Goal: Information Seeking & Learning: Find specific page/section

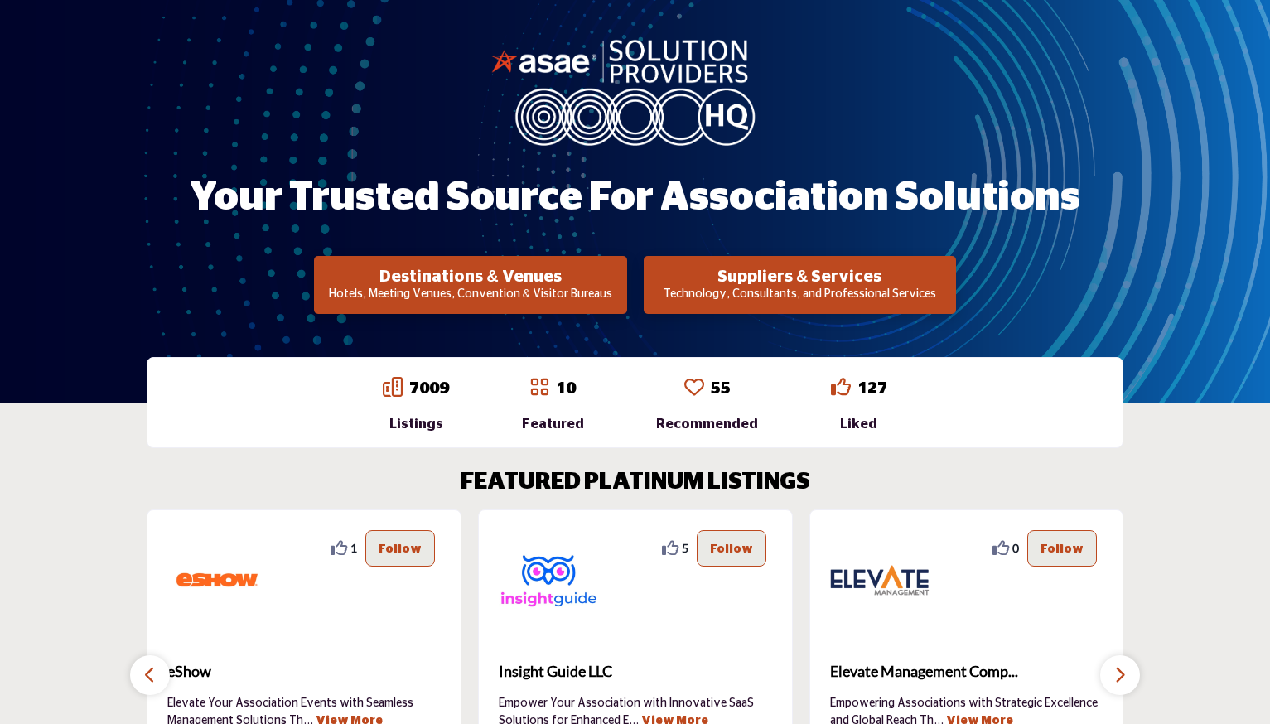
scroll to position [159, 0]
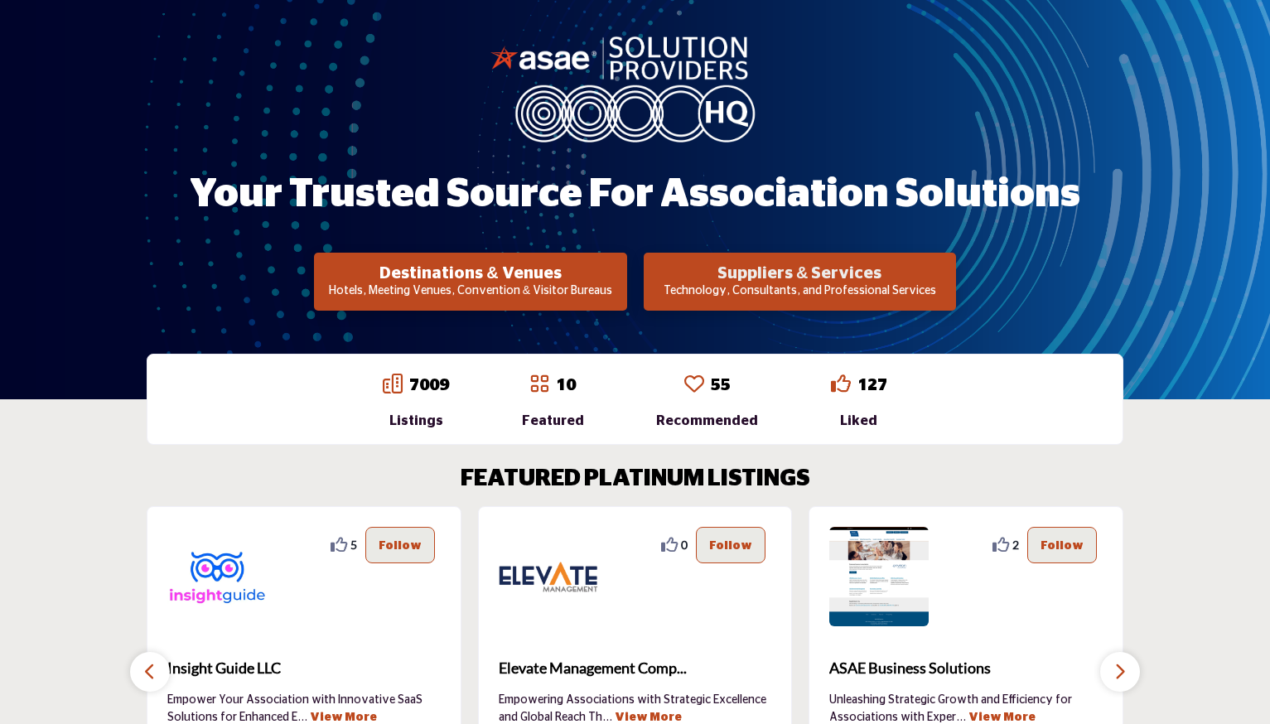
click at [740, 270] on h2 "Suppliers & Services" at bounding box center [800, 273] width 302 height 20
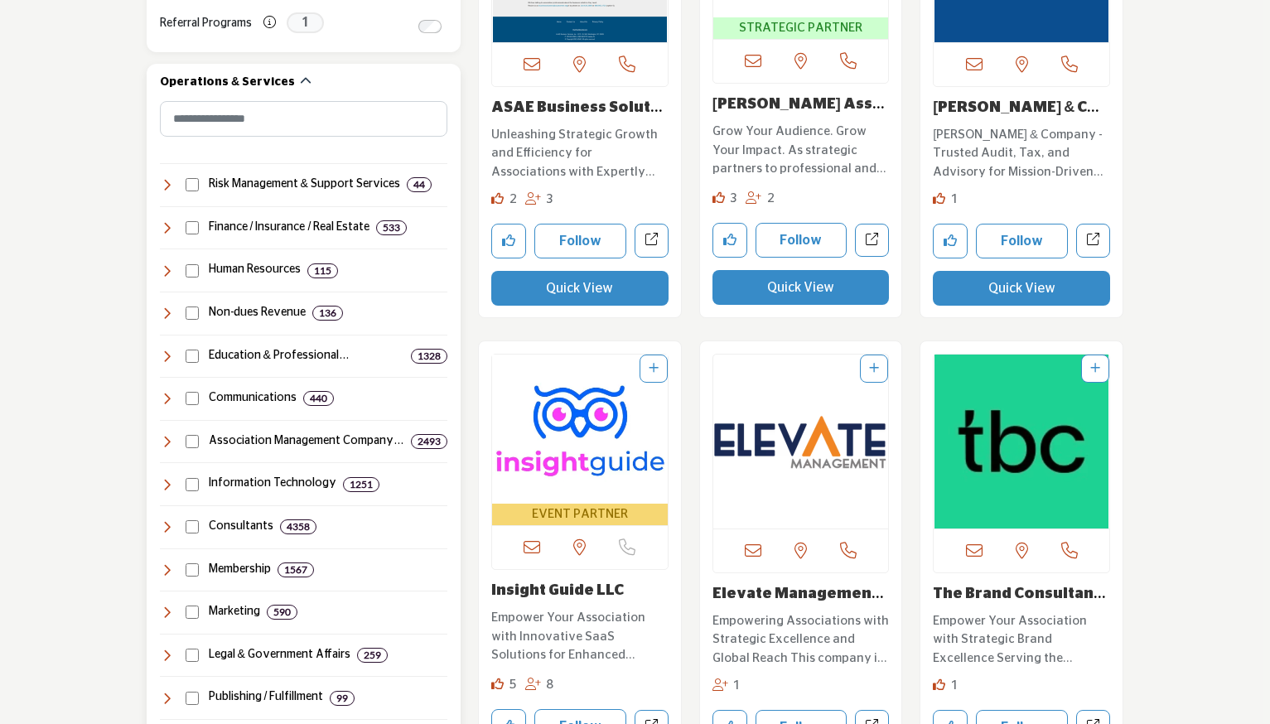
scroll to position [752, 0]
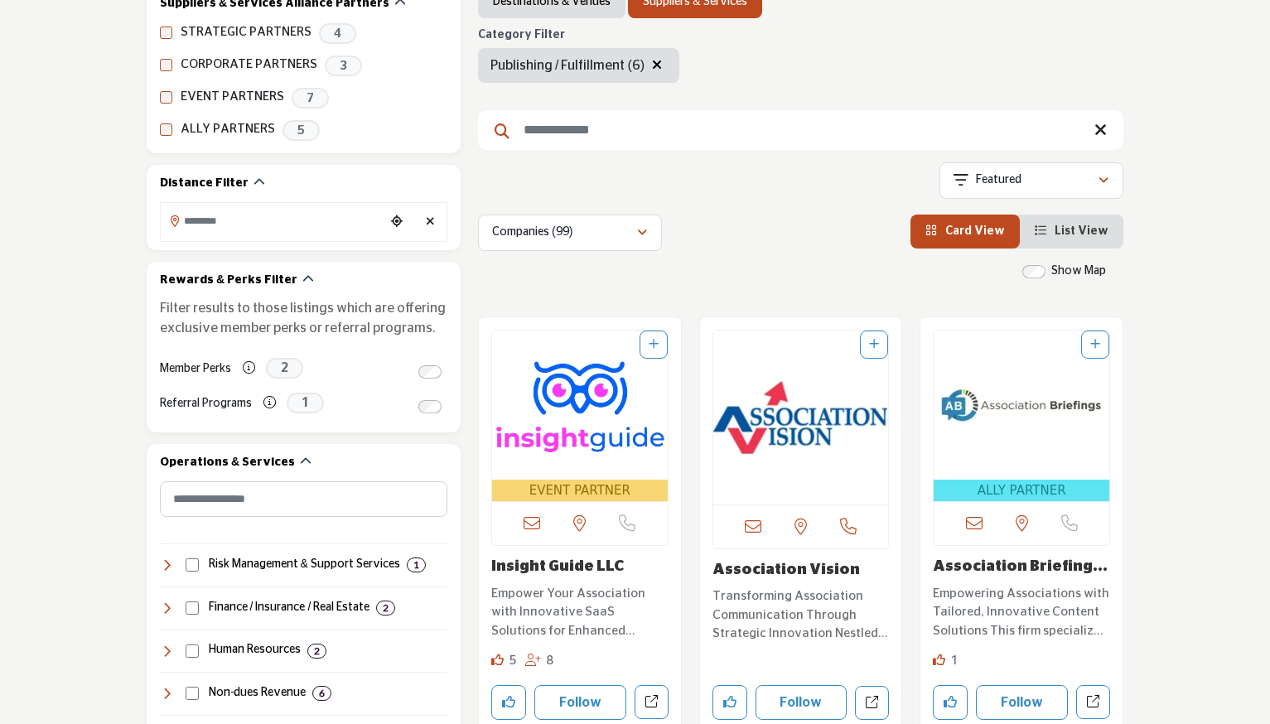
scroll to position [156, 0]
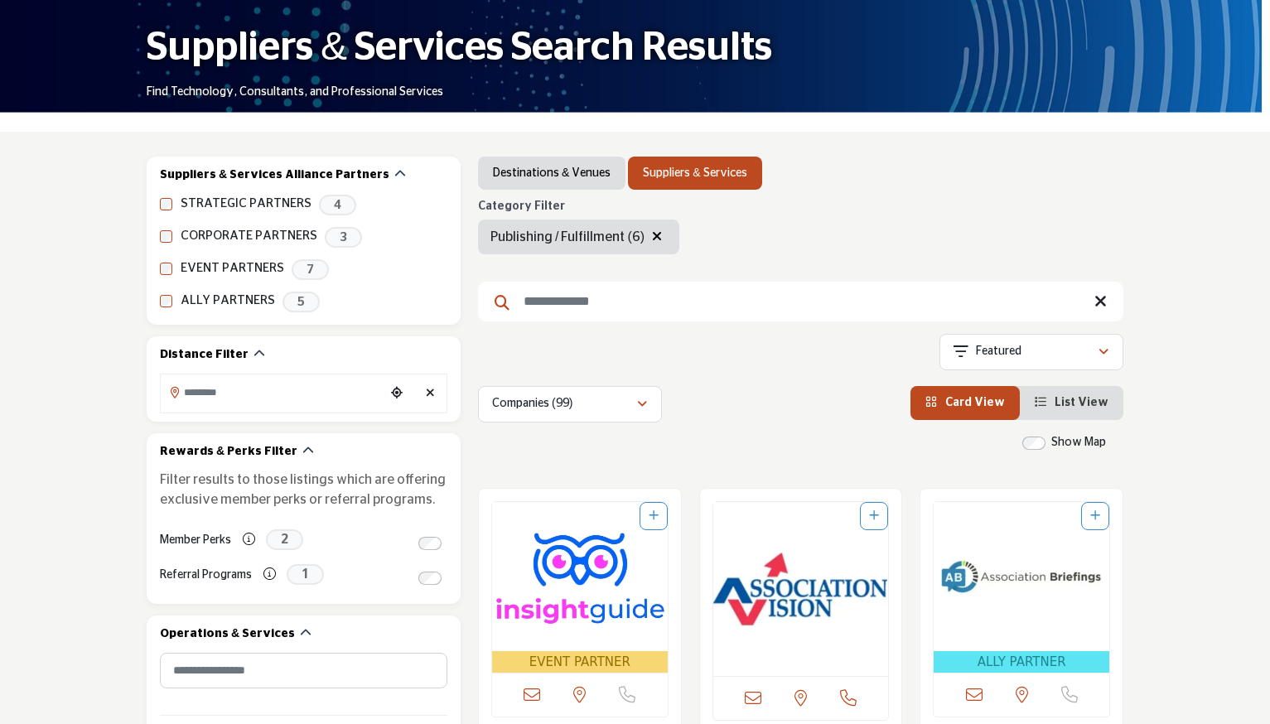
click at [586, 301] on input "Search Keyword" at bounding box center [800, 302] width 645 height 40
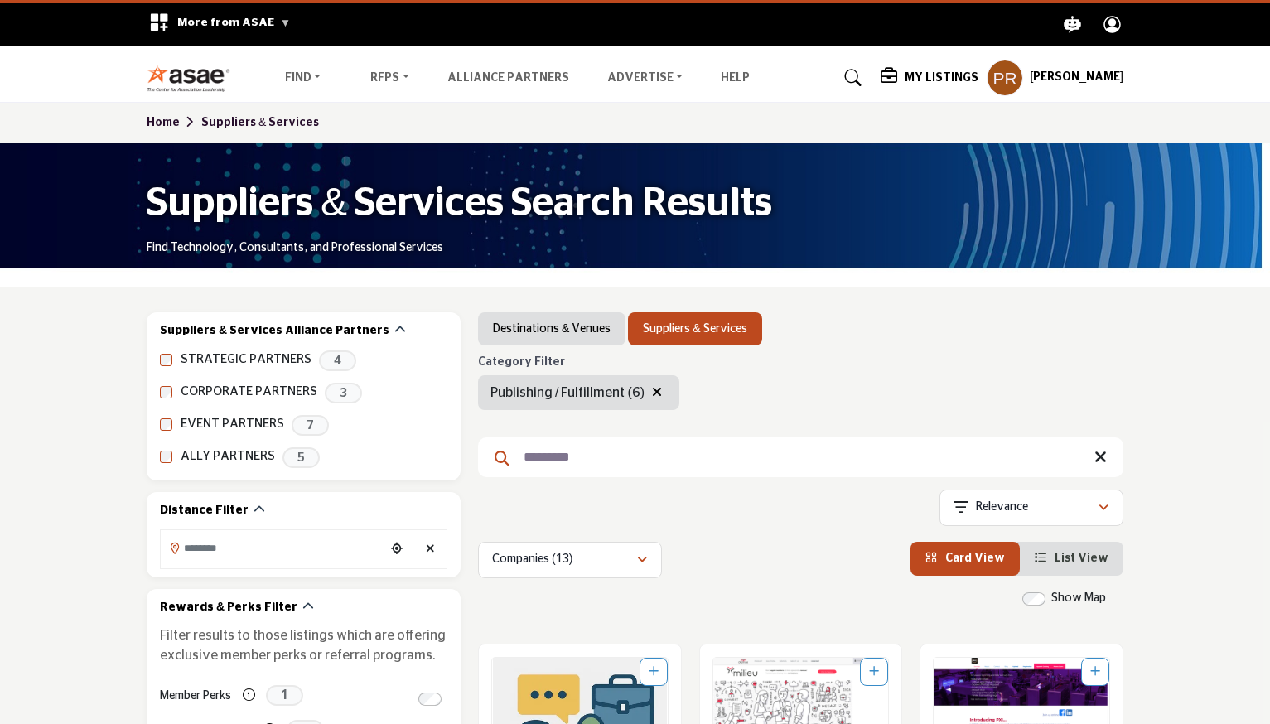
type input "*********"
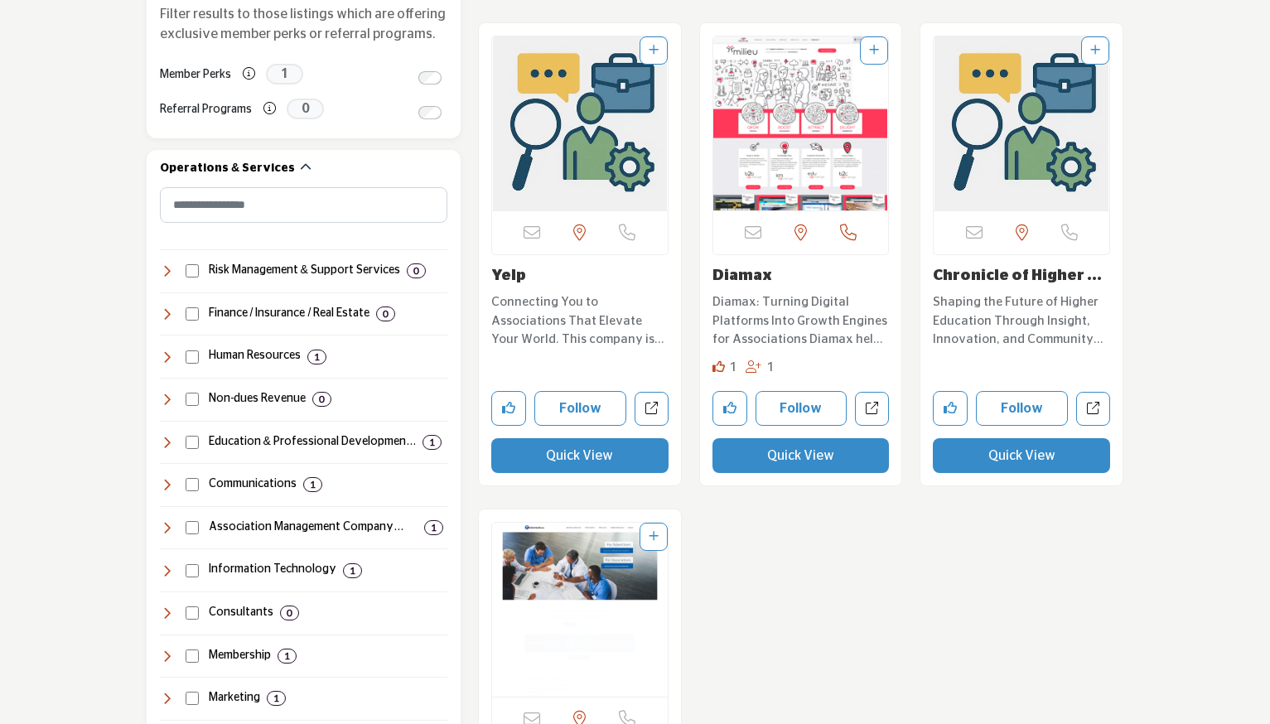
scroll to position [494, 0]
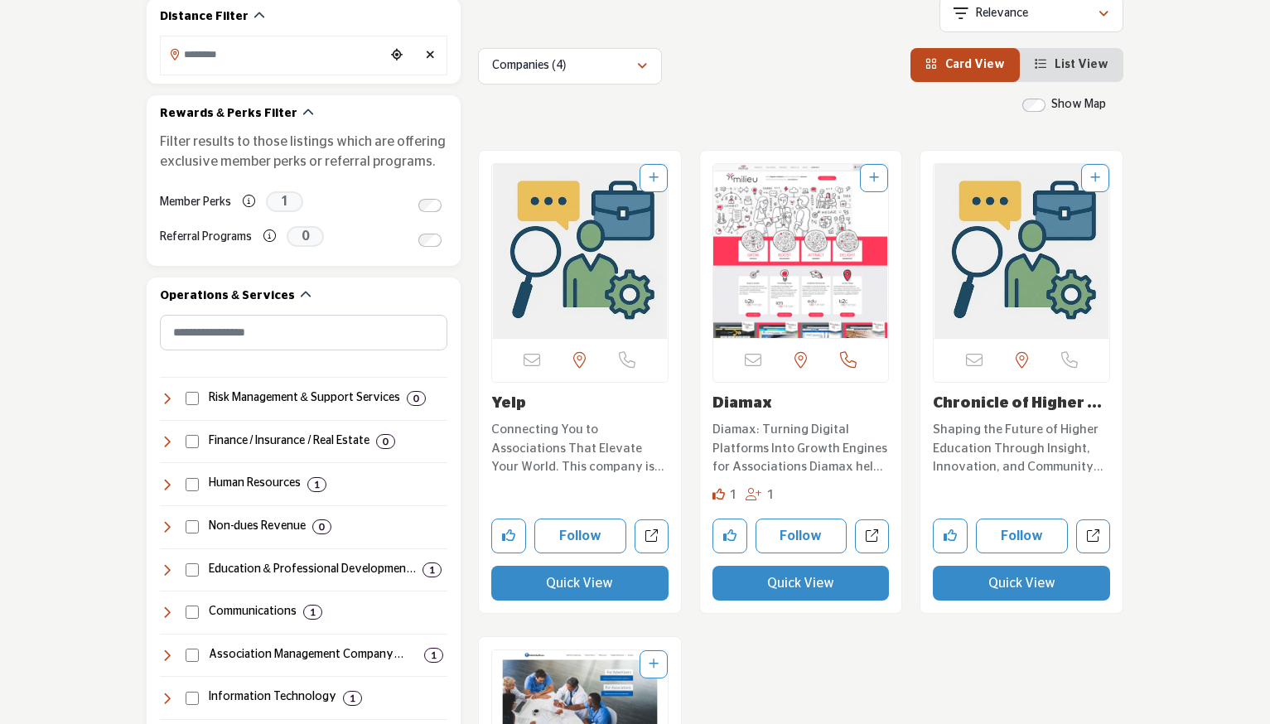
click at [1083, 60] on span "List View" at bounding box center [1081, 65] width 54 height 12
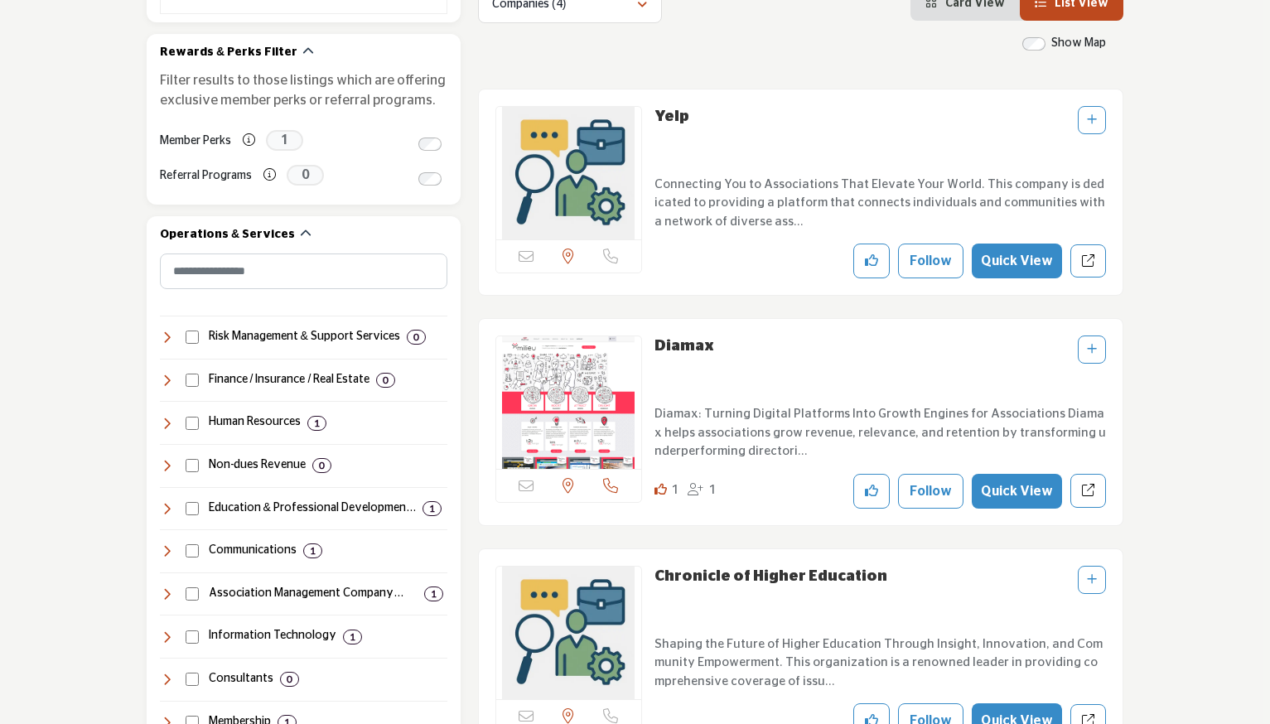
scroll to position [118, 0]
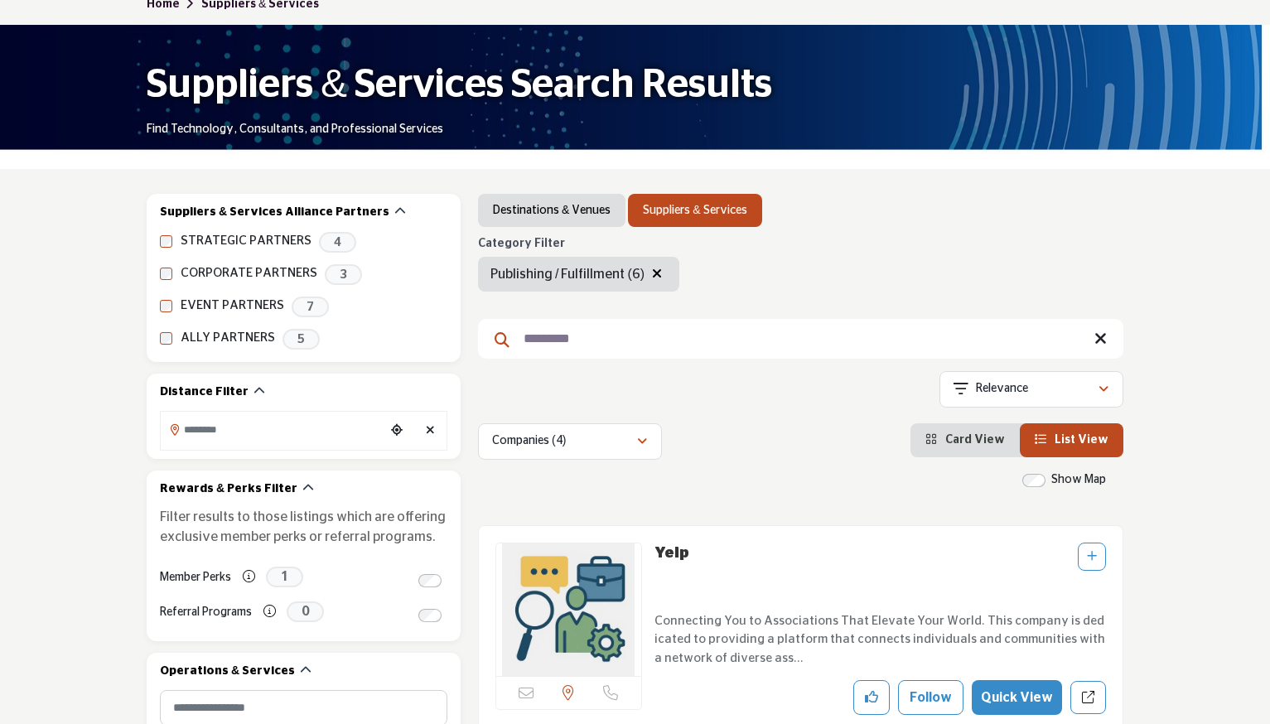
click at [1102, 341] on icon at bounding box center [1100, 338] width 12 height 17
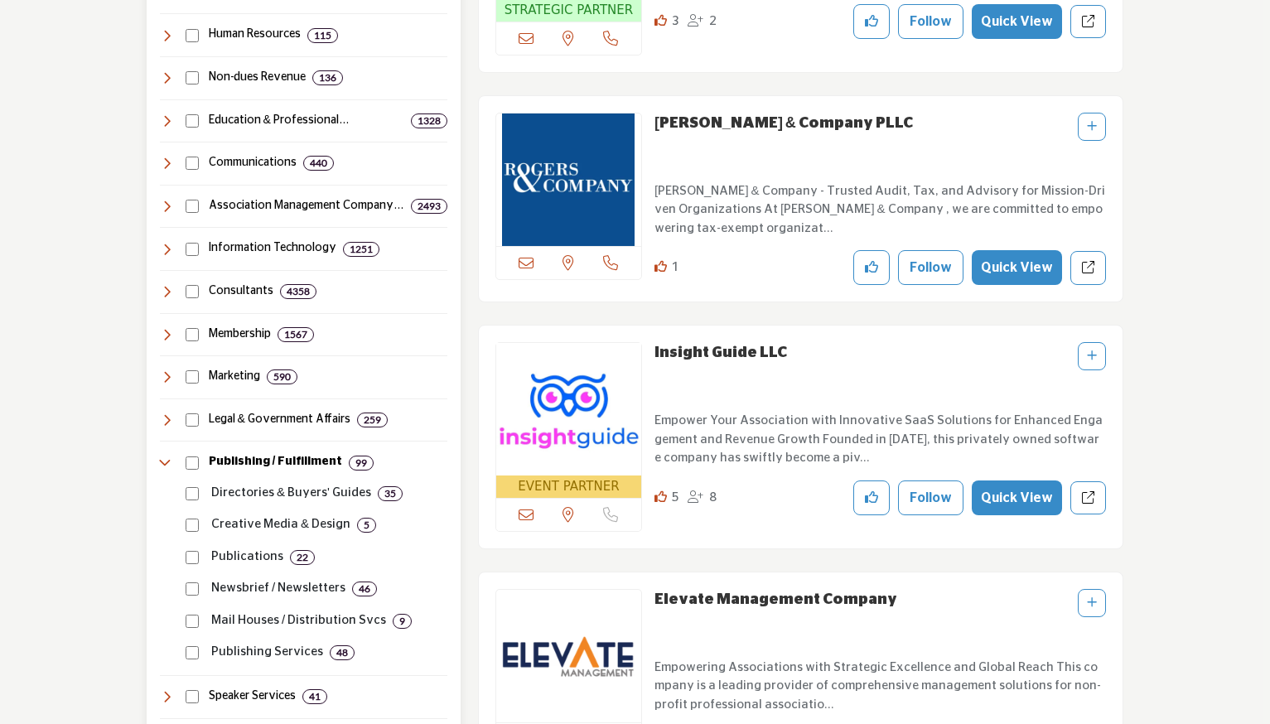
scroll to position [1018, 0]
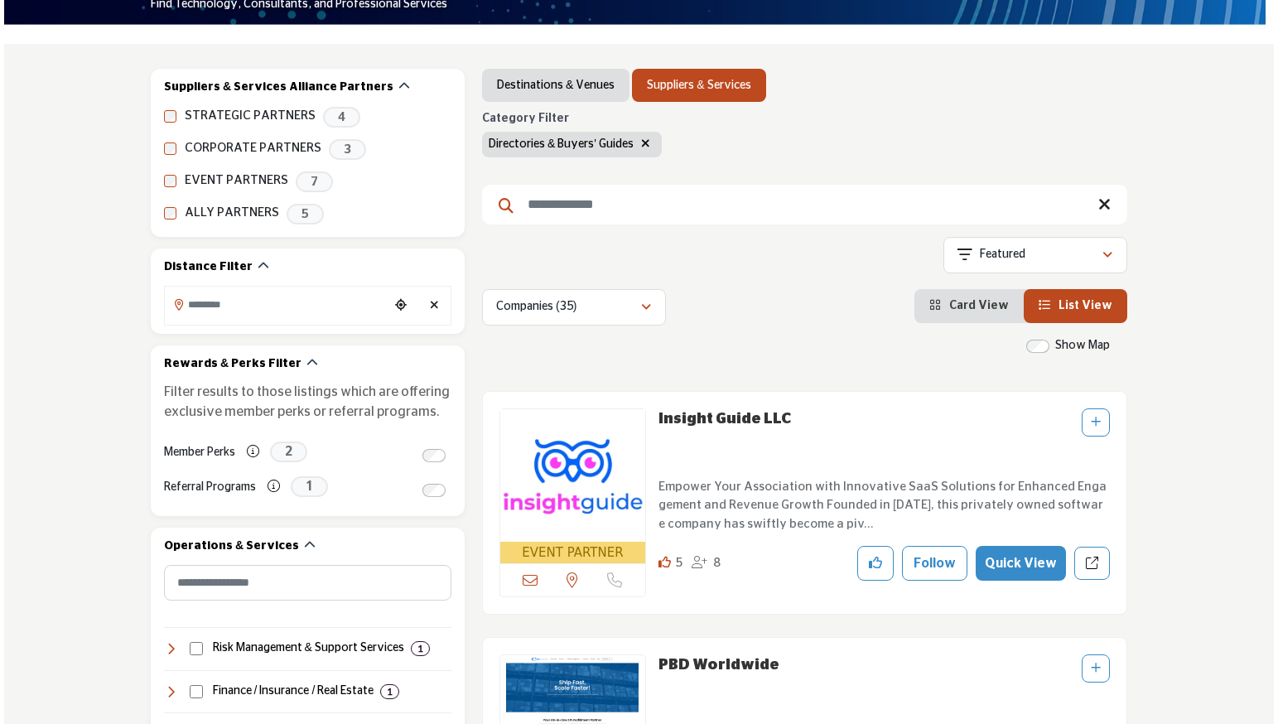
scroll to position [283, 0]
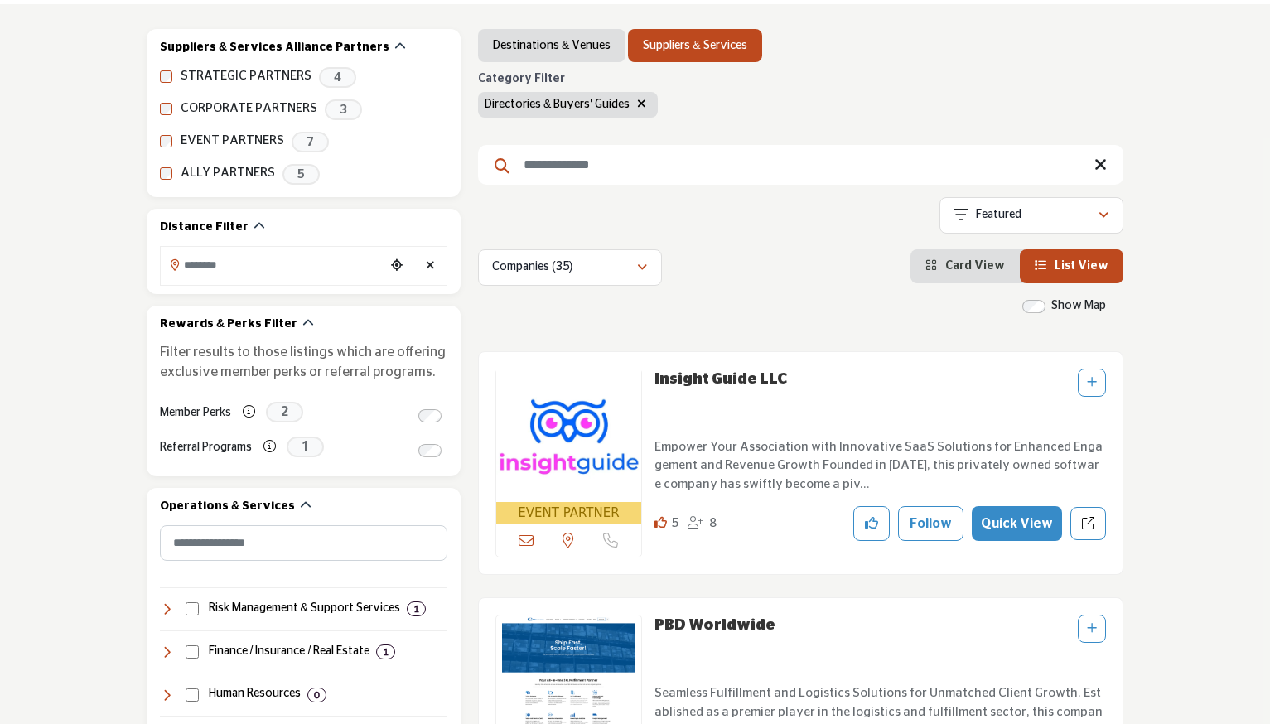
click at [1025, 521] on button "Quick View" at bounding box center [1017, 523] width 90 height 35
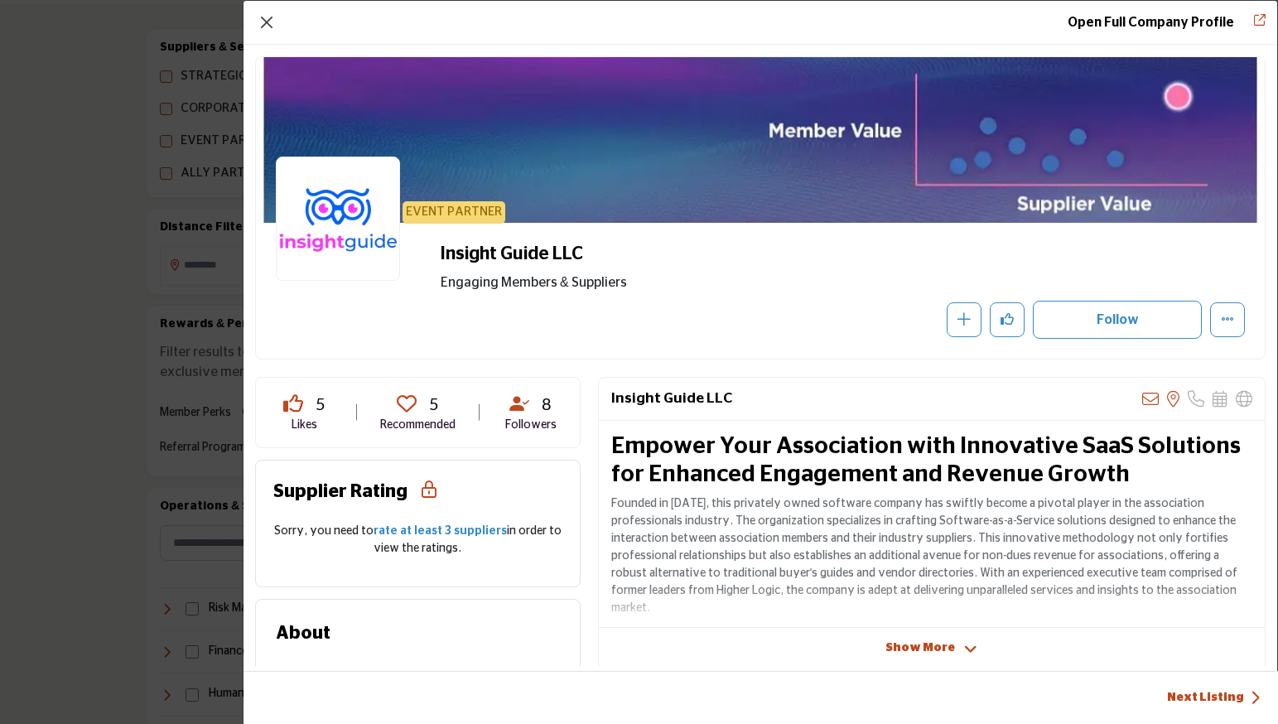
click at [266, 22] on button "Close" at bounding box center [266, 22] width 23 height 23
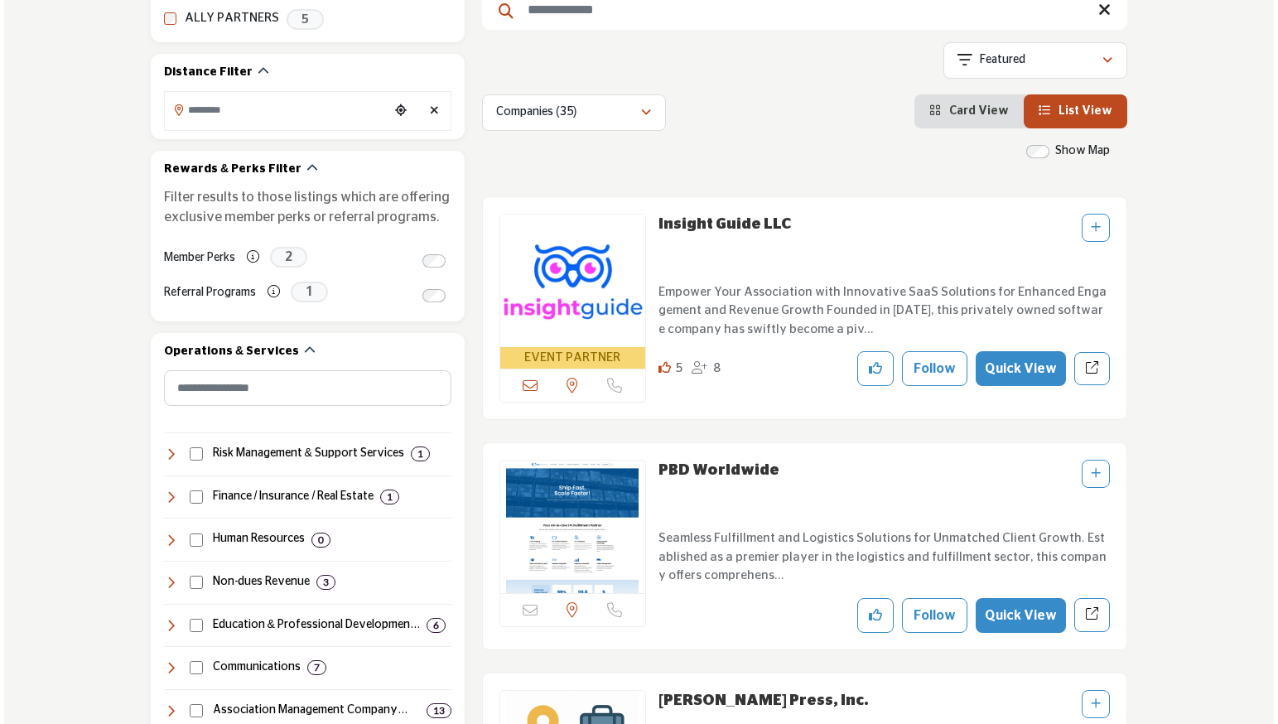
scroll to position [468, 0]
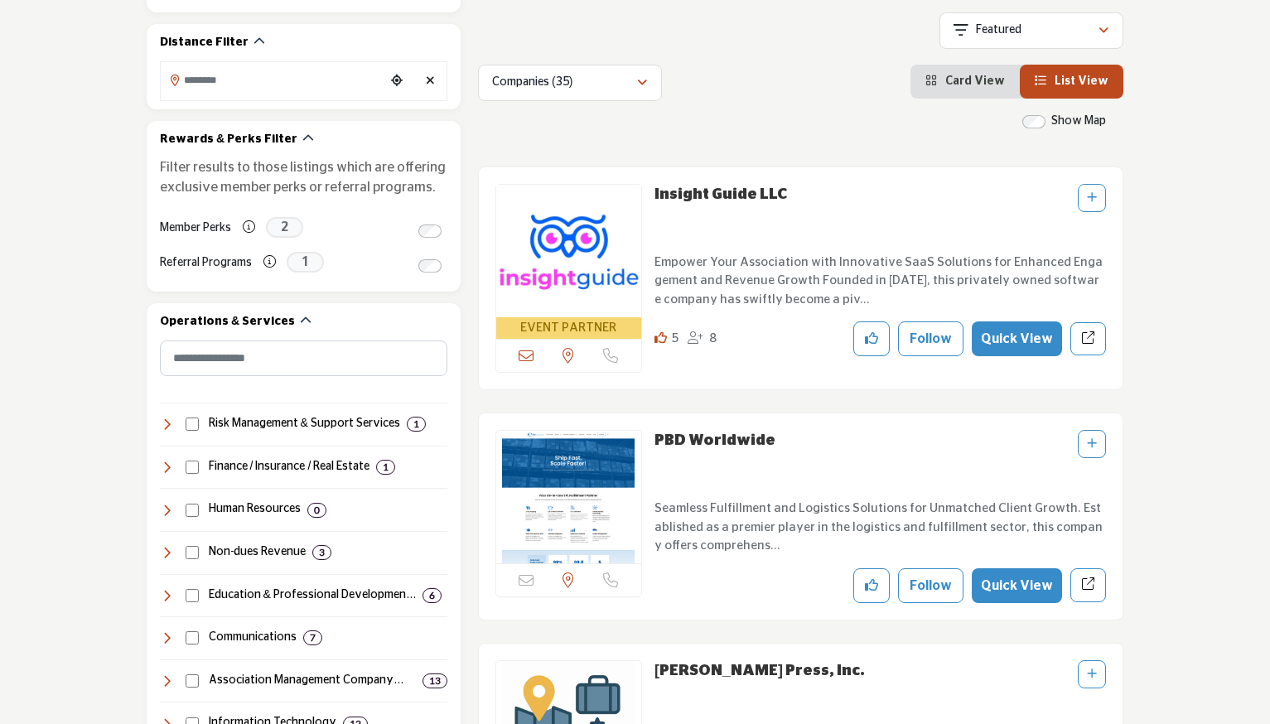
click at [1013, 587] on button "Quick View" at bounding box center [1017, 585] width 90 height 35
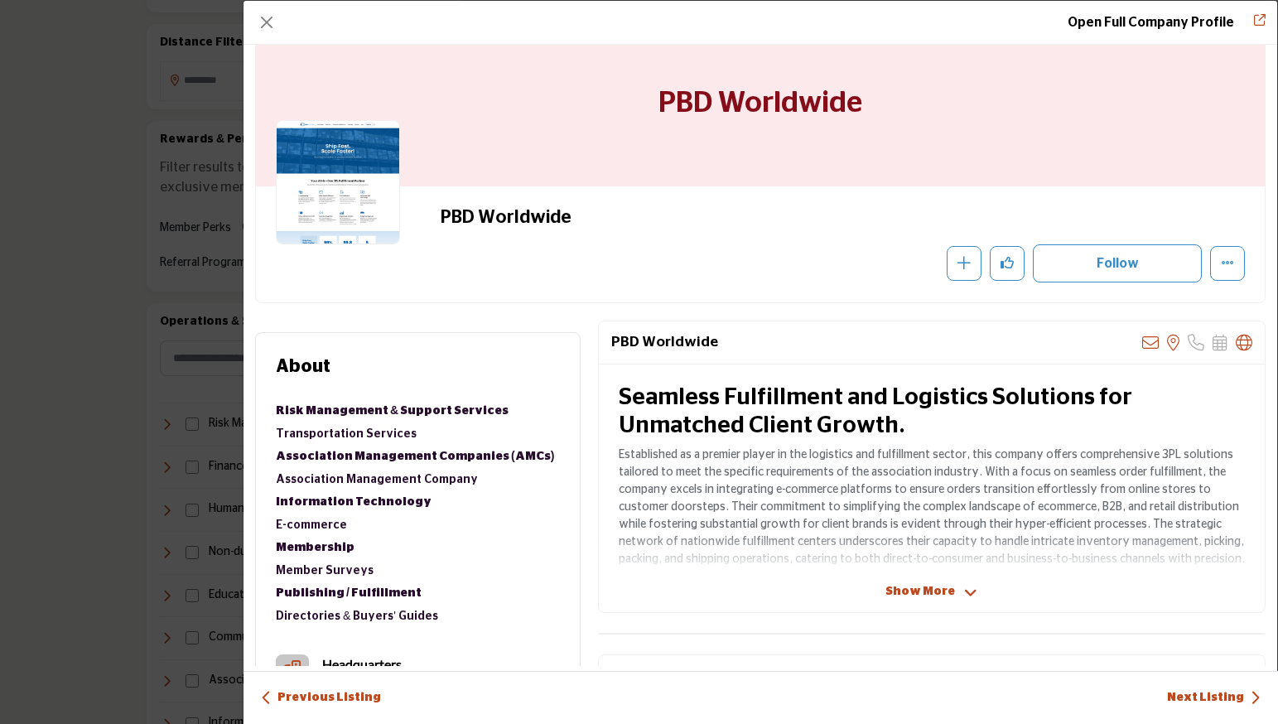
scroll to position [40, 0]
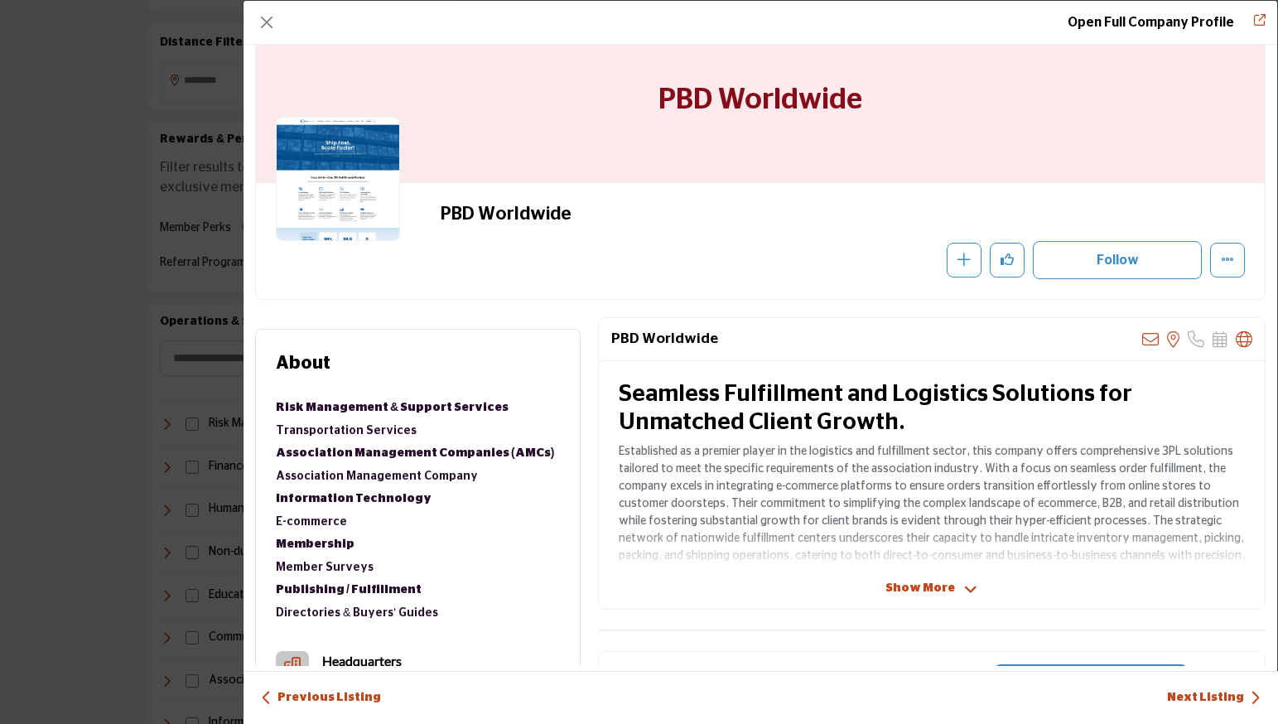
click at [914, 585] on span "Show More" at bounding box center [920, 588] width 70 height 17
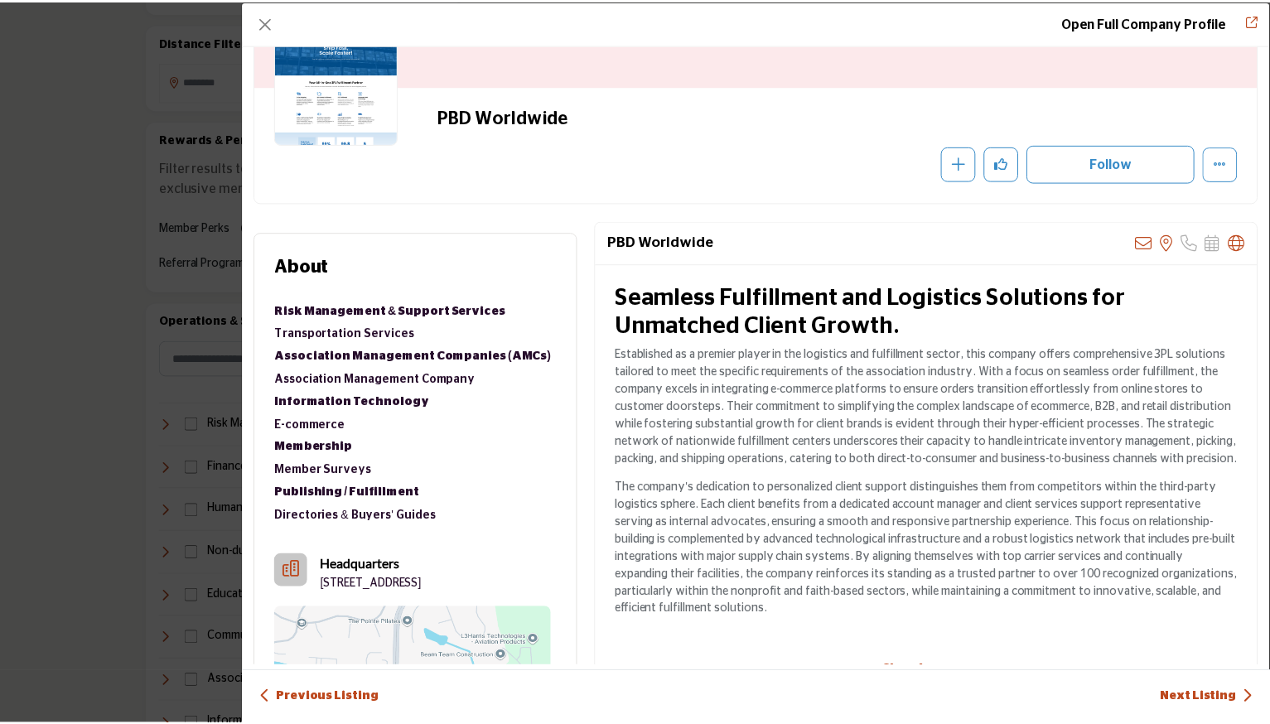
scroll to position [207, 0]
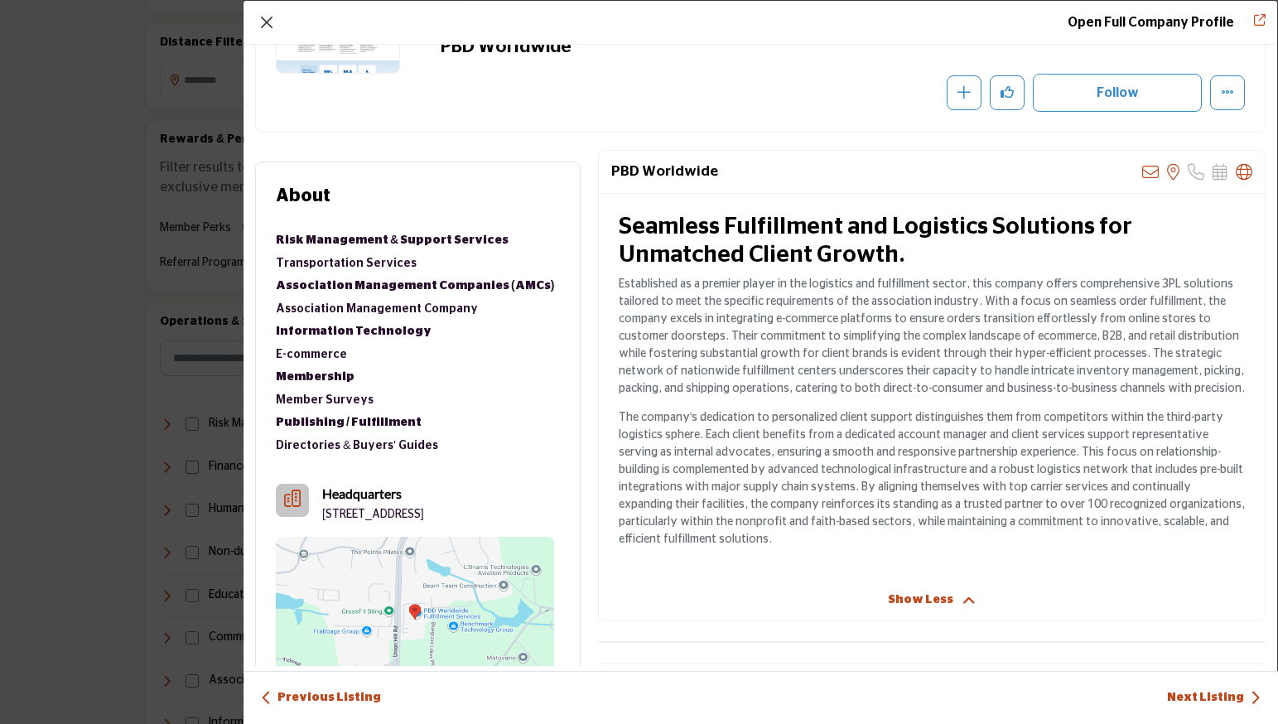
click at [272, 19] on button "Close" at bounding box center [266, 22] width 23 height 23
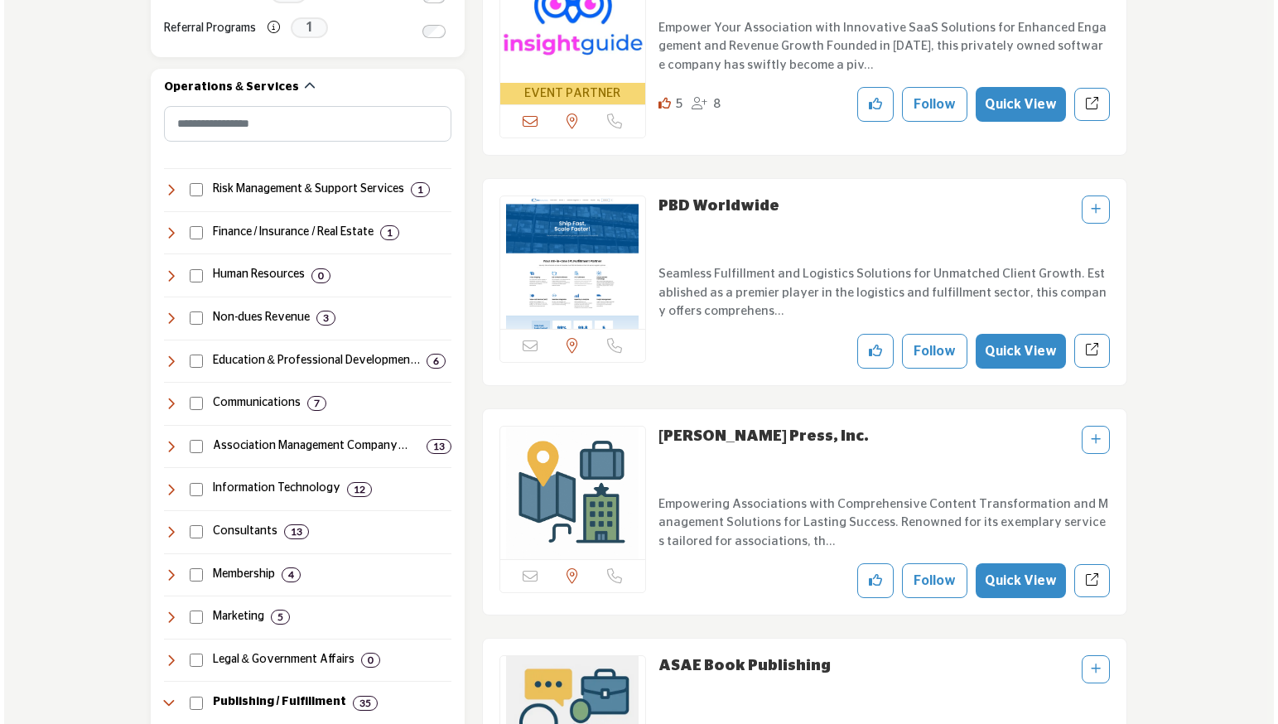
scroll to position [784, 0]
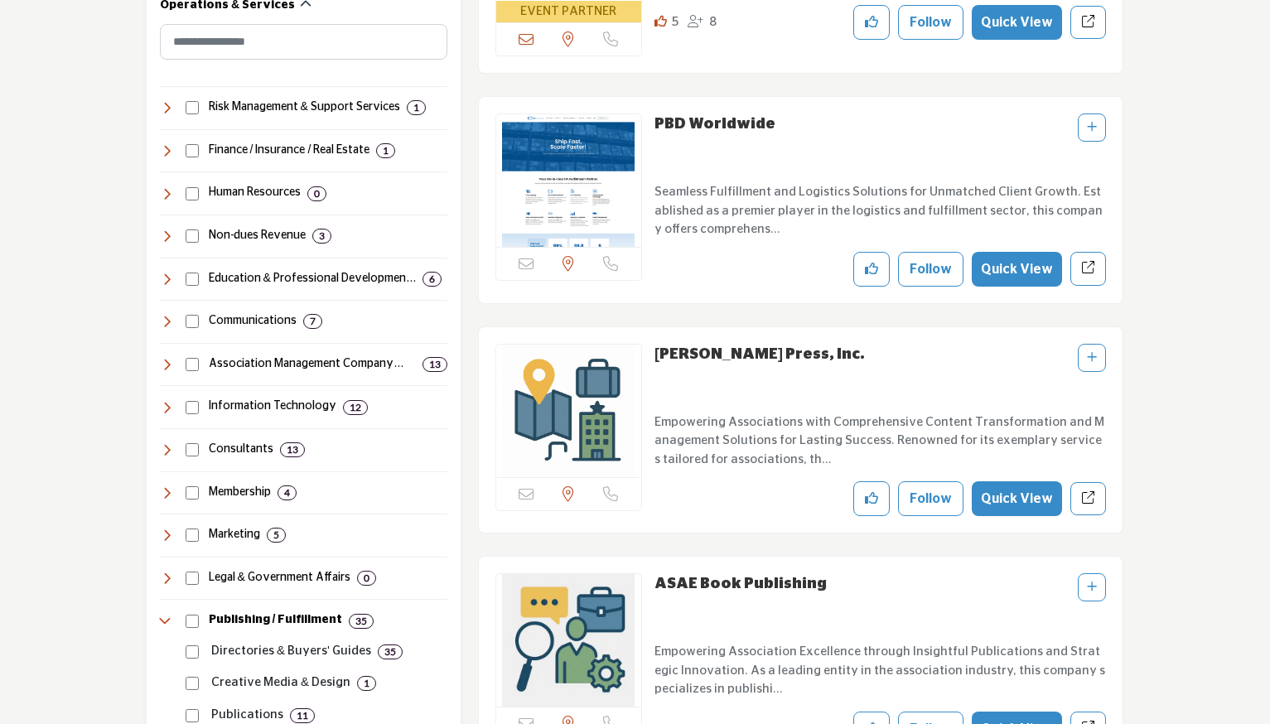
click at [1021, 498] on button "Quick View" at bounding box center [1017, 498] width 90 height 35
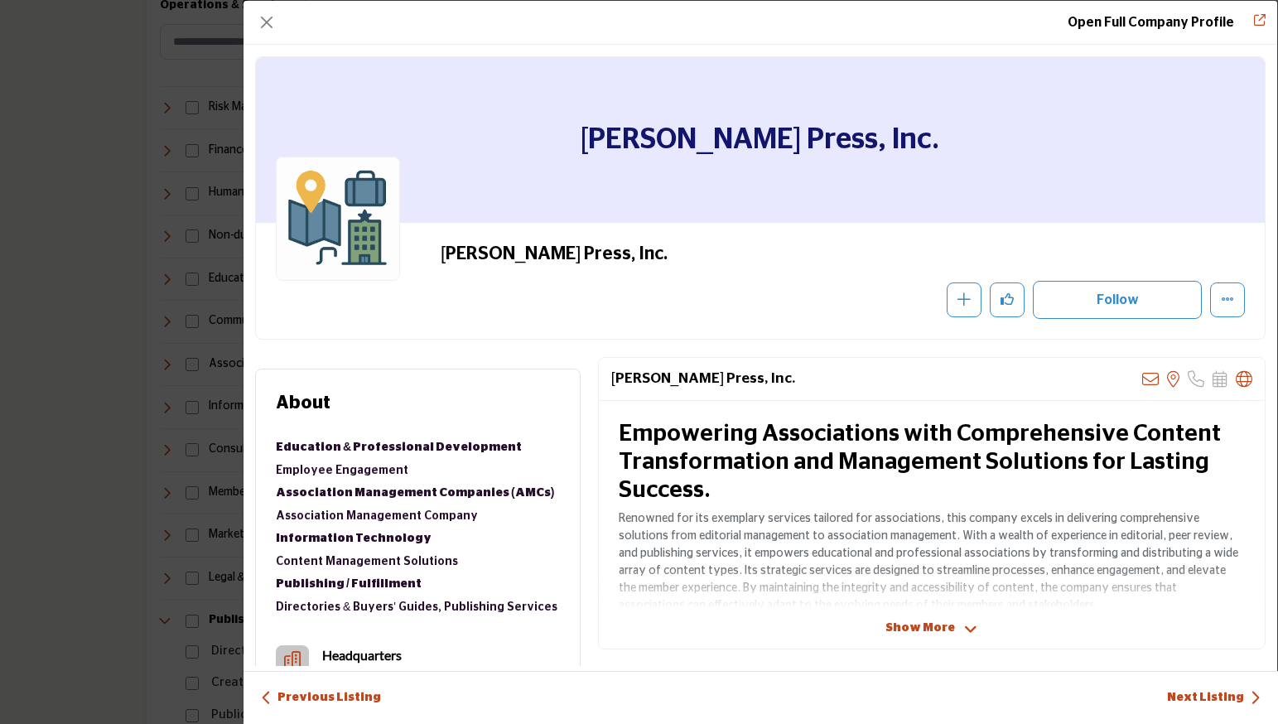
click at [931, 623] on span "Show More" at bounding box center [920, 628] width 70 height 17
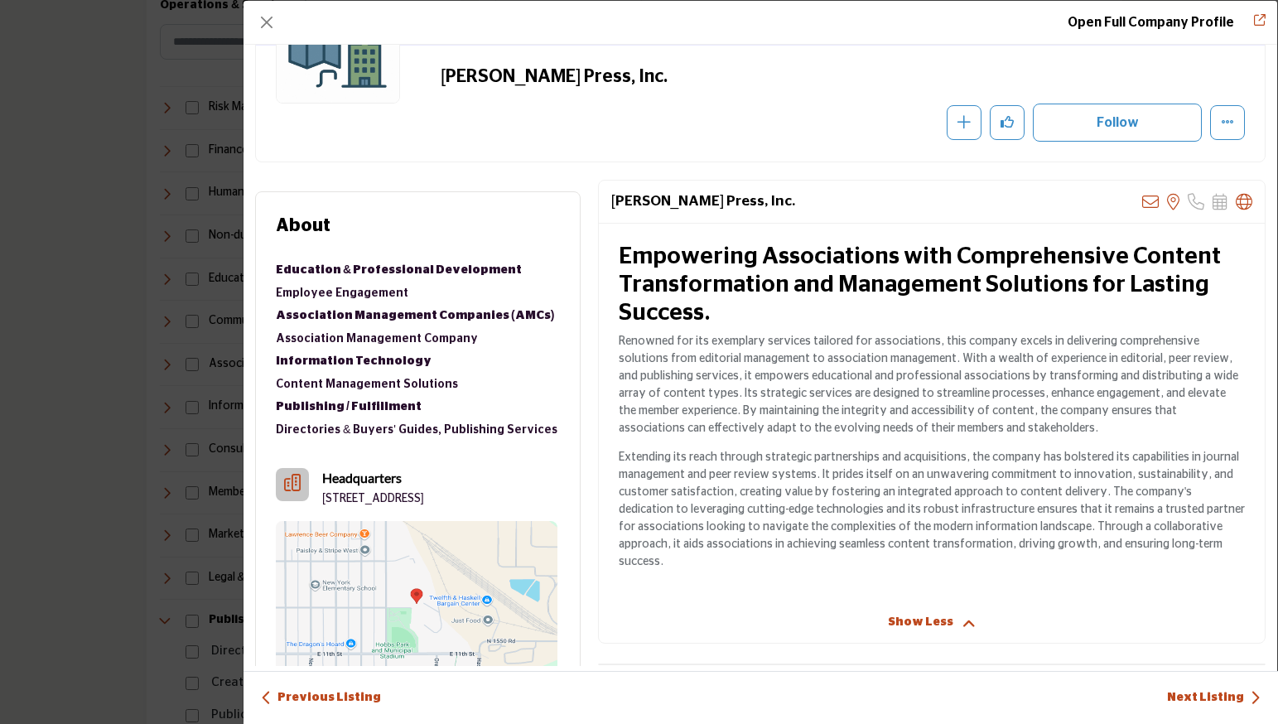
scroll to position [0, 0]
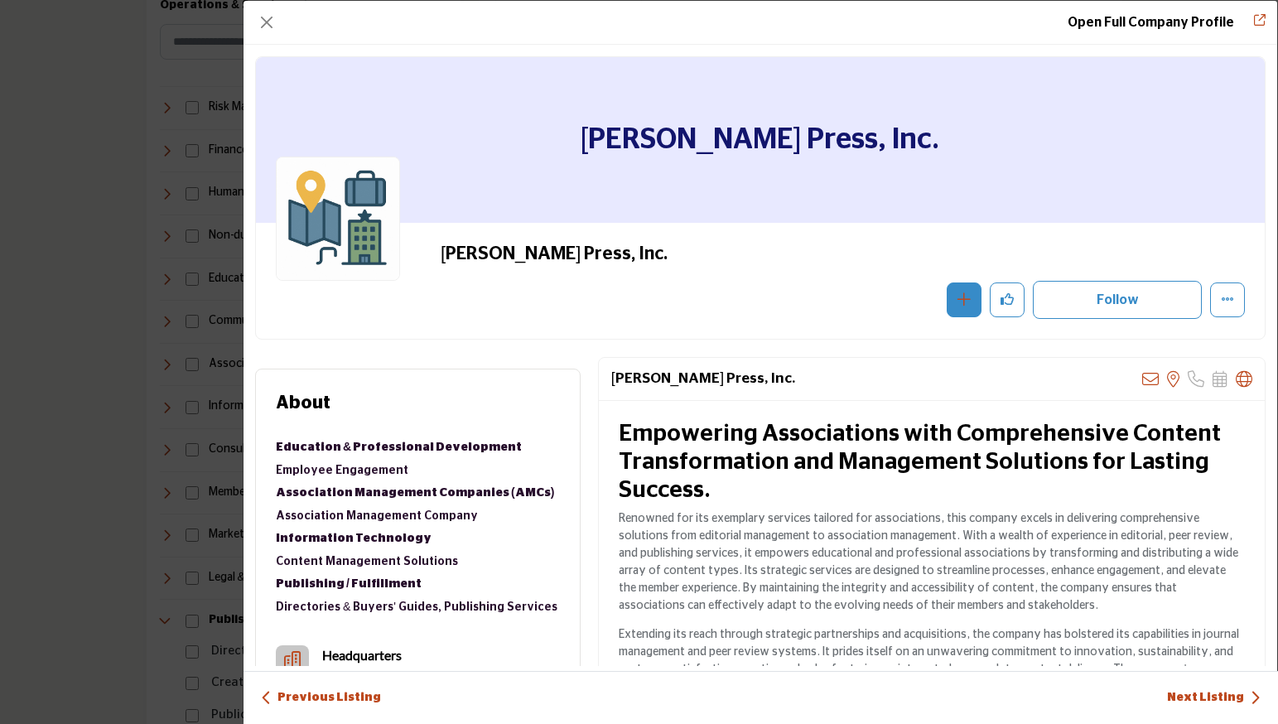
click at [957, 300] on icon "Add To List" at bounding box center [963, 298] width 13 height 13
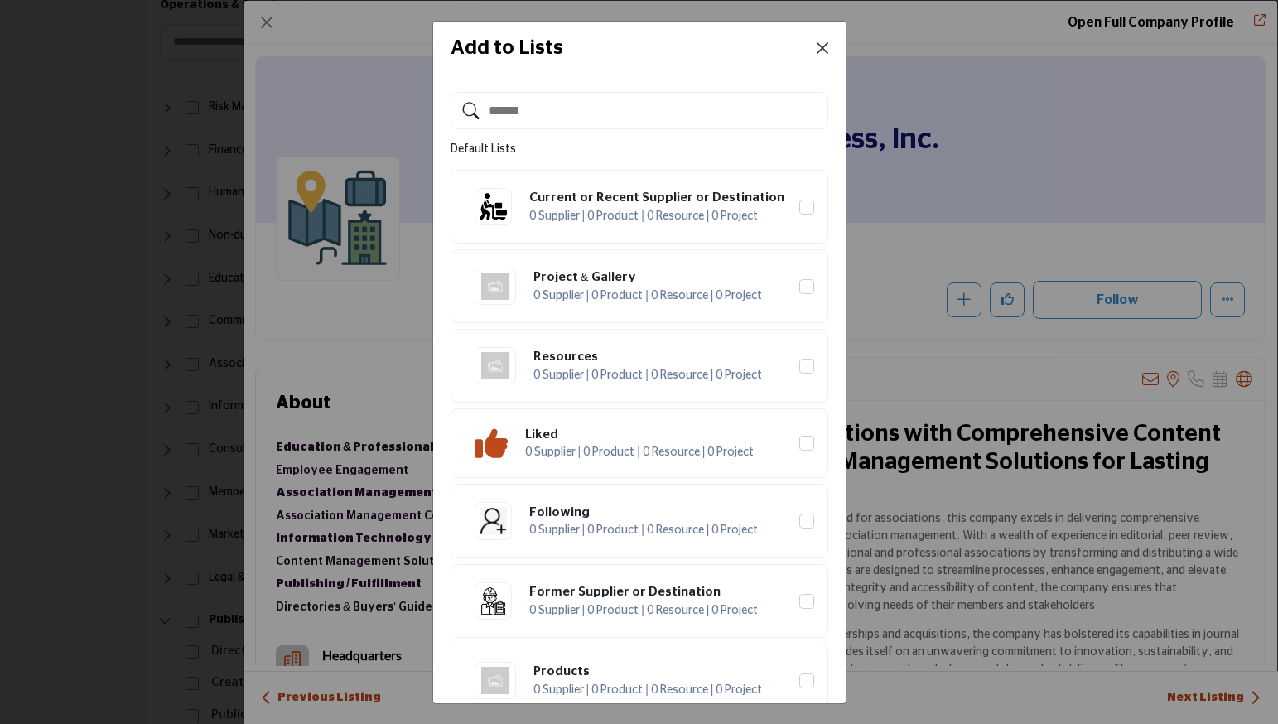
click at [820, 48] on button "Close" at bounding box center [822, 47] width 23 height 23
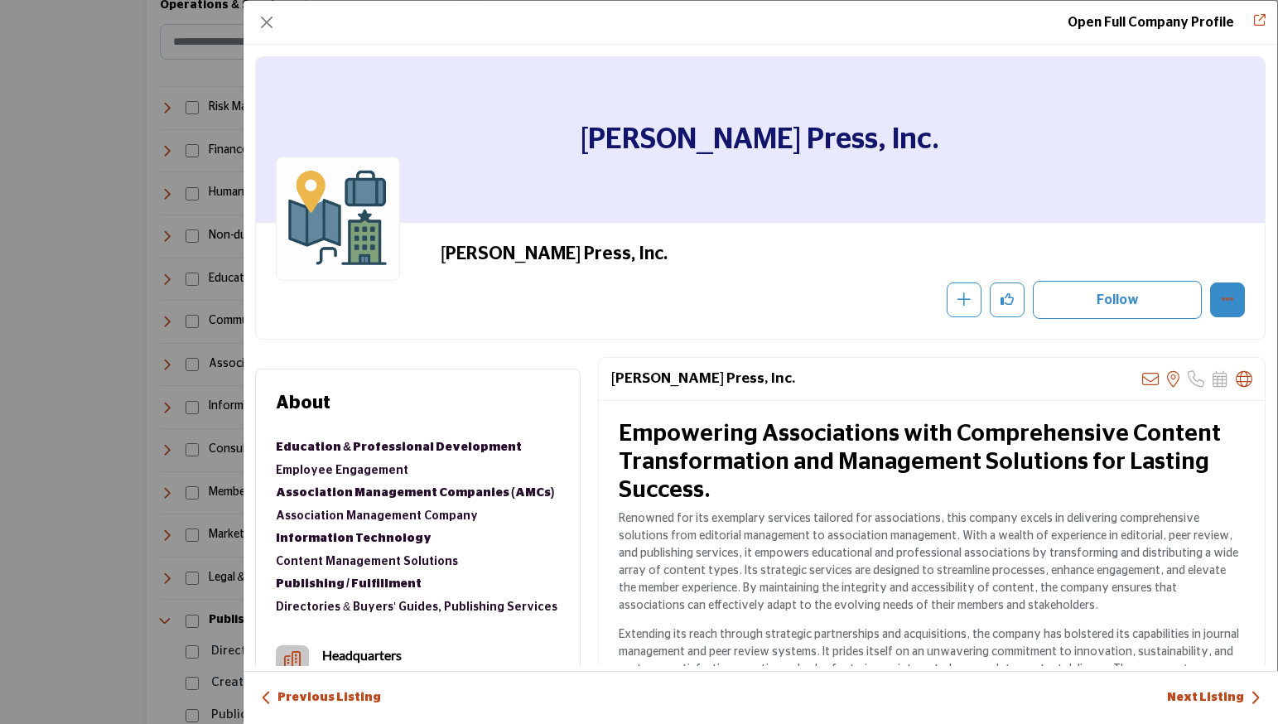
click at [1214, 306] on button "More Options" at bounding box center [1227, 299] width 35 height 35
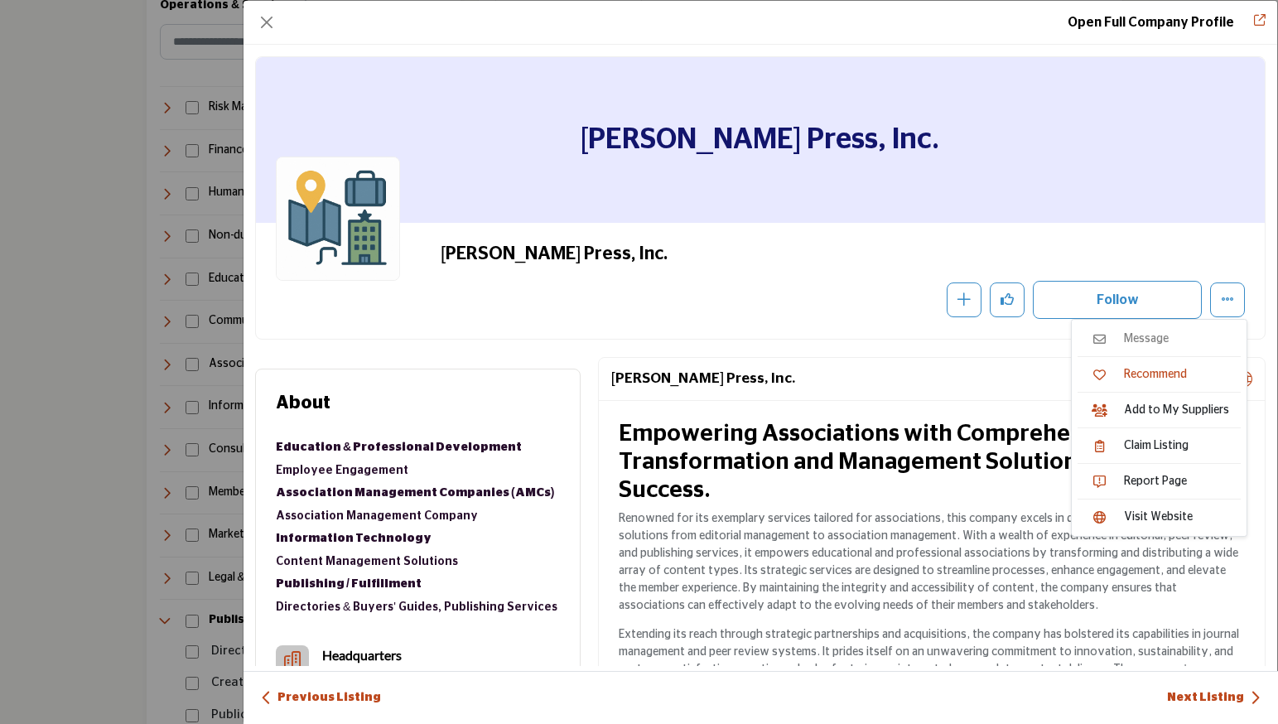
click at [915, 375] on div "[PERSON_NAME] Press, Inc. Sorry, but we don't have an email address for this li…" at bounding box center [932, 379] width 666 height 43
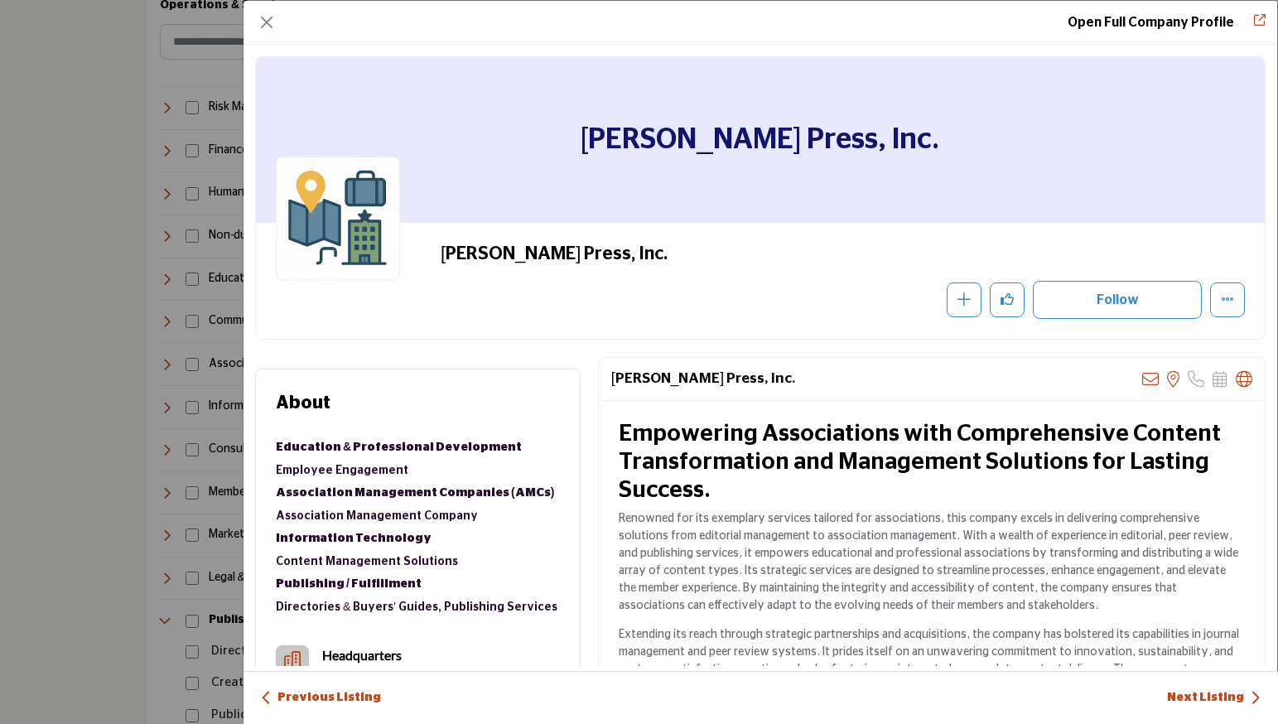
scroll to position [3, 0]
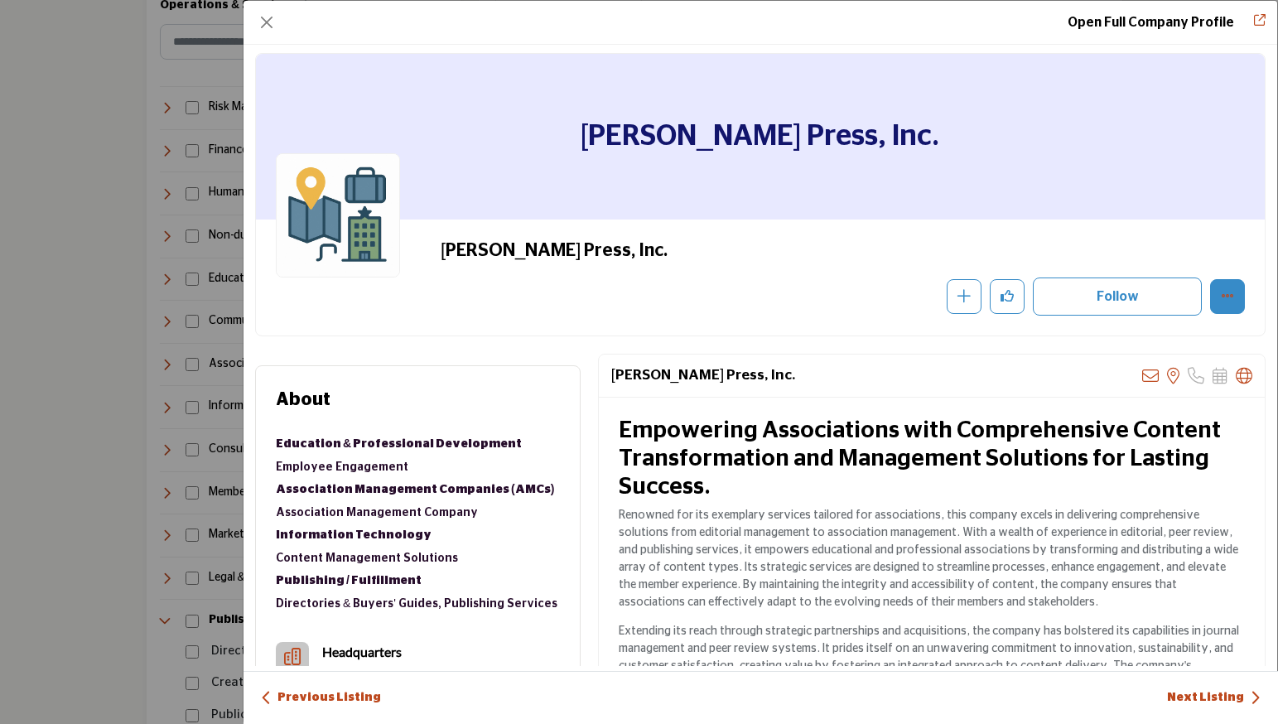
click at [1221, 294] on icon "More Options" at bounding box center [1227, 295] width 13 height 13
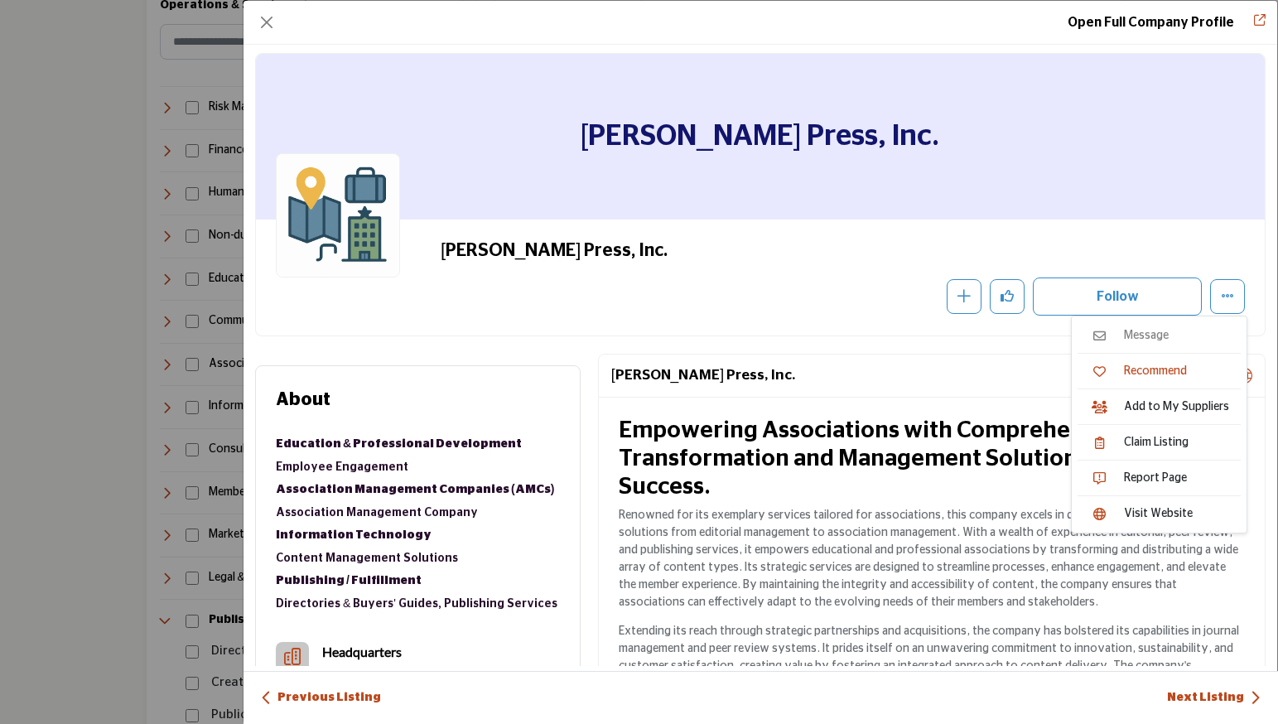
click at [995, 369] on div "[PERSON_NAME] Press, Inc. Sorry, but we don't have an email address for this li…" at bounding box center [932, 375] width 666 height 43
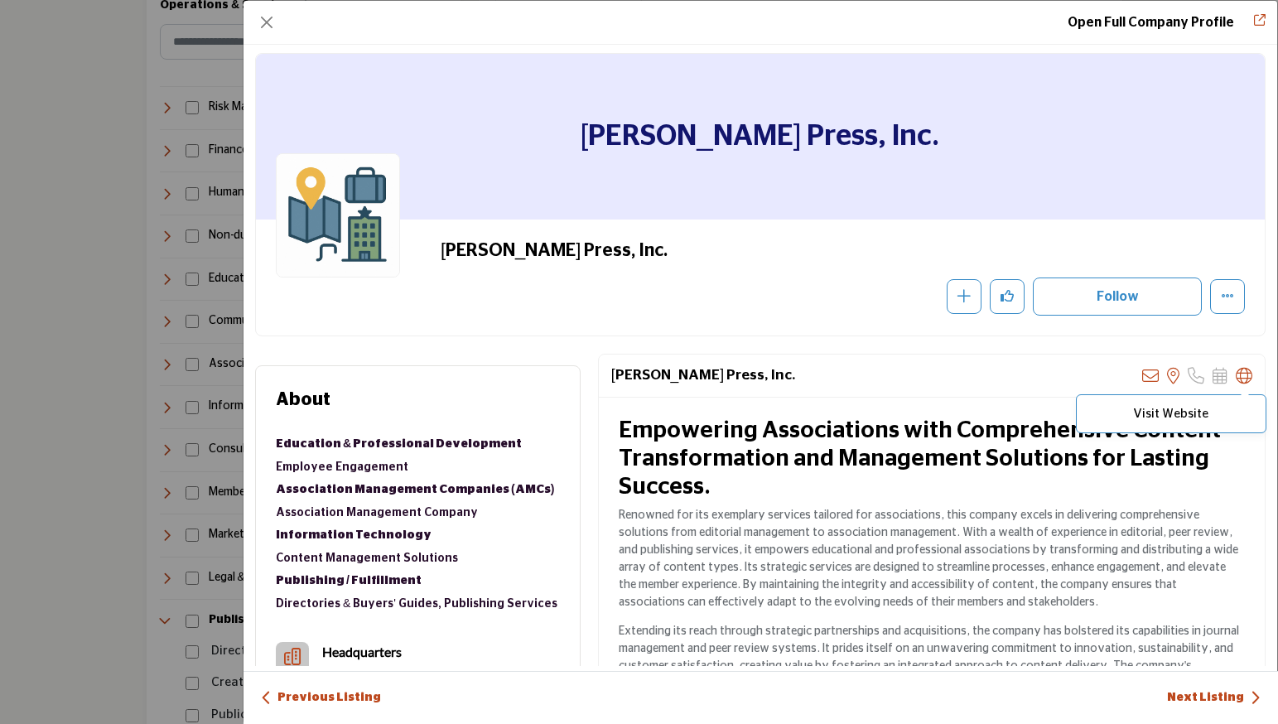
click at [1236, 379] on icon "Company Data Modal" at bounding box center [1244, 376] width 17 height 17
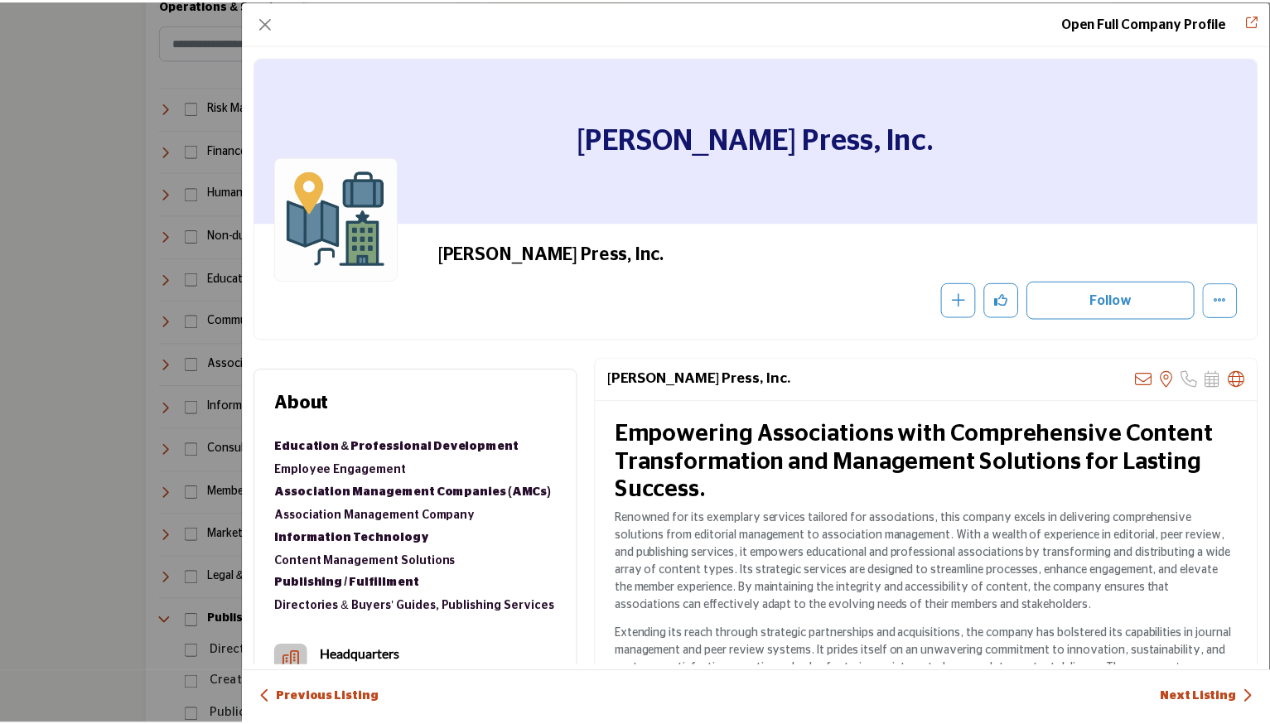
scroll to position [235, 0]
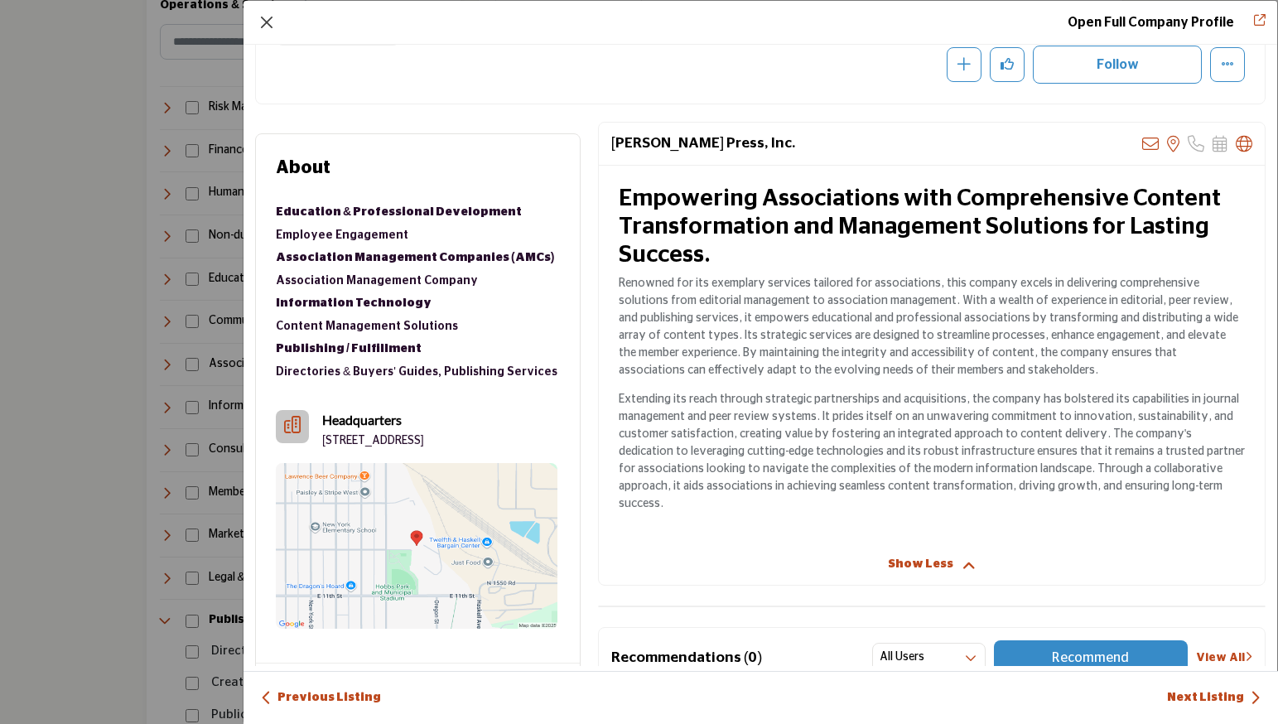
click at [262, 25] on button "Close" at bounding box center [266, 22] width 23 height 23
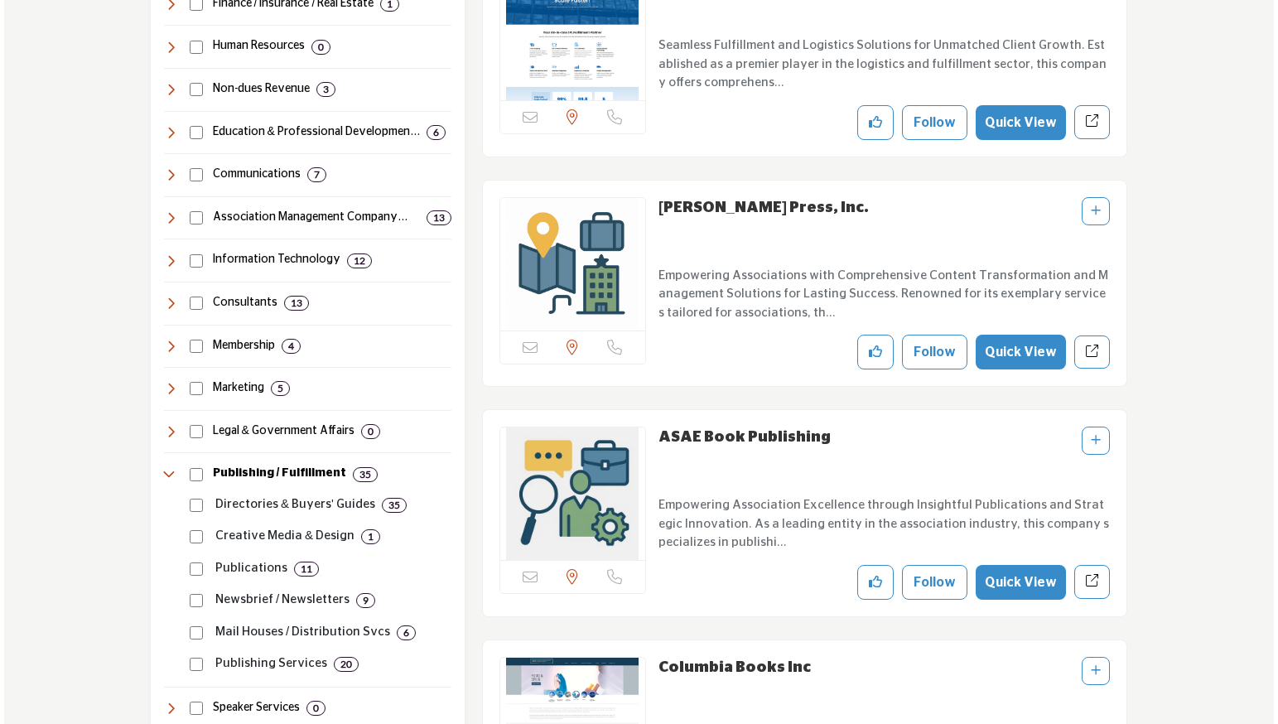
scroll to position [962, 0]
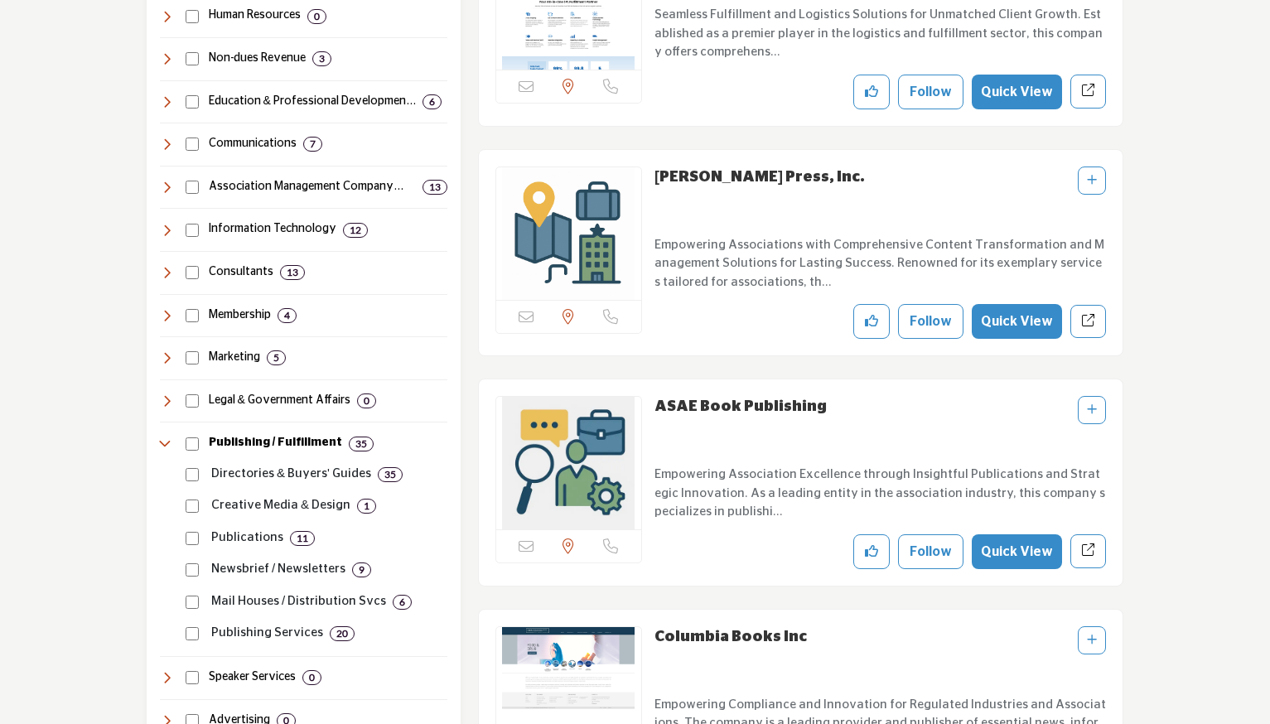
click at [993, 551] on button "Quick View" at bounding box center [1017, 551] width 90 height 35
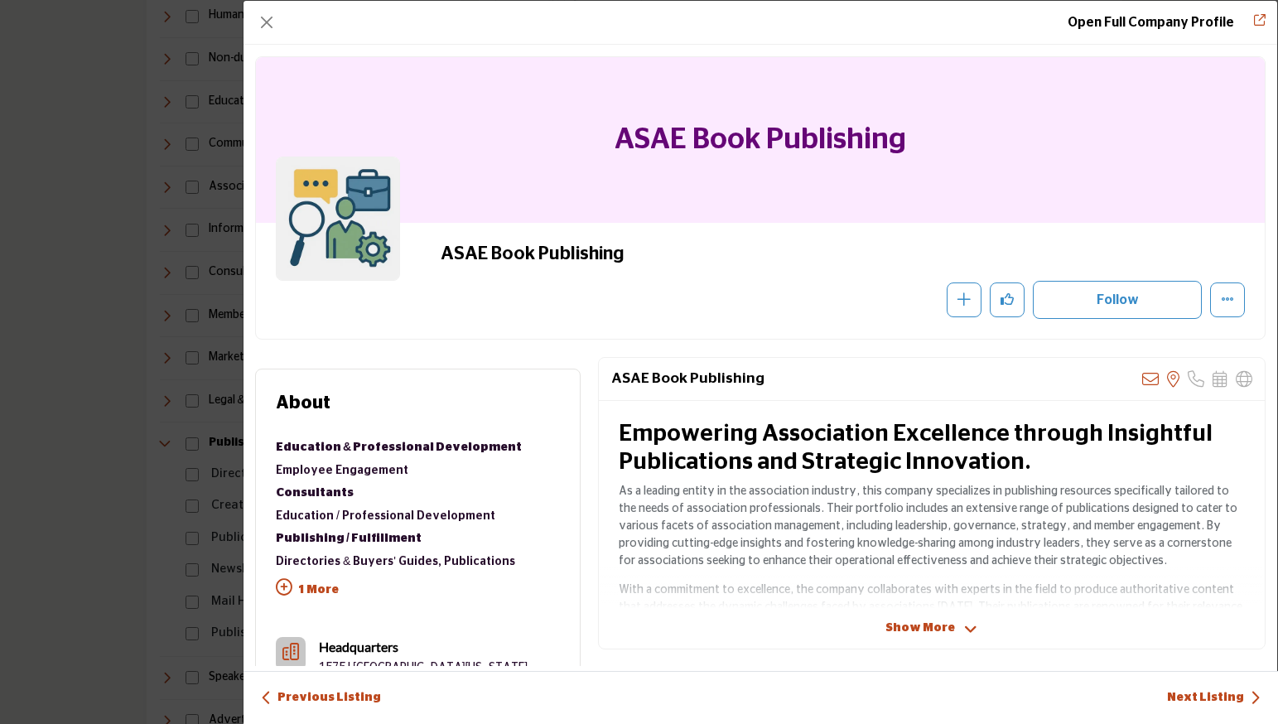
click at [924, 619] on div "ASAE Book Publishing Sorry, but we don't have an email address for this listing…" at bounding box center [932, 503] width 668 height 292
click at [921, 623] on span "Show More" at bounding box center [920, 628] width 70 height 17
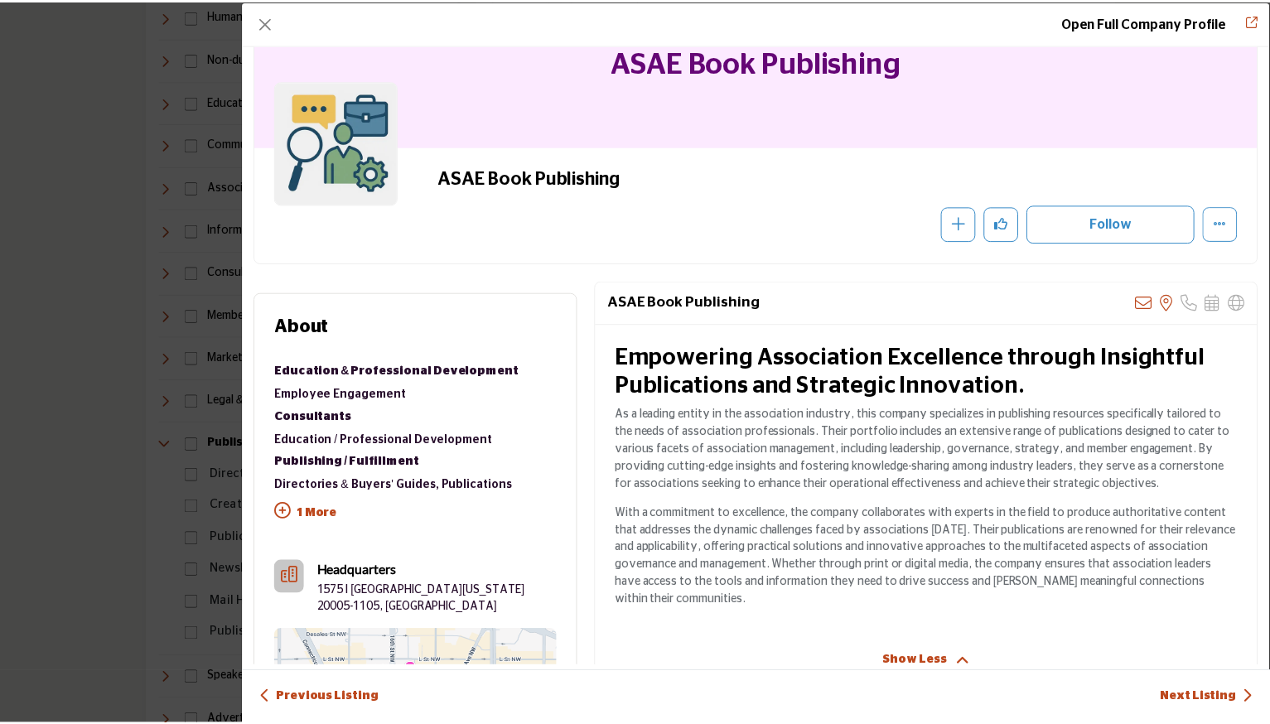
scroll to position [118, 0]
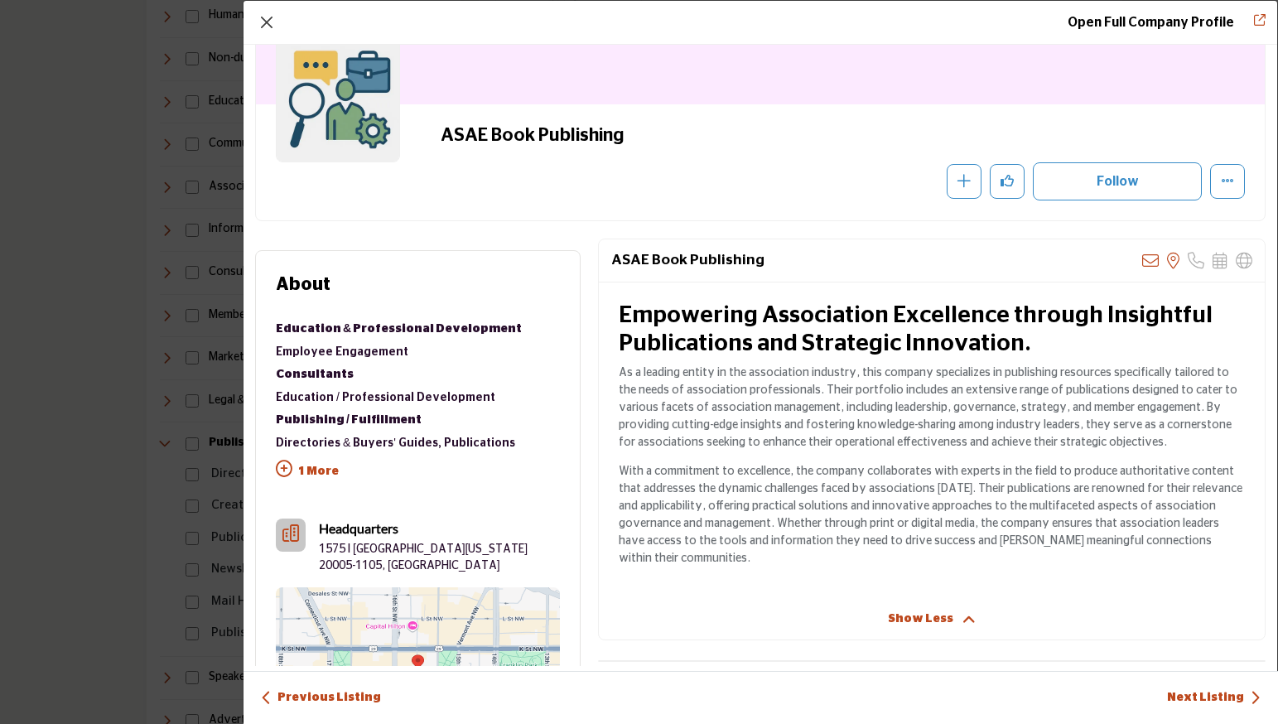
click at [268, 21] on button "Close" at bounding box center [266, 22] width 23 height 23
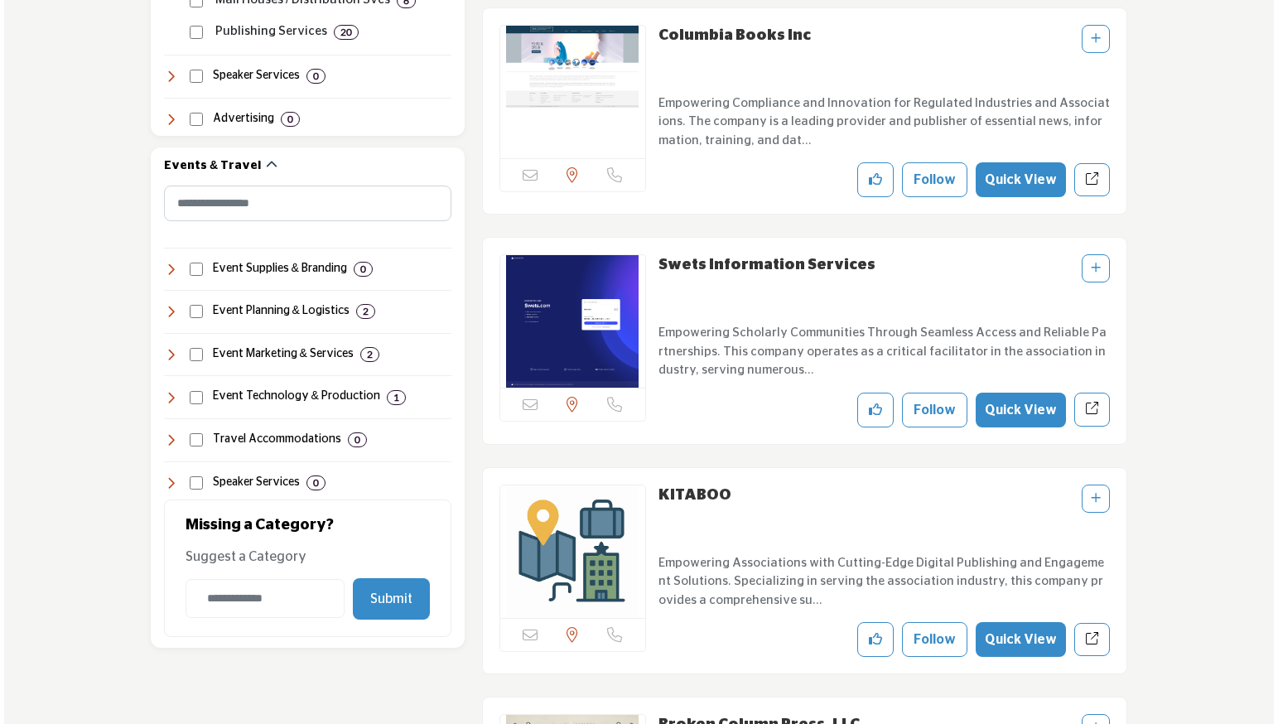
scroll to position [1574, 0]
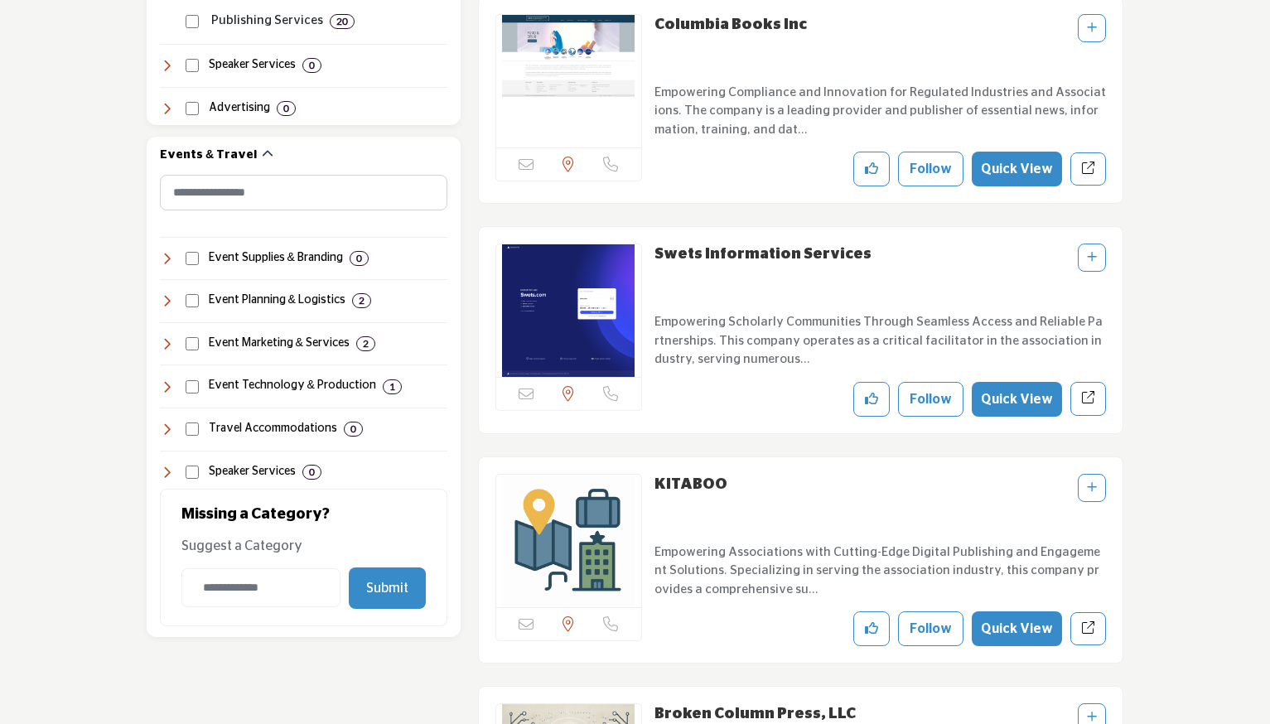
click at [1025, 635] on button "Quick View" at bounding box center [1017, 628] width 90 height 35
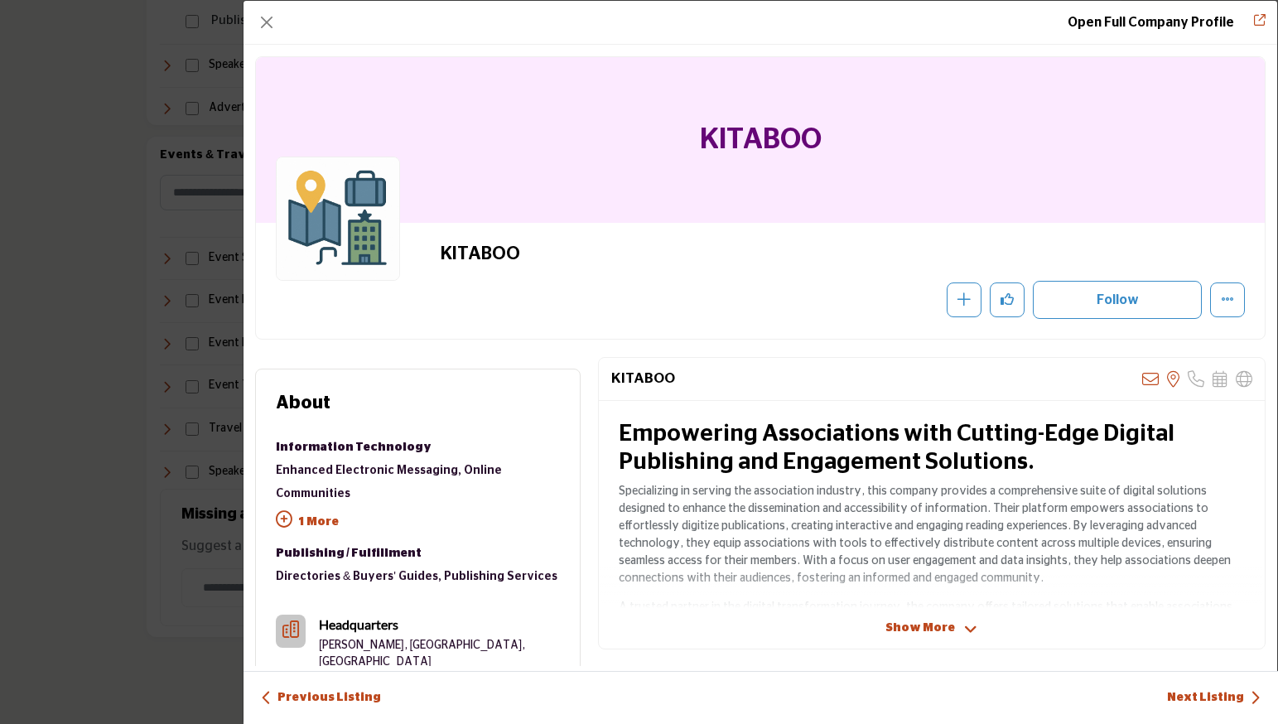
scroll to position [10, 0]
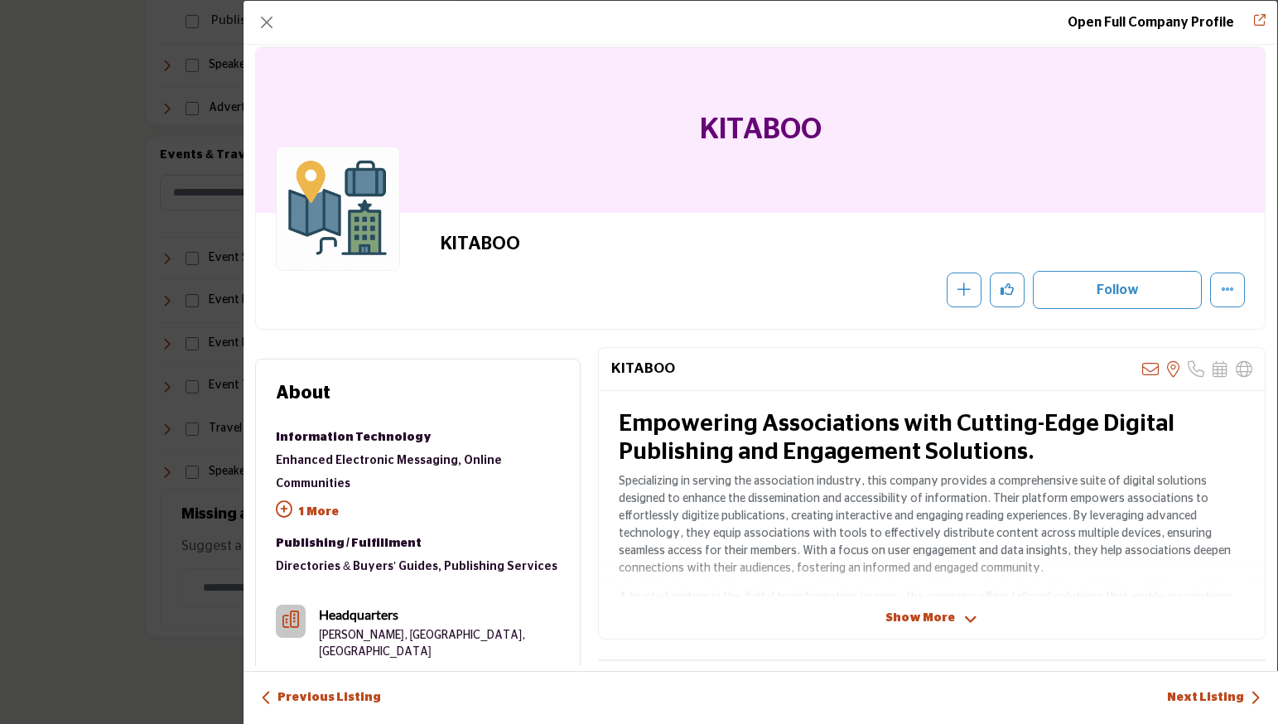
click at [930, 615] on span "Show More" at bounding box center [920, 618] width 70 height 17
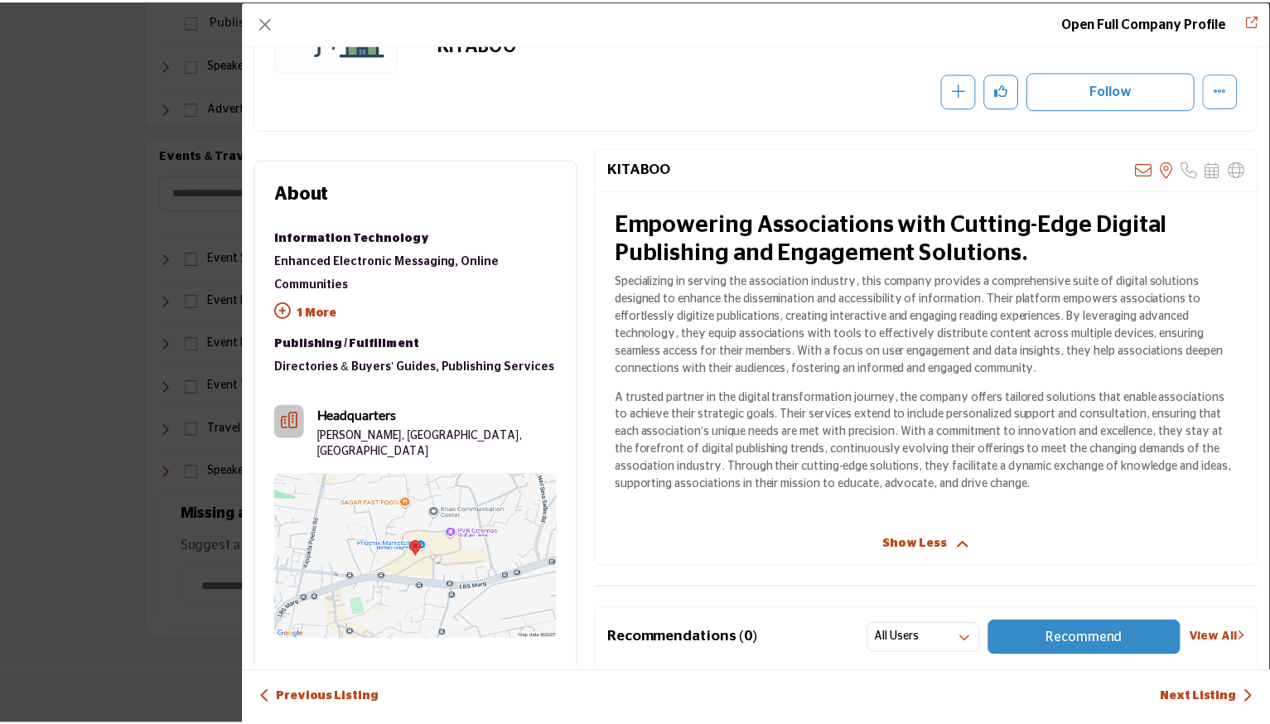
scroll to position [216, 0]
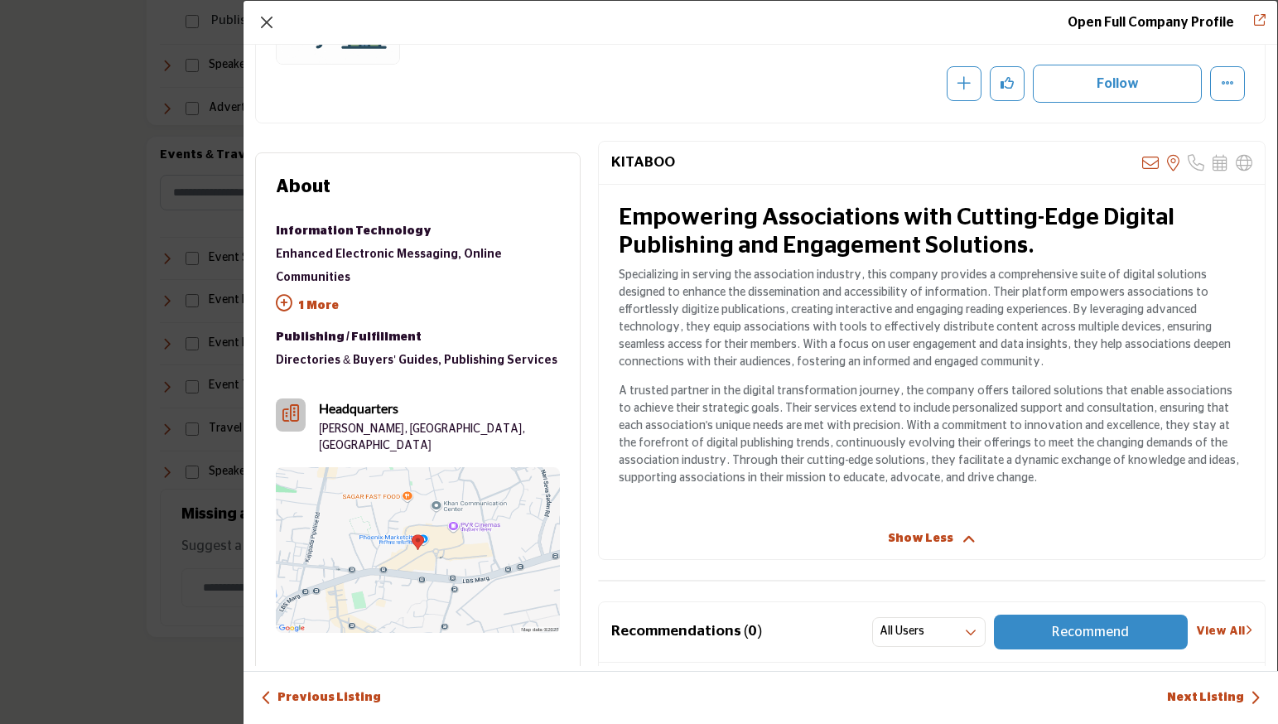
click at [269, 18] on button "Close" at bounding box center [266, 22] width 23 height 23
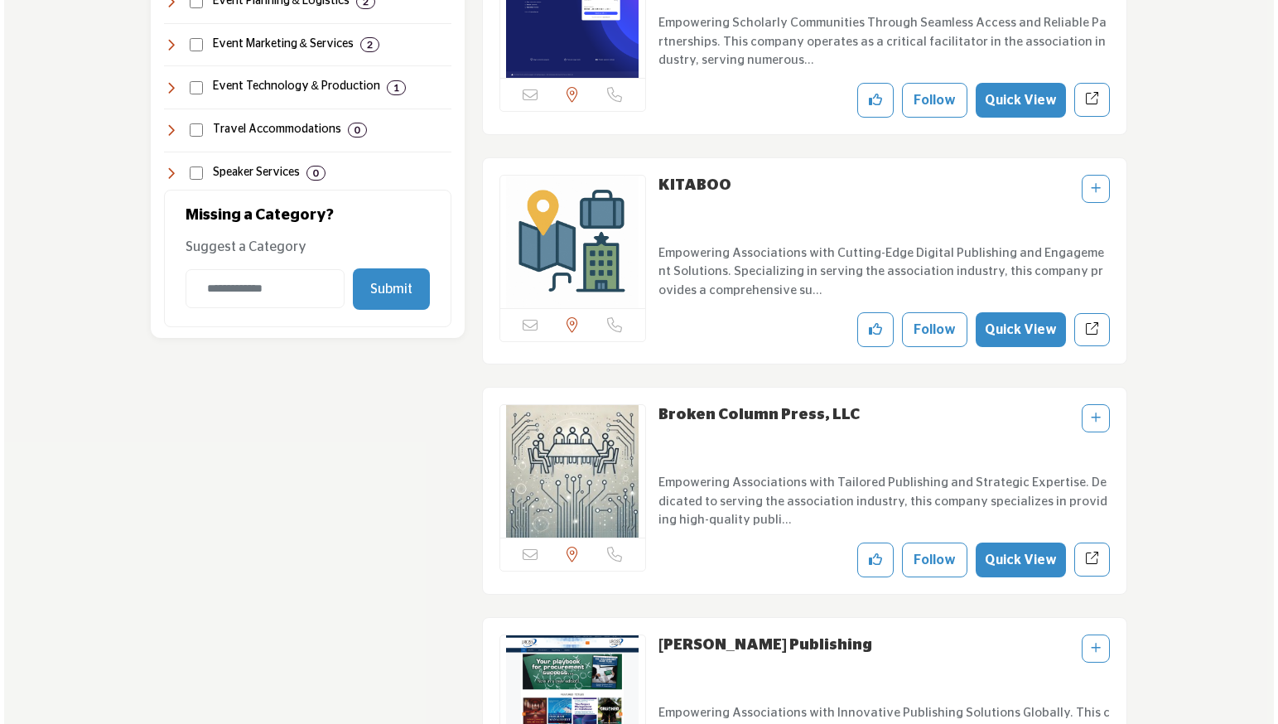
scroll to position [1915, 0]
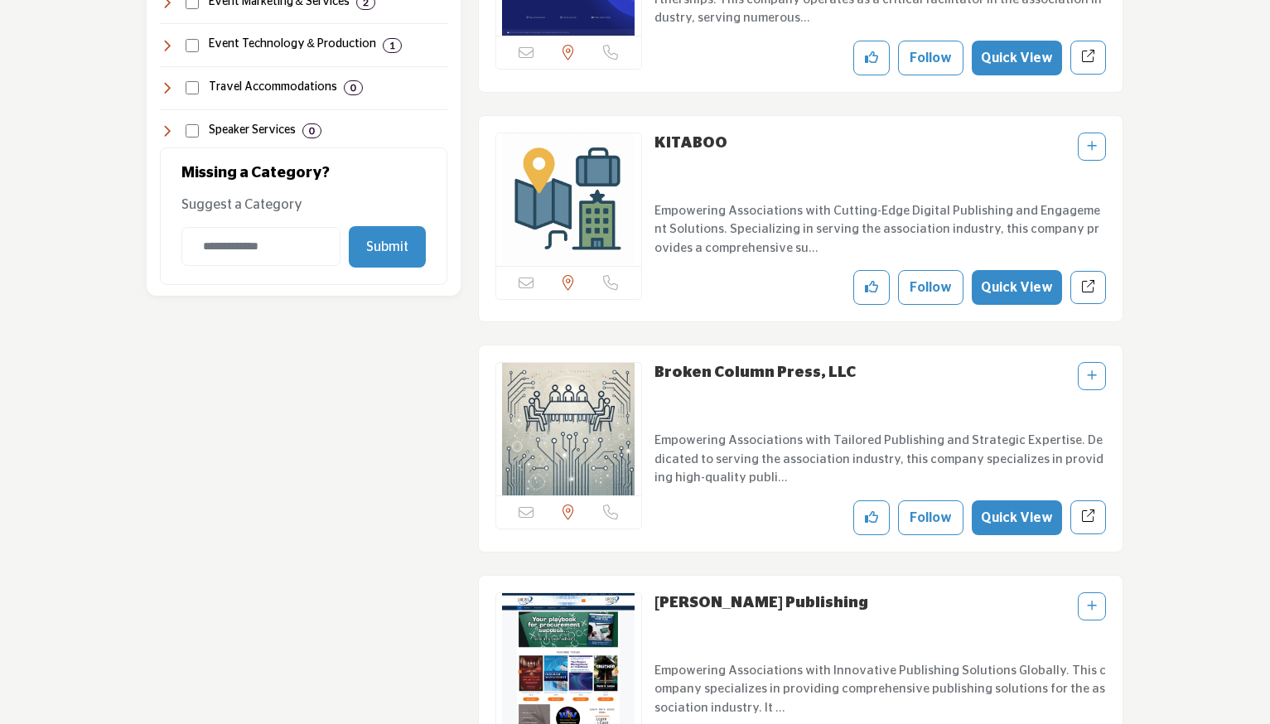
click at [1006, 506] on button "Quick View" at bounding box center [1017, 517] width 90 height 35
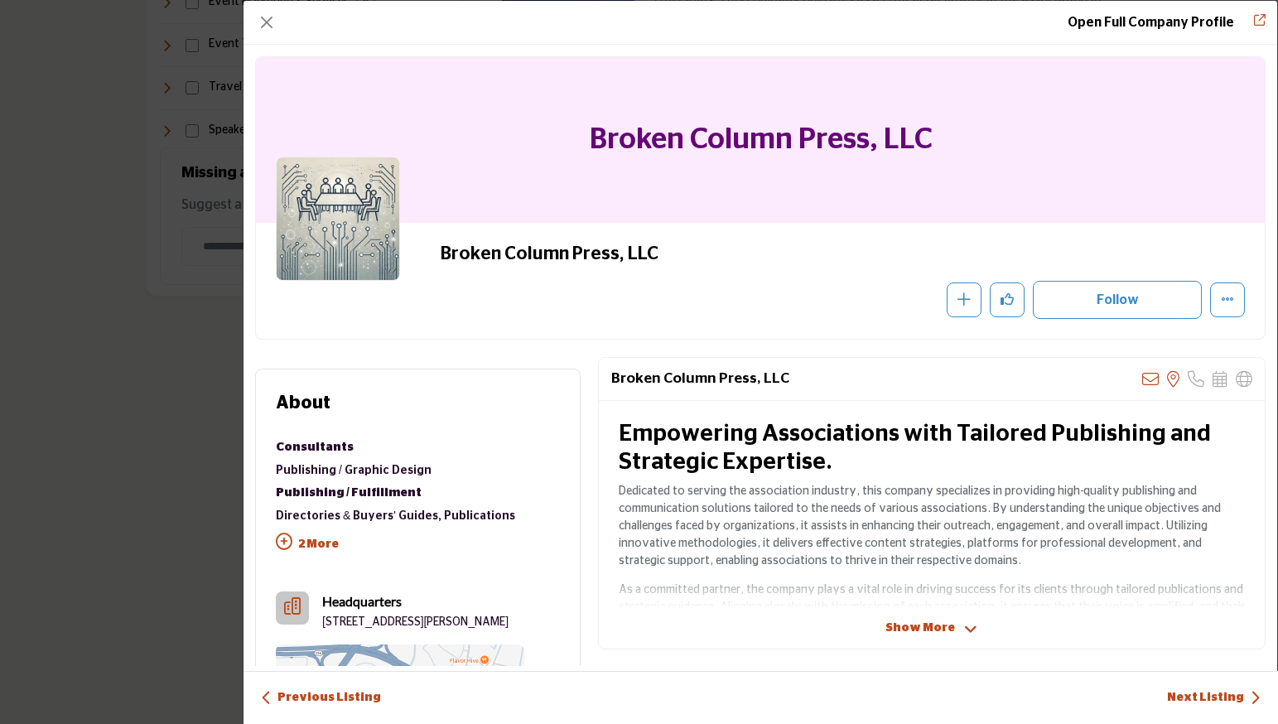
click at [914, 623] on span "Show More" at bounding box center [920, 628] width 70 height 17
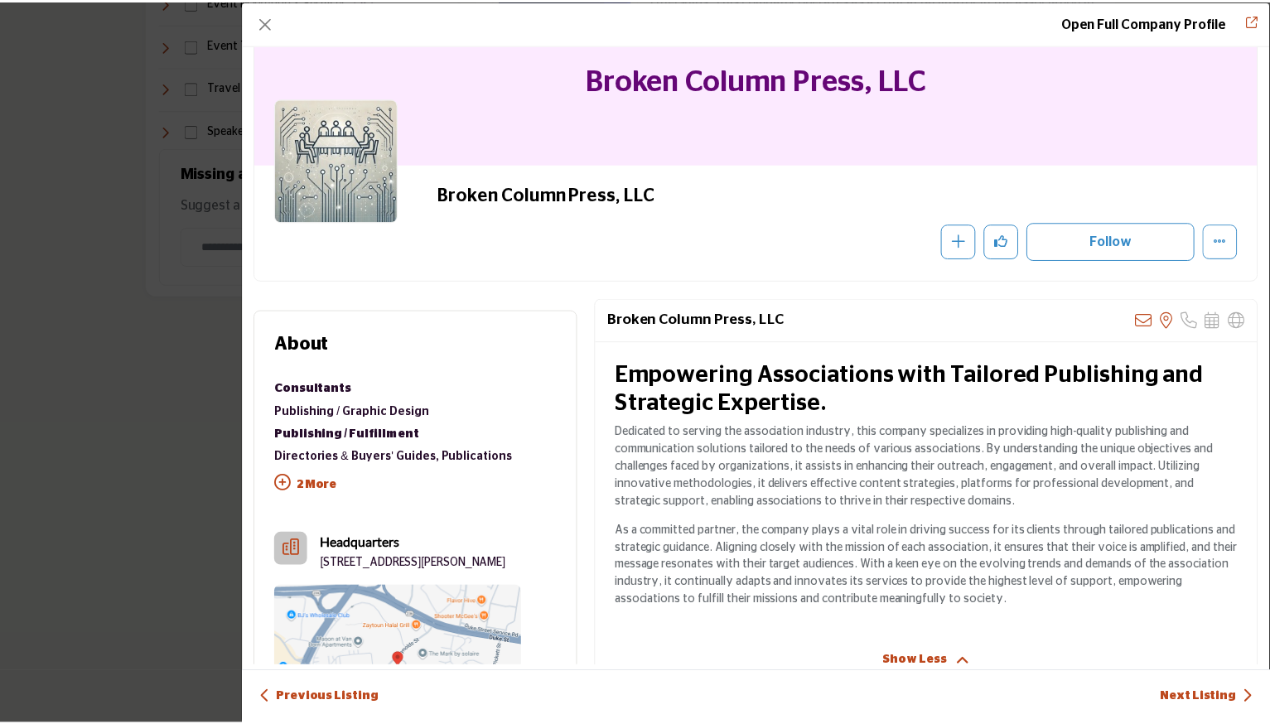
scroll to position [71, 0]
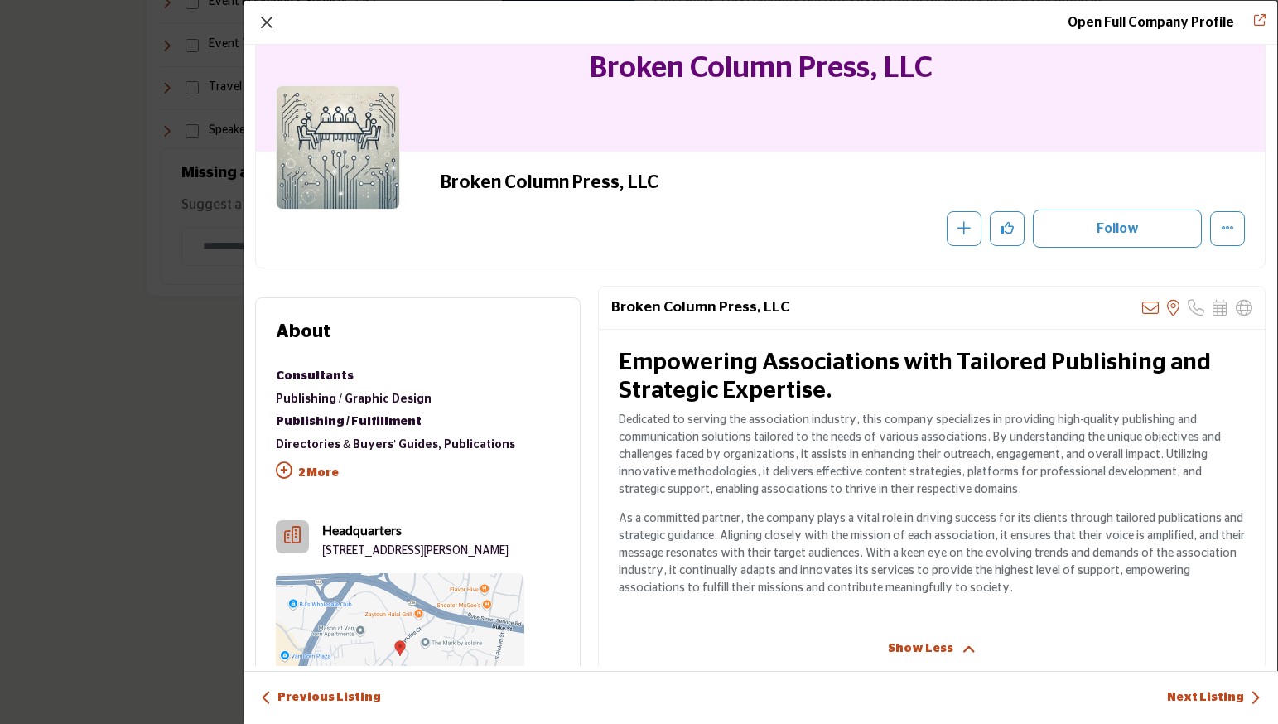
click at [264, 20] on button "Close" at bounding box center [266, 22] width 23 height 23
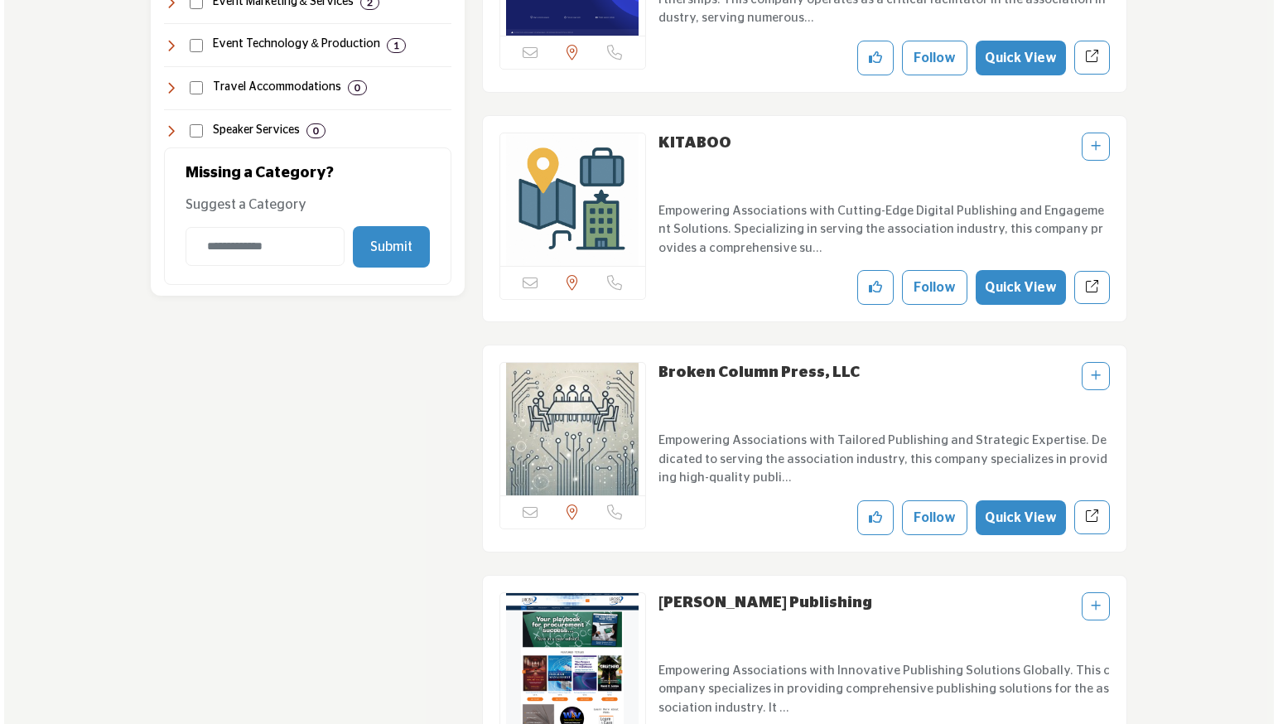
scroll to position [2072, 0]
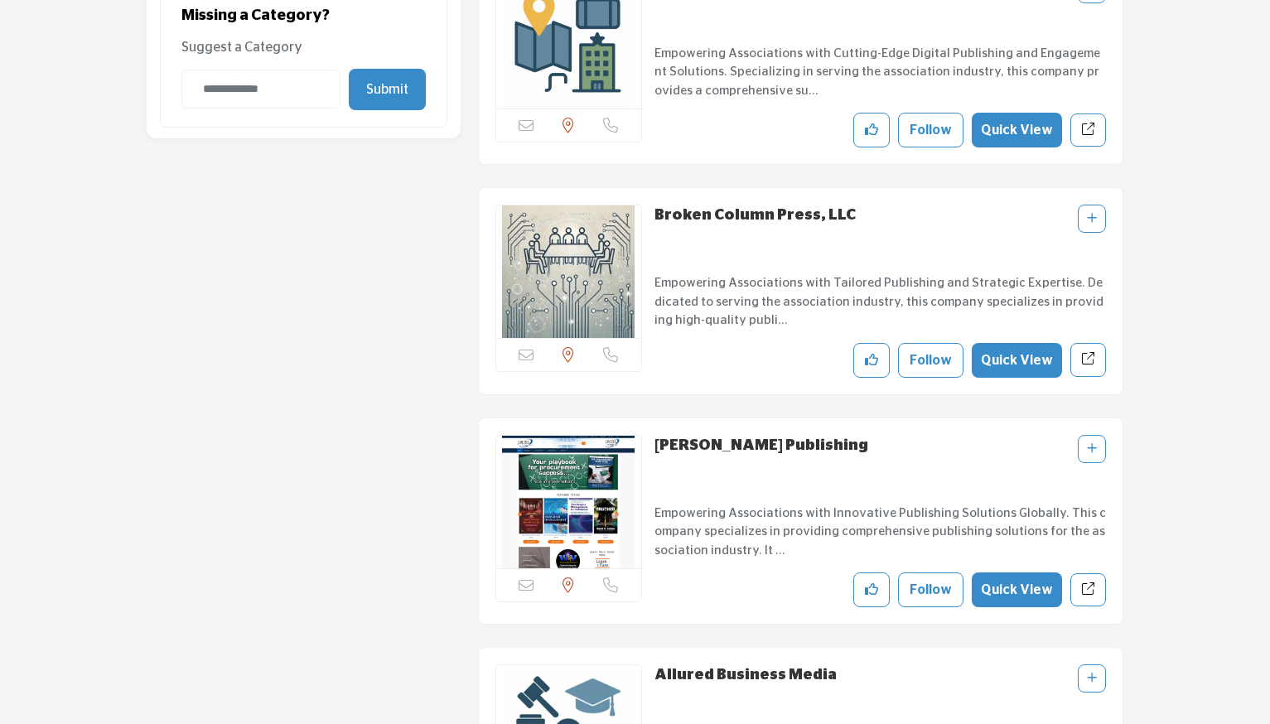
click at [1010, 584] on button "Quick View" at bounding box center [1017, 589] width 90 height 35
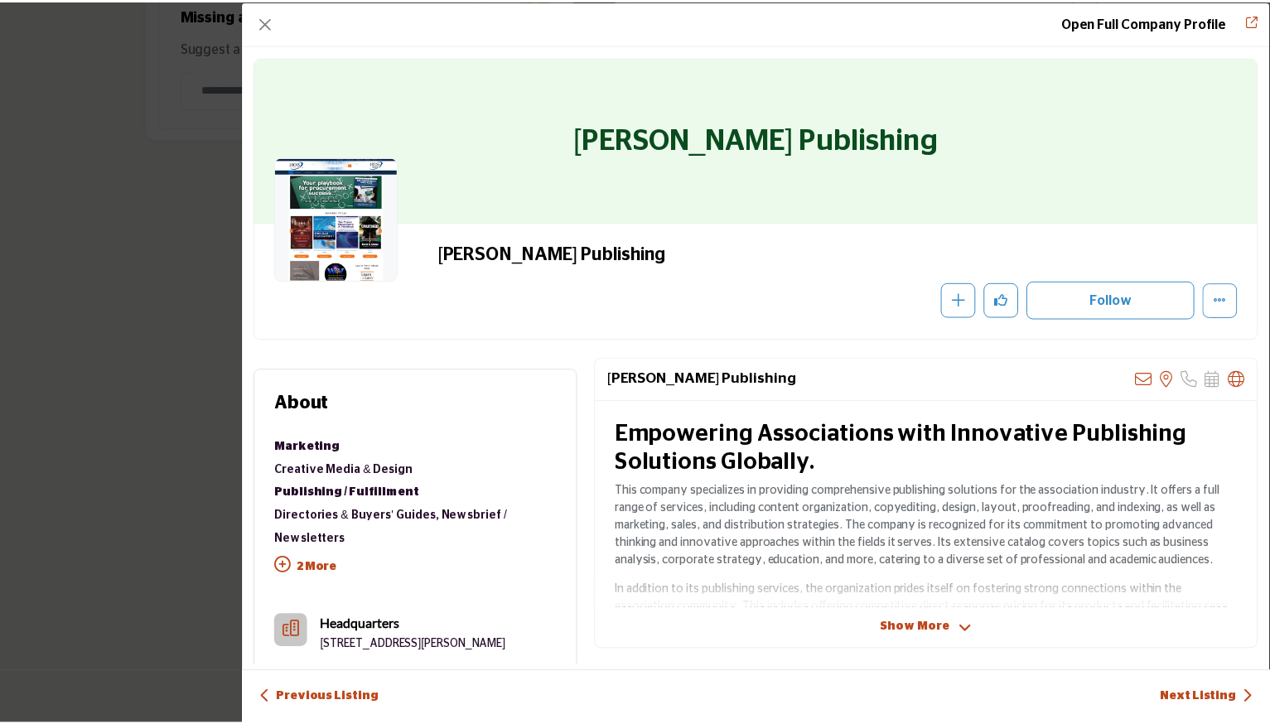
scroll to position [17, 0]
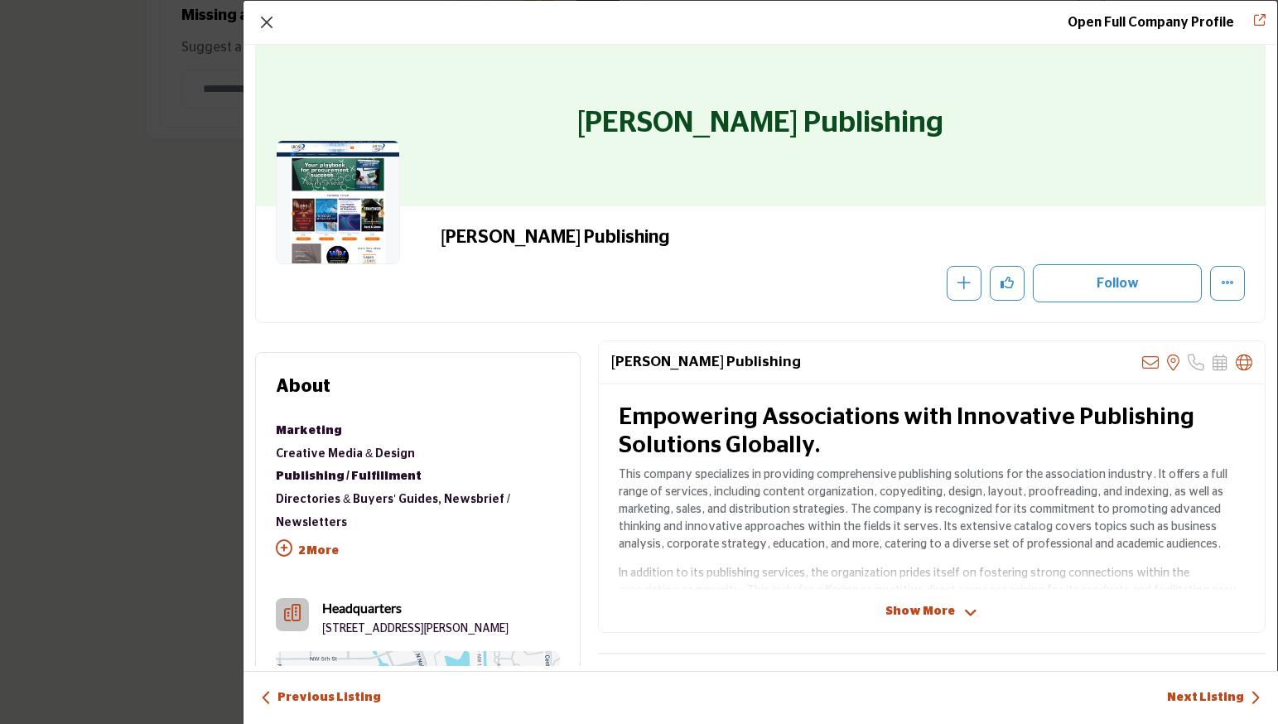
click at [263, 18] on button "Close" at bounding box center [266, 22] width 23 height 23
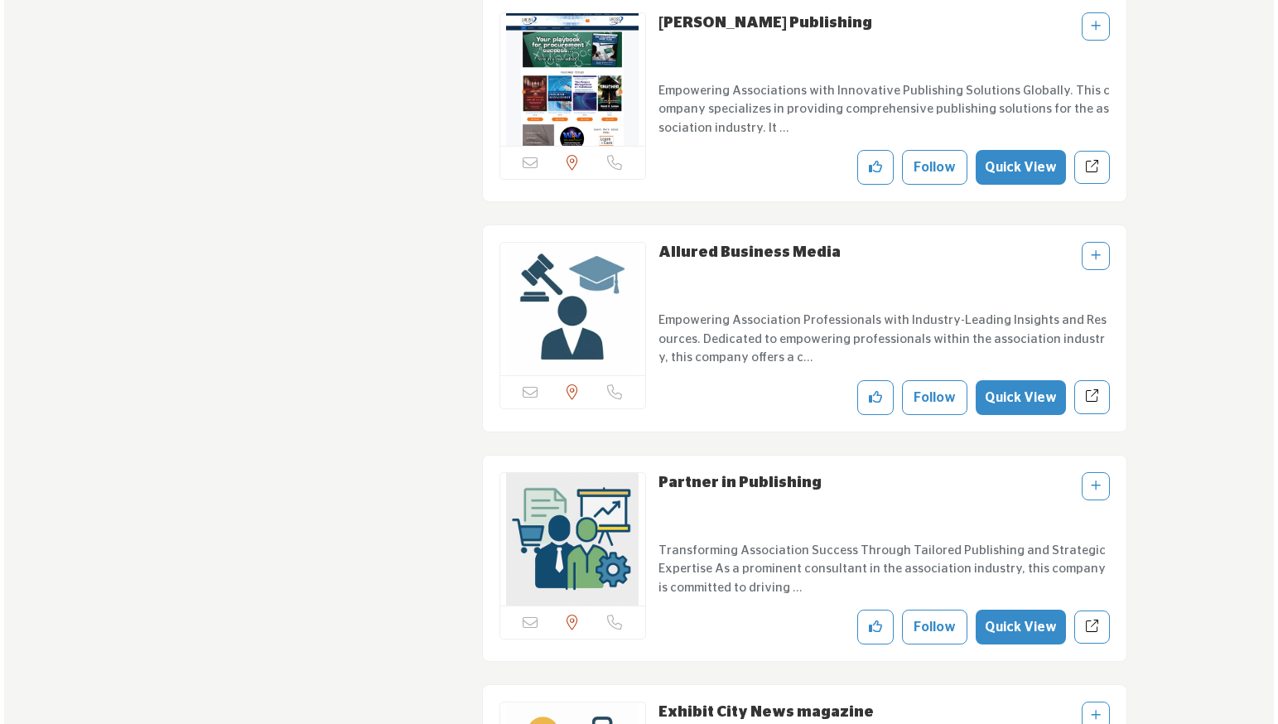
scroll to position [2530, 0]
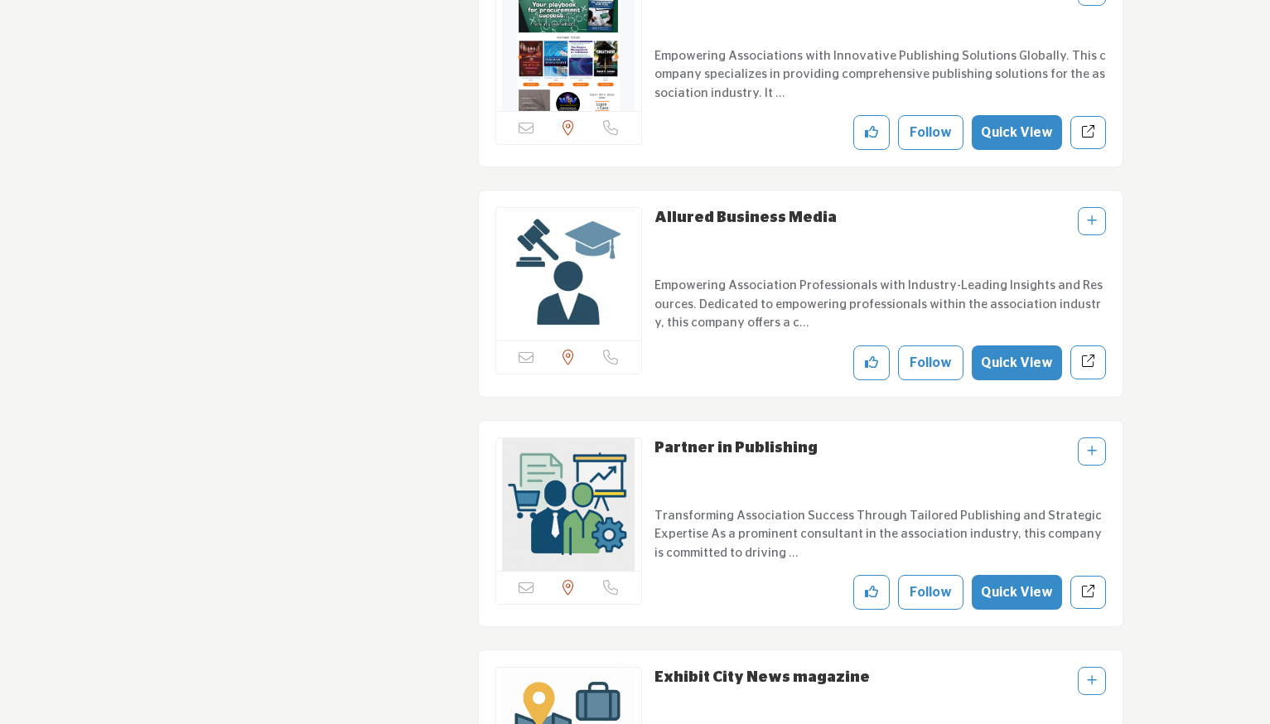
click at [998, 595] on button "Quick View" at bounding box center [1017, 592] width 90 height 35
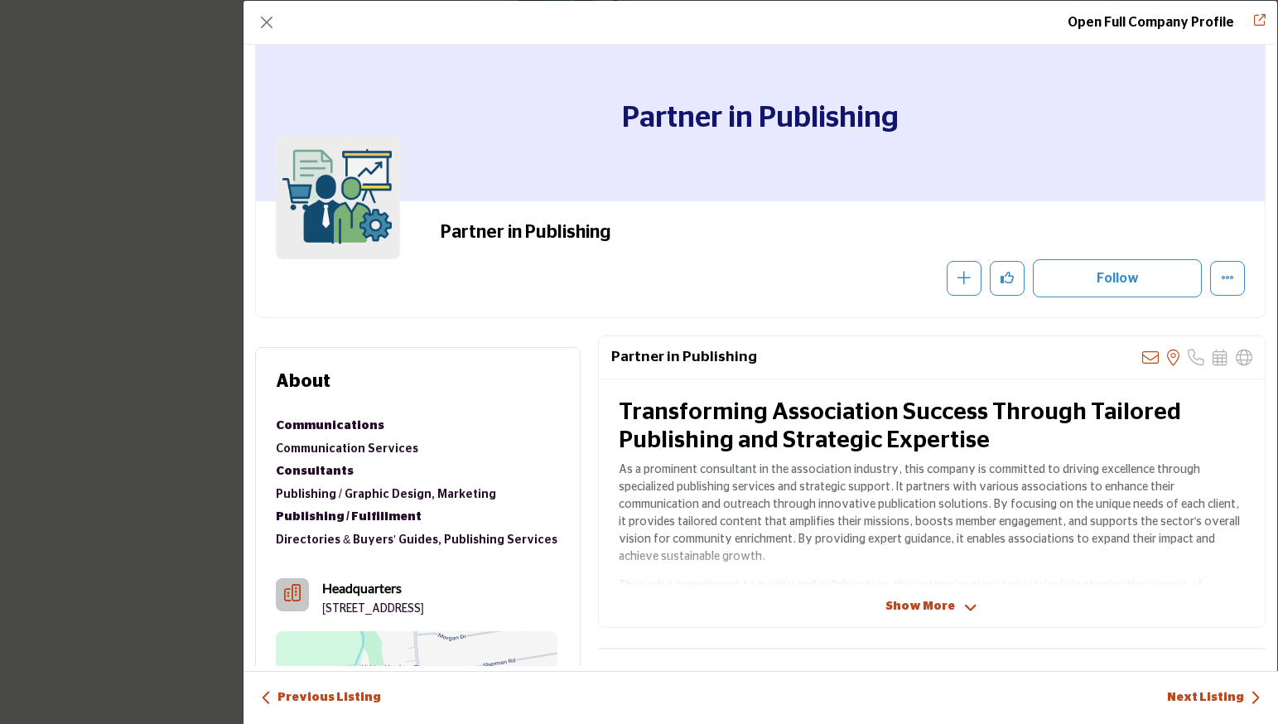
scroll to position [25, 0]
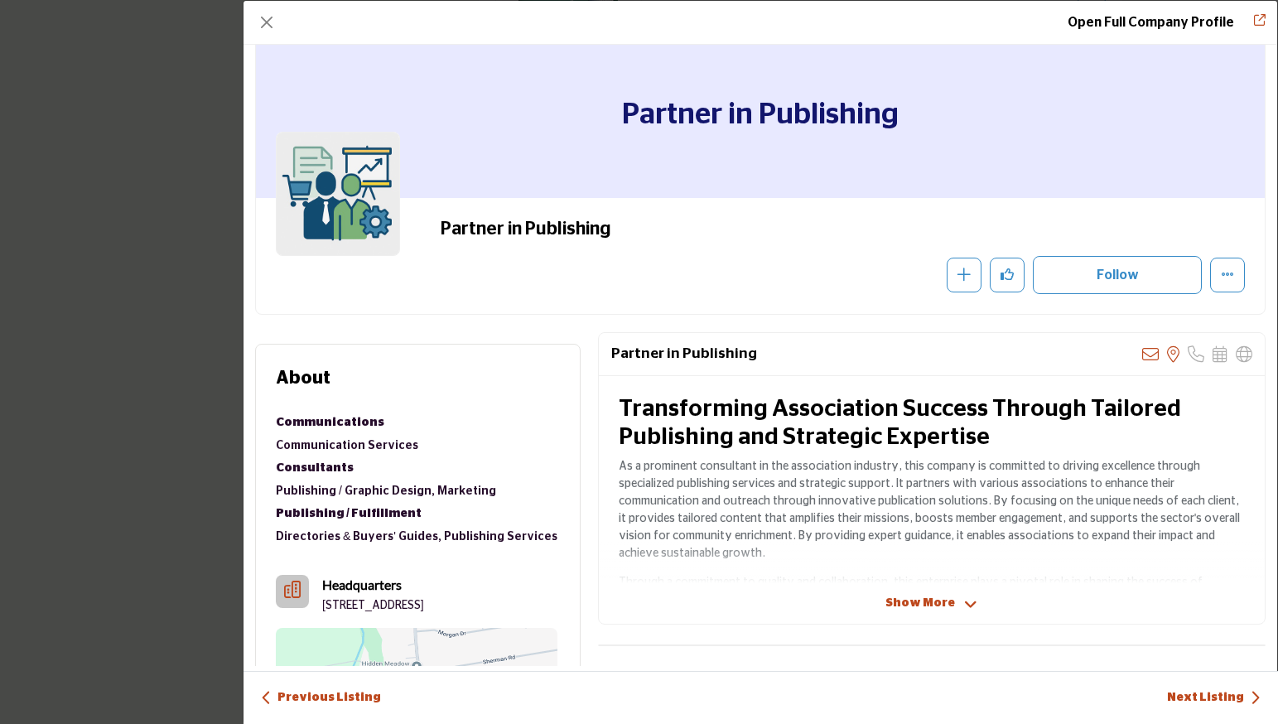
click at [916, 596] on span "Show More" at bounding box center [920, 603] width 70 height 17
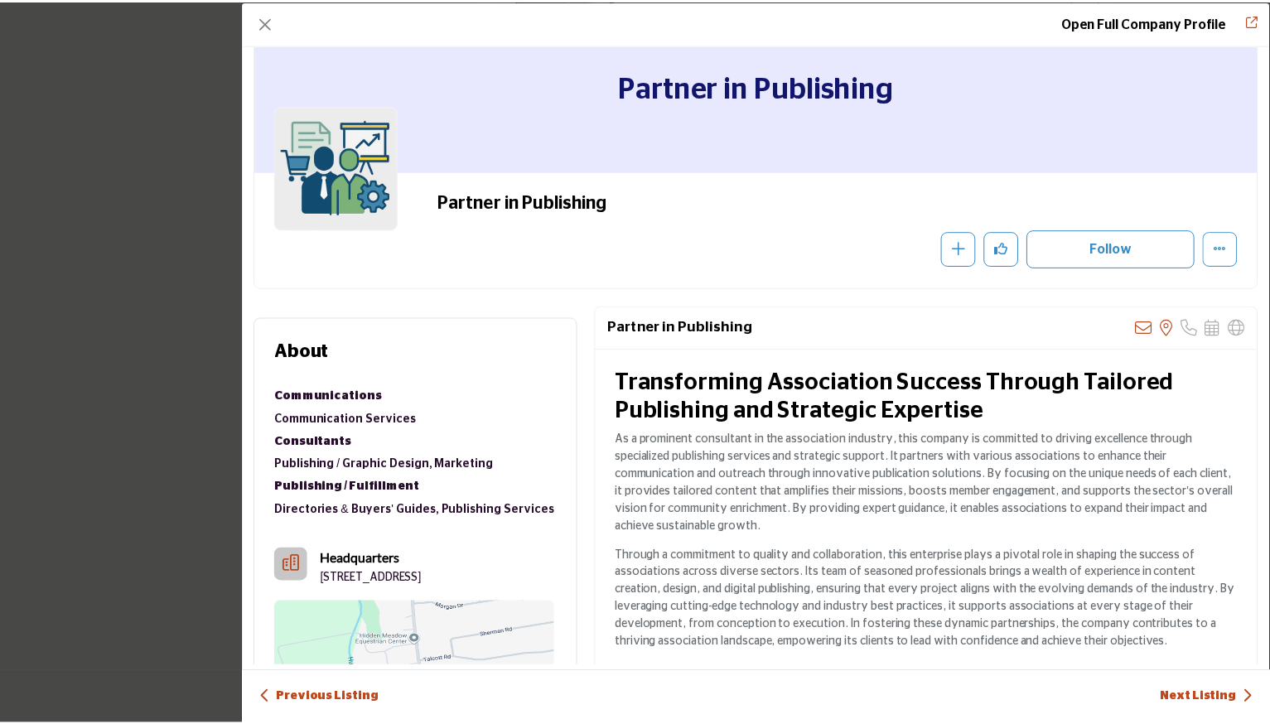
scroll to position [56, 0]
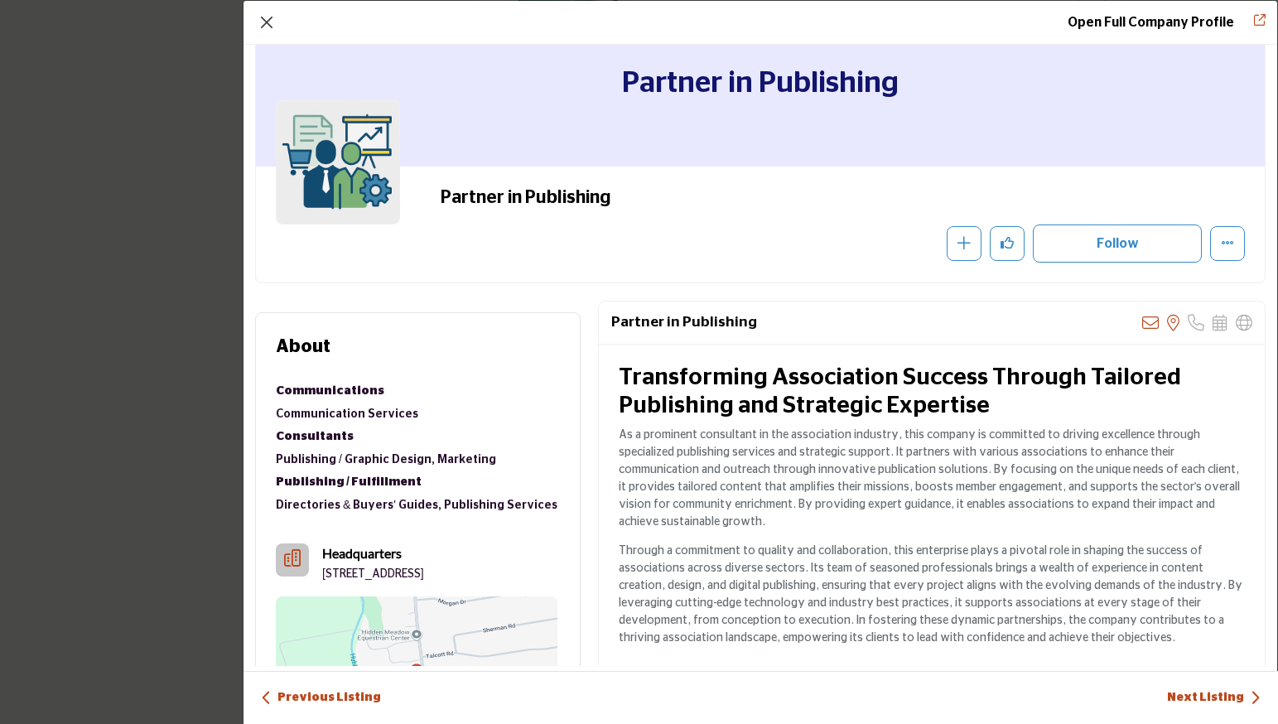
click at [267, 19] on button "Close" at bounding box center [266, 22] width 23 height 23
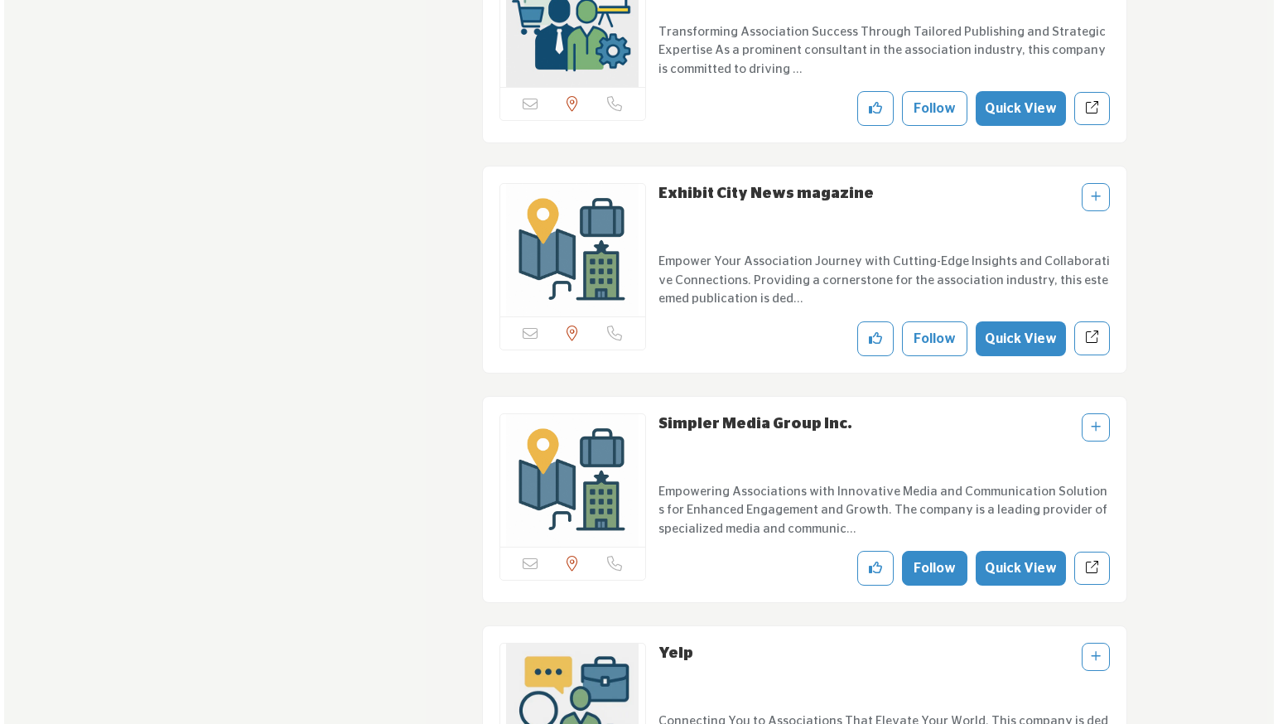
scroll to position [3094, 0]
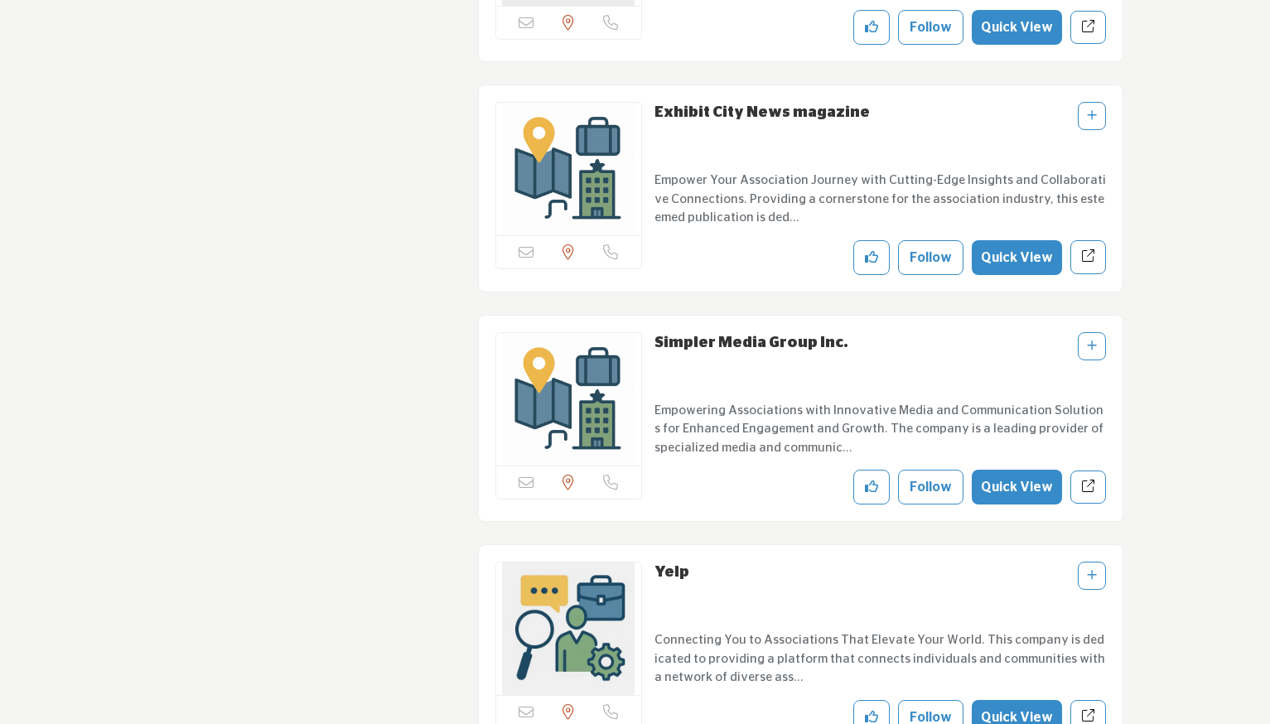
click at [1019, 487] on button "Quick View" at bounding box center [1017, 487] width 90 height 35
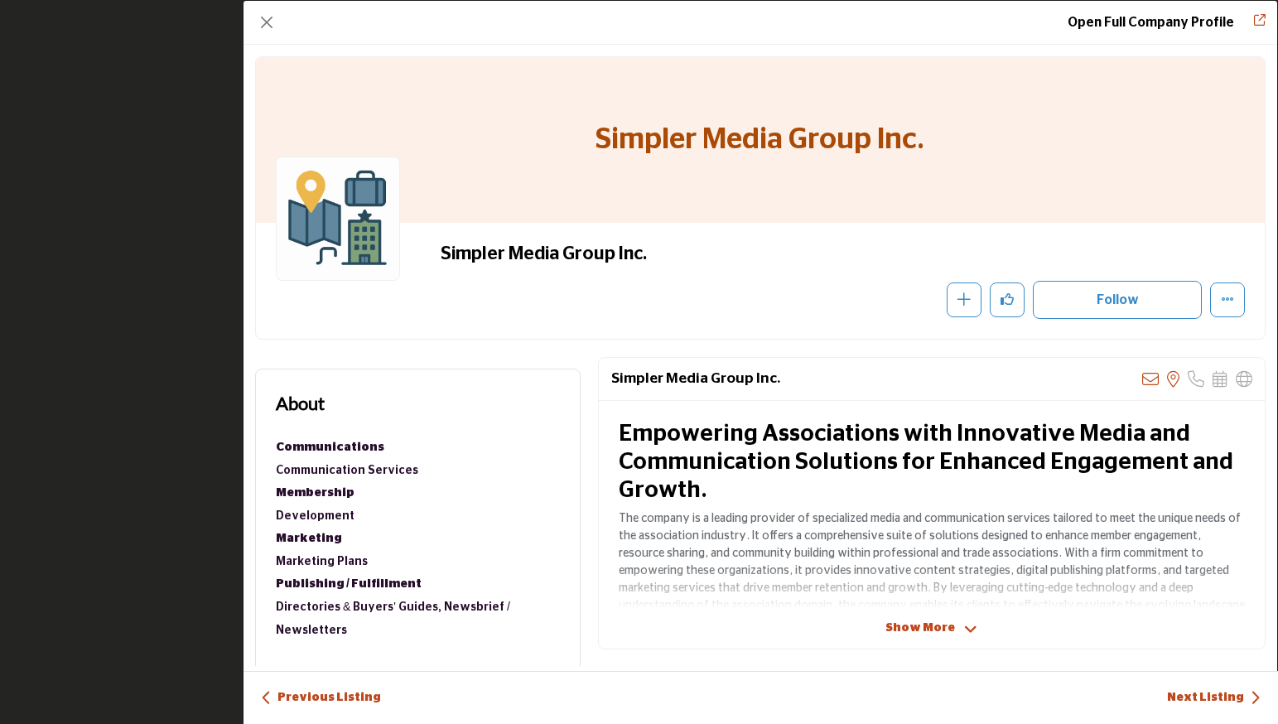
scroll to position [78, 0]
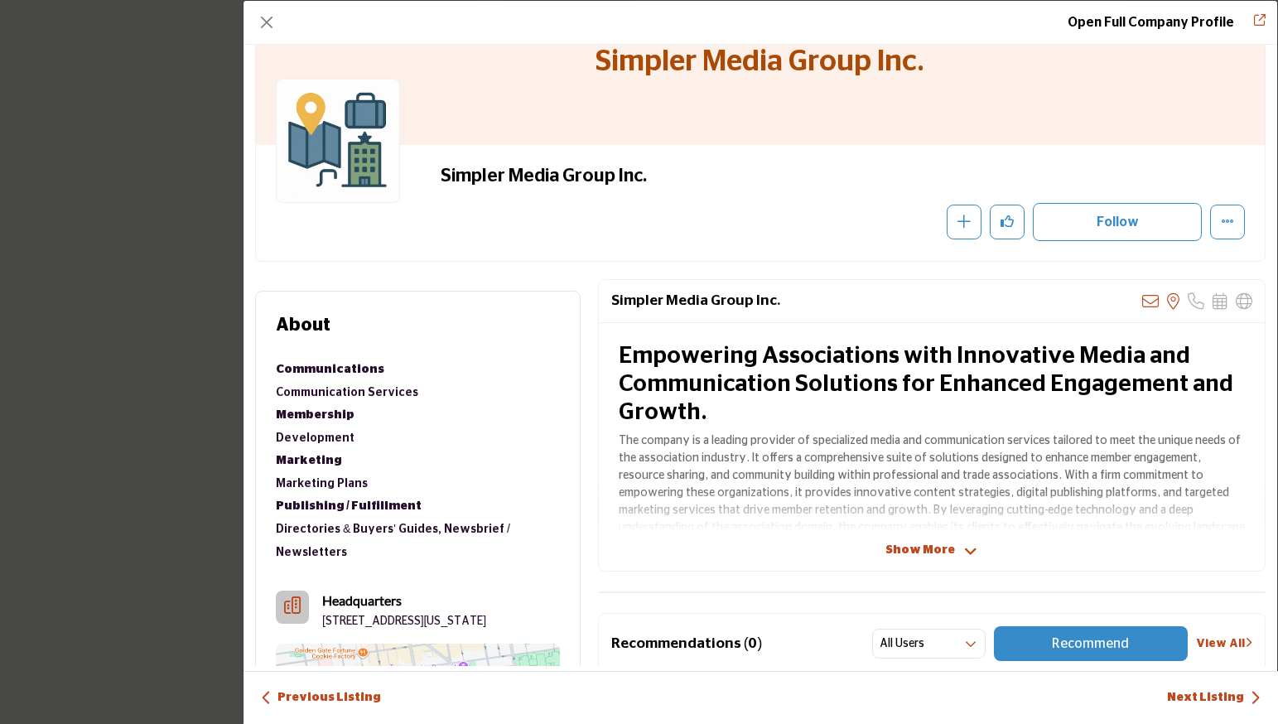
click at [927, 540] on div "Simpler Media Group Inc. Sorry, but we don't have an email address for this lis…" at bounding box center [932, 425] width 668 height 292
click at [919, 544] on span "Show More" at bounding box center [920, 550] width 70 height 17
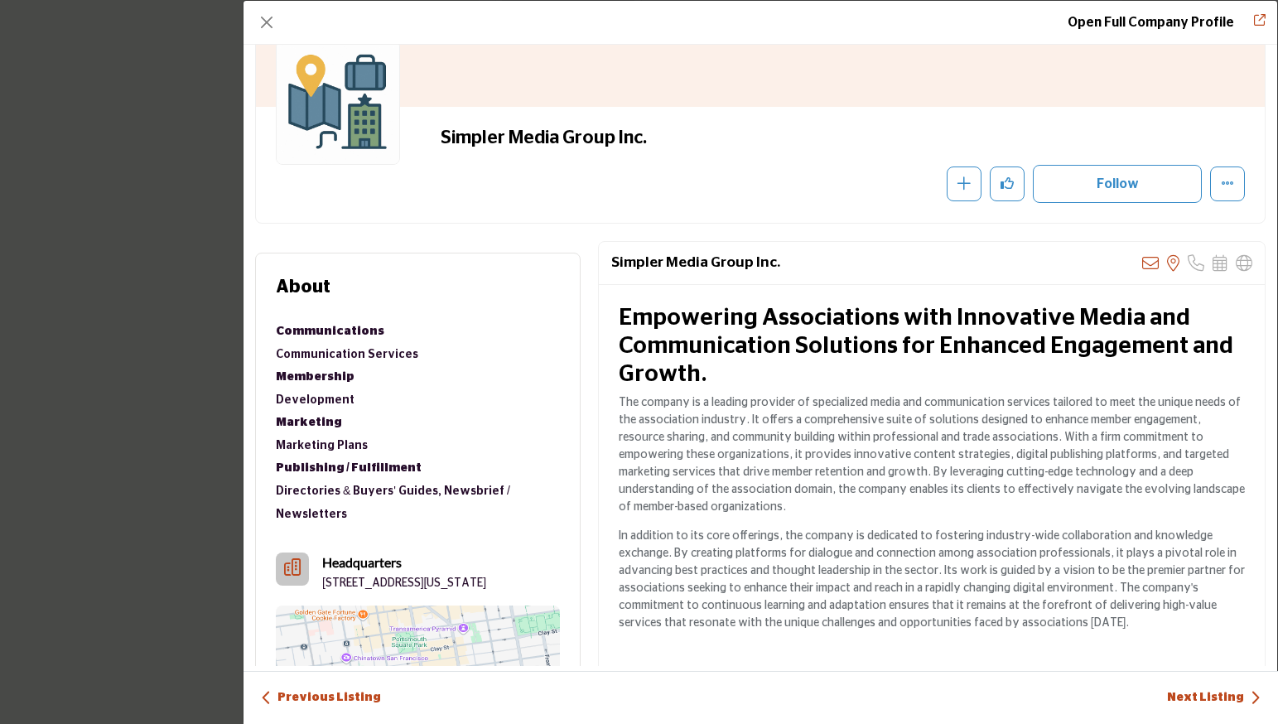
scroll to position [239, 0]
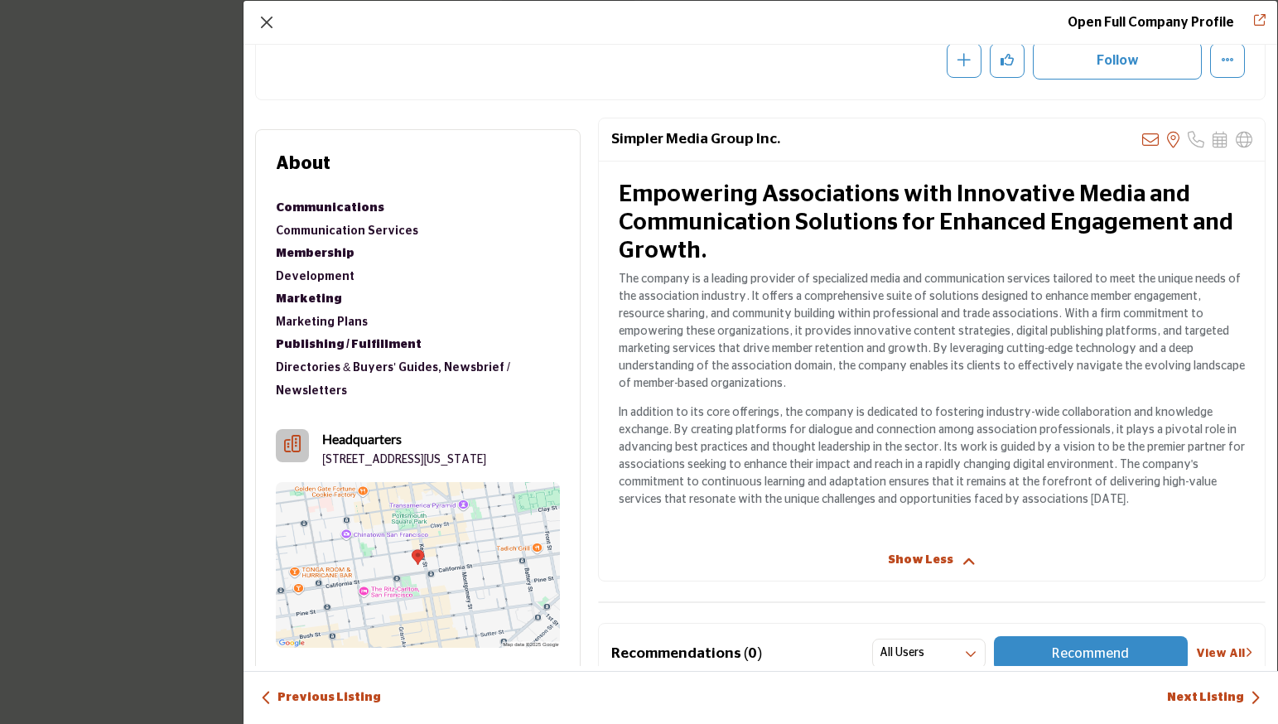
click at [263, 17] on button "Close" at bounding box center [266, 22] width 23 height 23
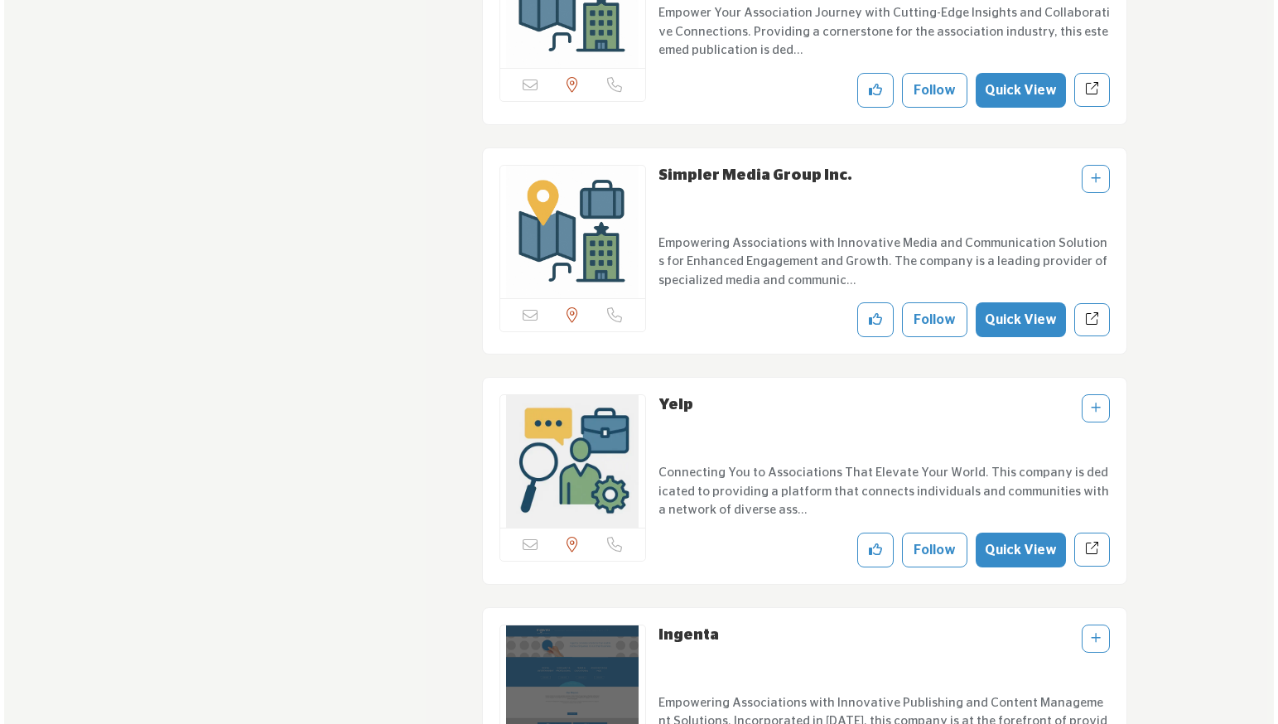
scroll to position [3450, 0]
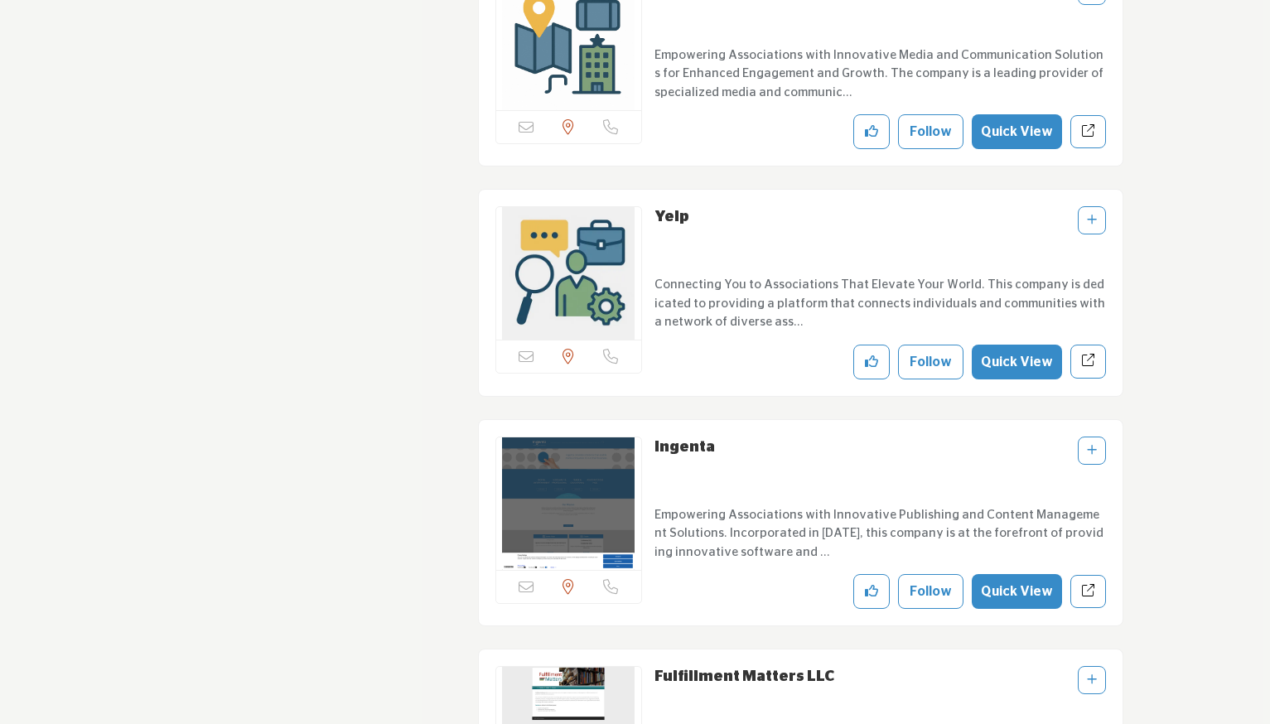
click at [1023, 585] on button "Quick View" at bounding box center [1017, 591] width 90 height 35
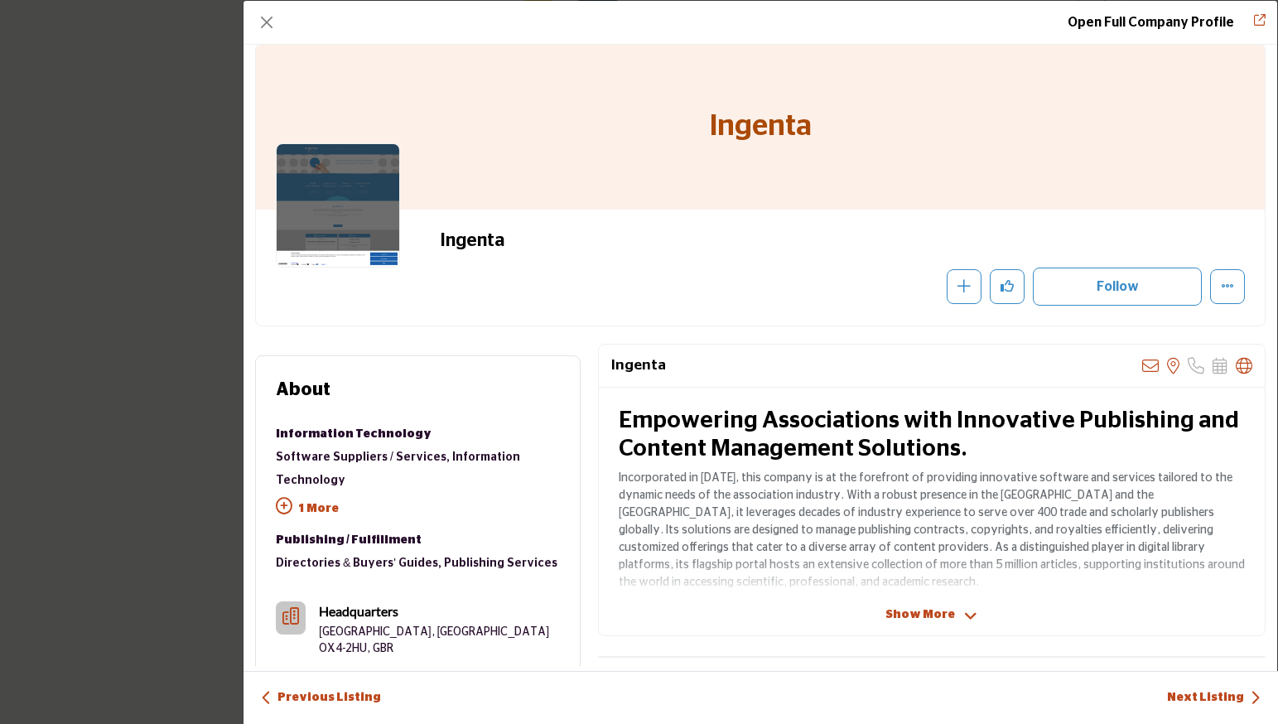
scroll to position [17, 0]
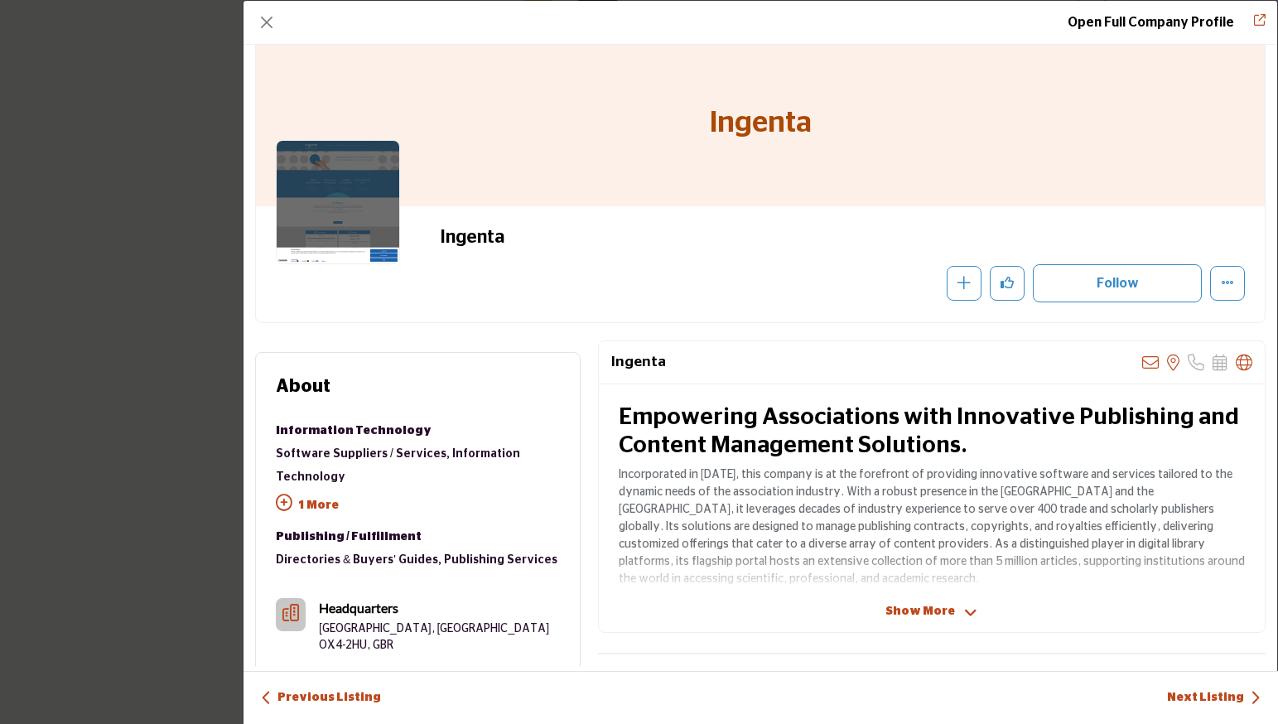
click at [914, 604] on span "Show More" at bounding box center [920, 611] width 70 height 17
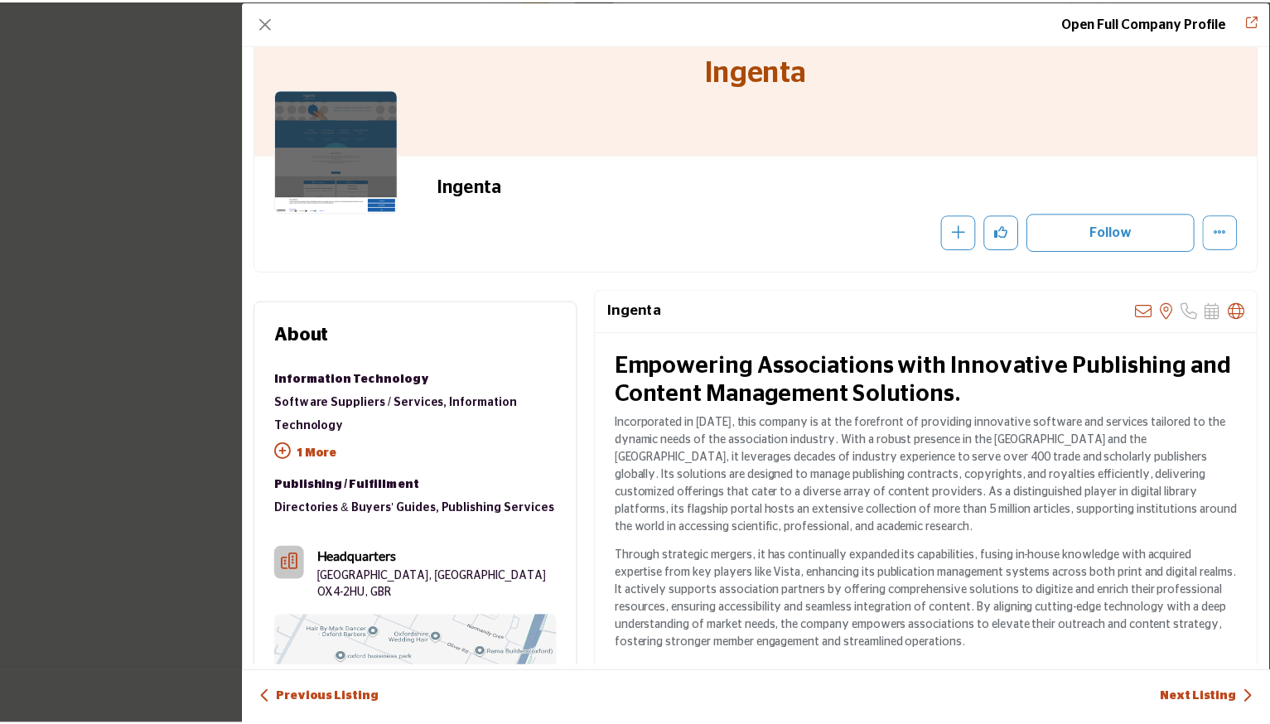
scroll to position [94, 0]
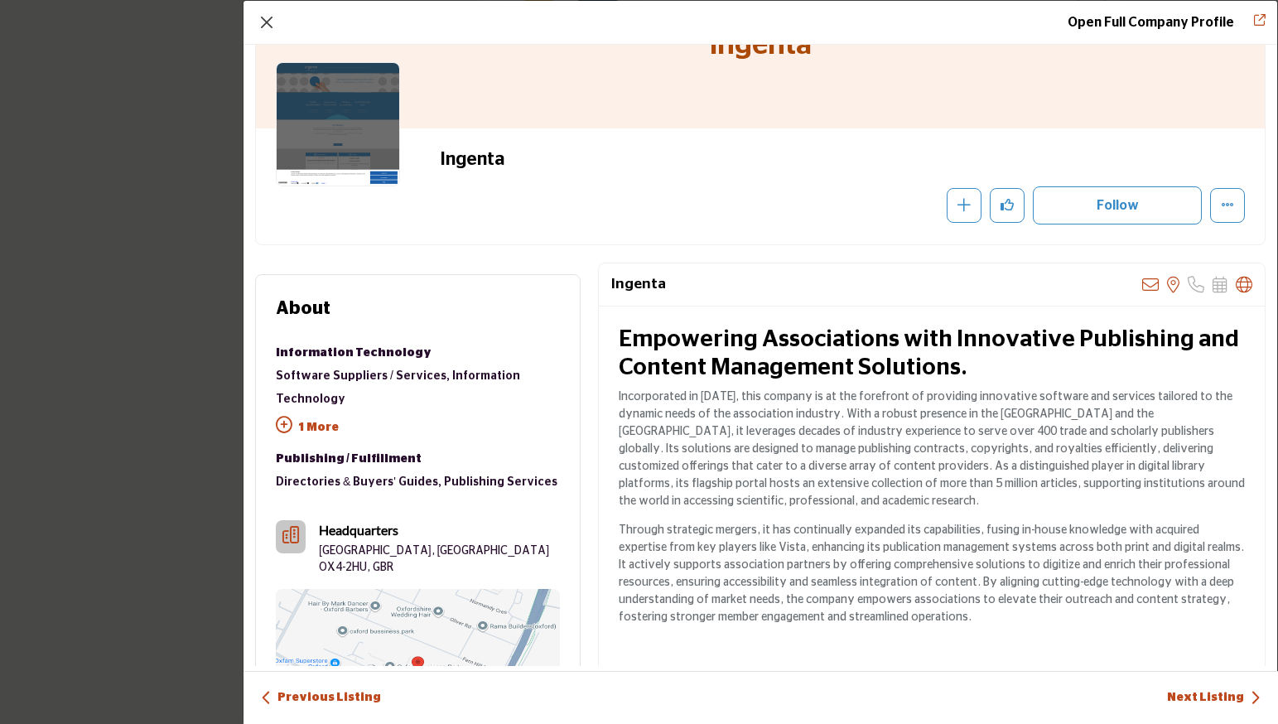
click at [270, 22] on button "Close" at bounding box center [266, 22] width 23 height 23
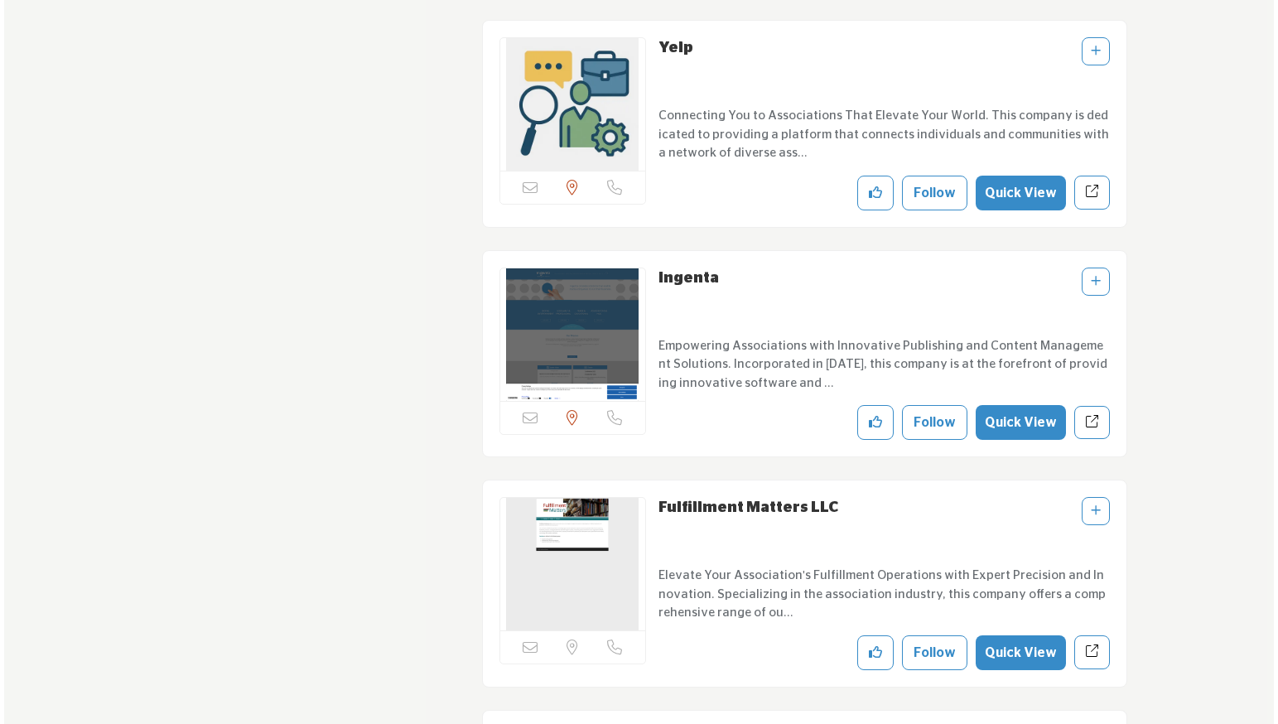
scroll to position [3707, 0]
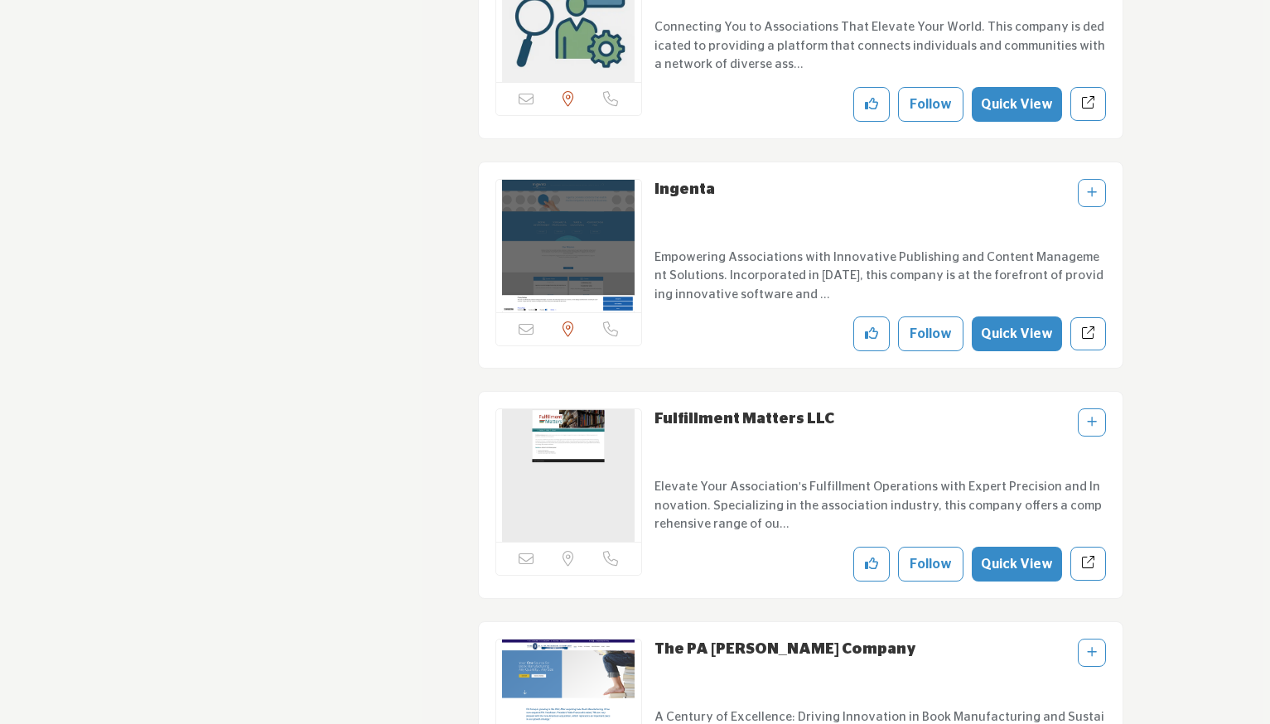
click at [1014, 555] on button "Quick View" at bounding box center [1017, 564] width 90 height 35
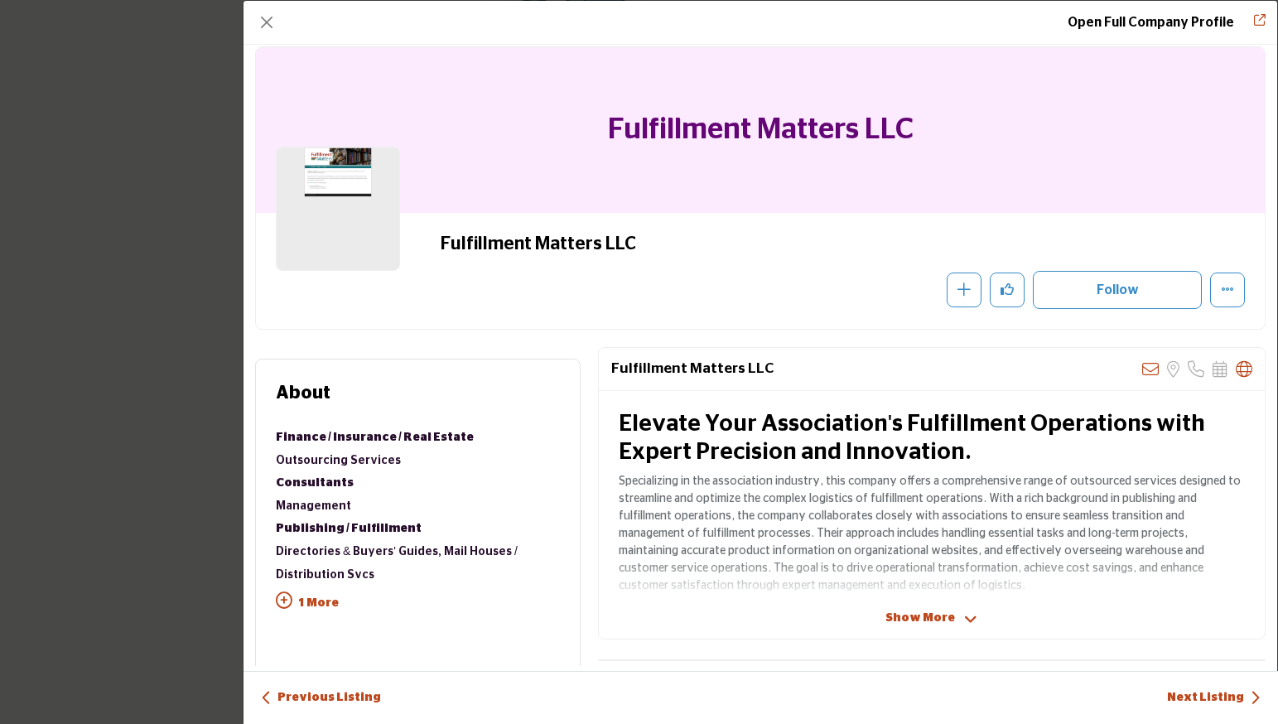
scroll to position [17, 0]
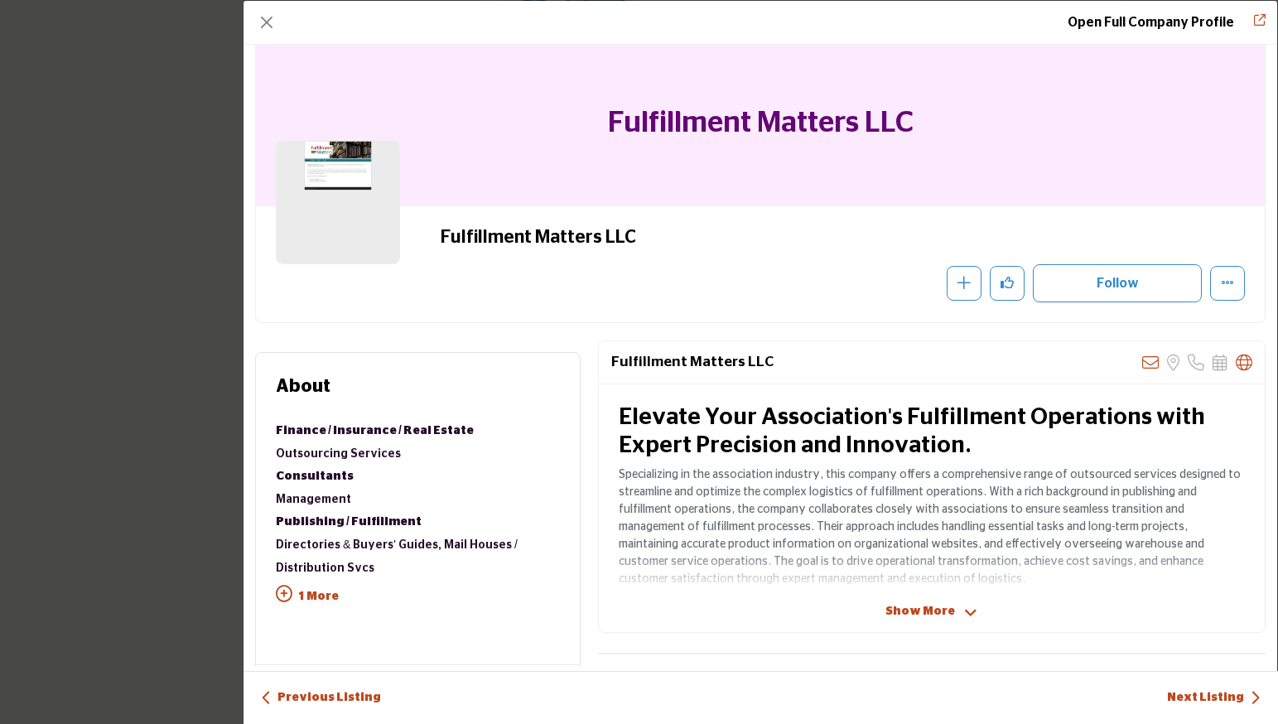
click at [266, 23] on button "Close" at bounding box center [266, 22] width 23 height 23
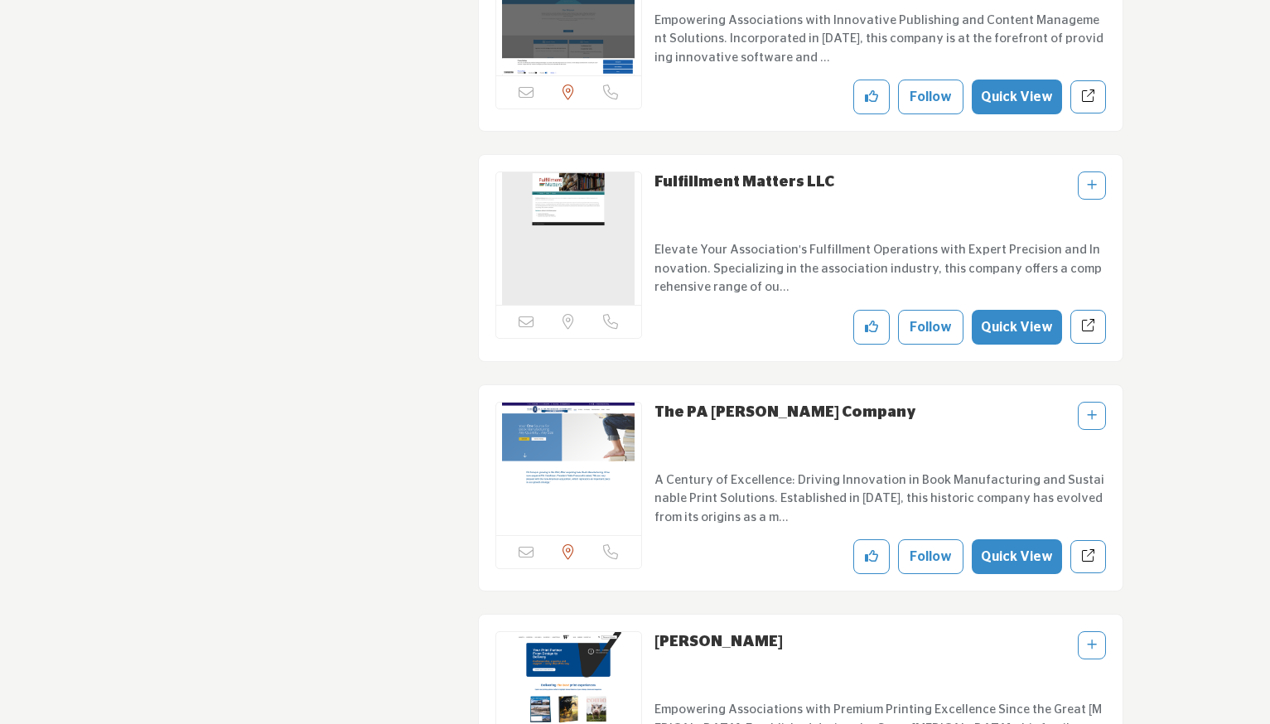
scroll to position [3997, 0]
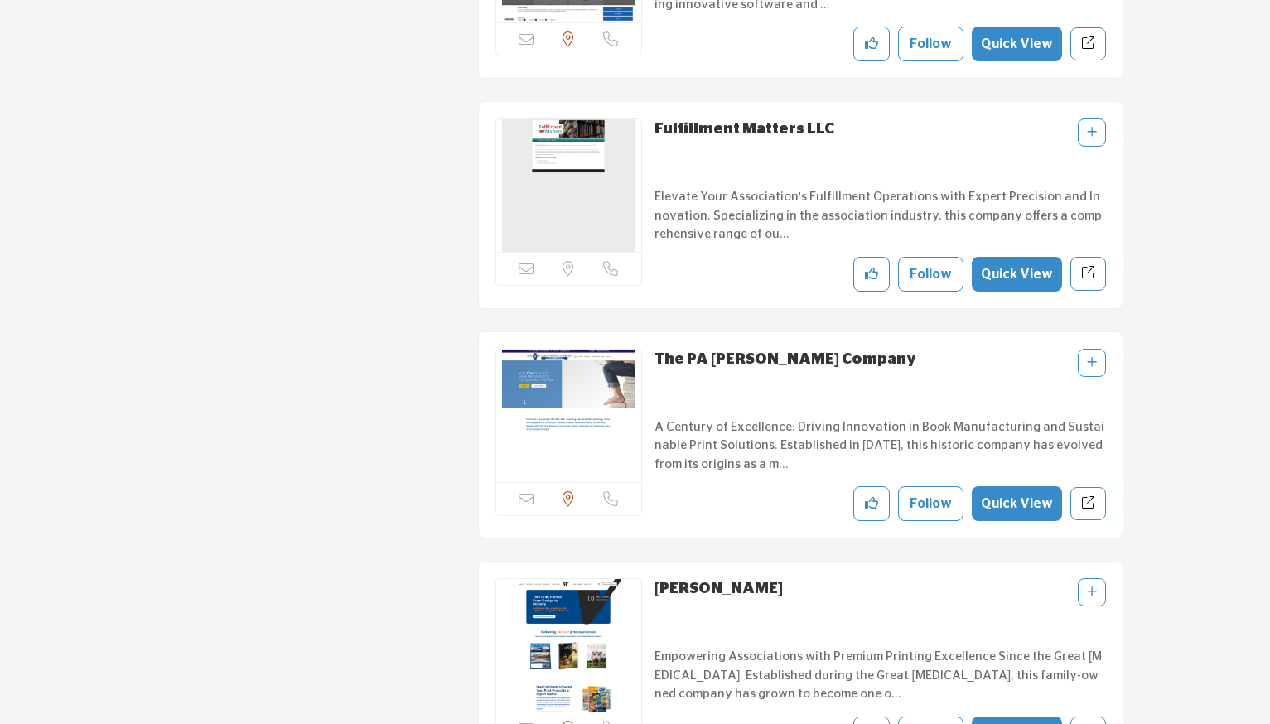
click at [1008, 493] on button "Quick View" at bounding box center [1017, 503] width 90 height 35
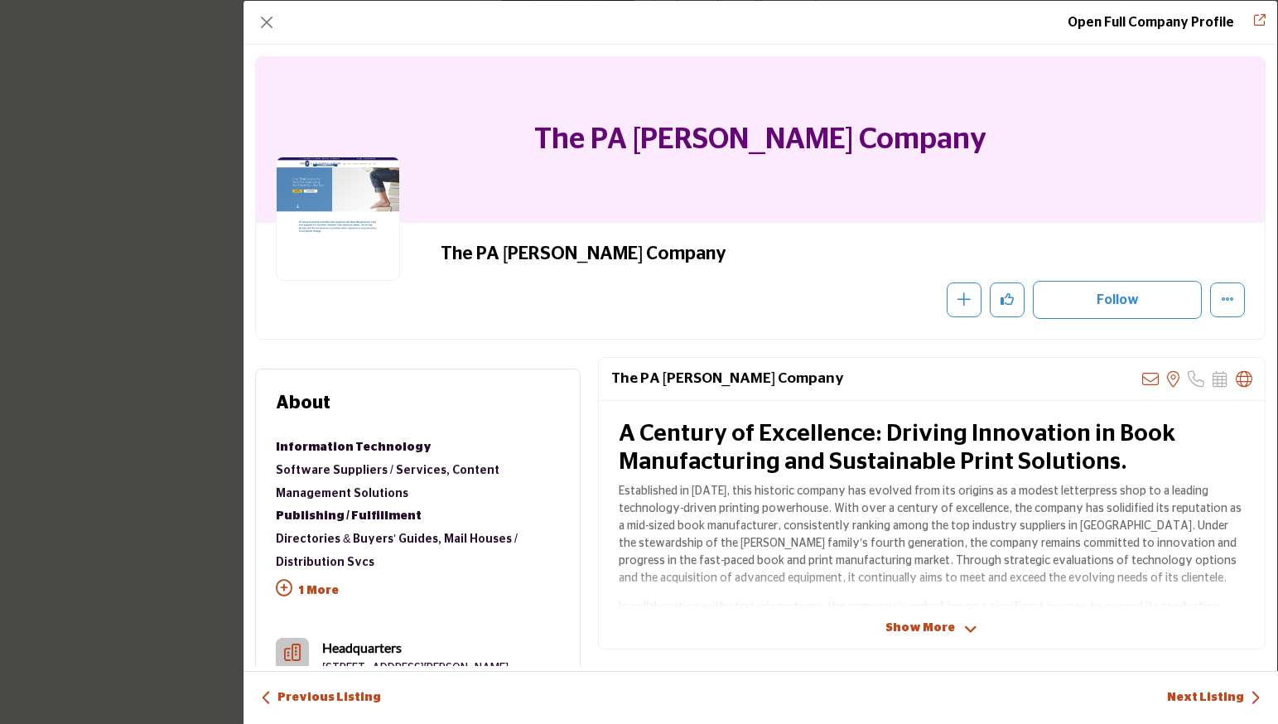
click at [264, 21] on button "Close" at bounding box center [266, 22] width 23 height 23
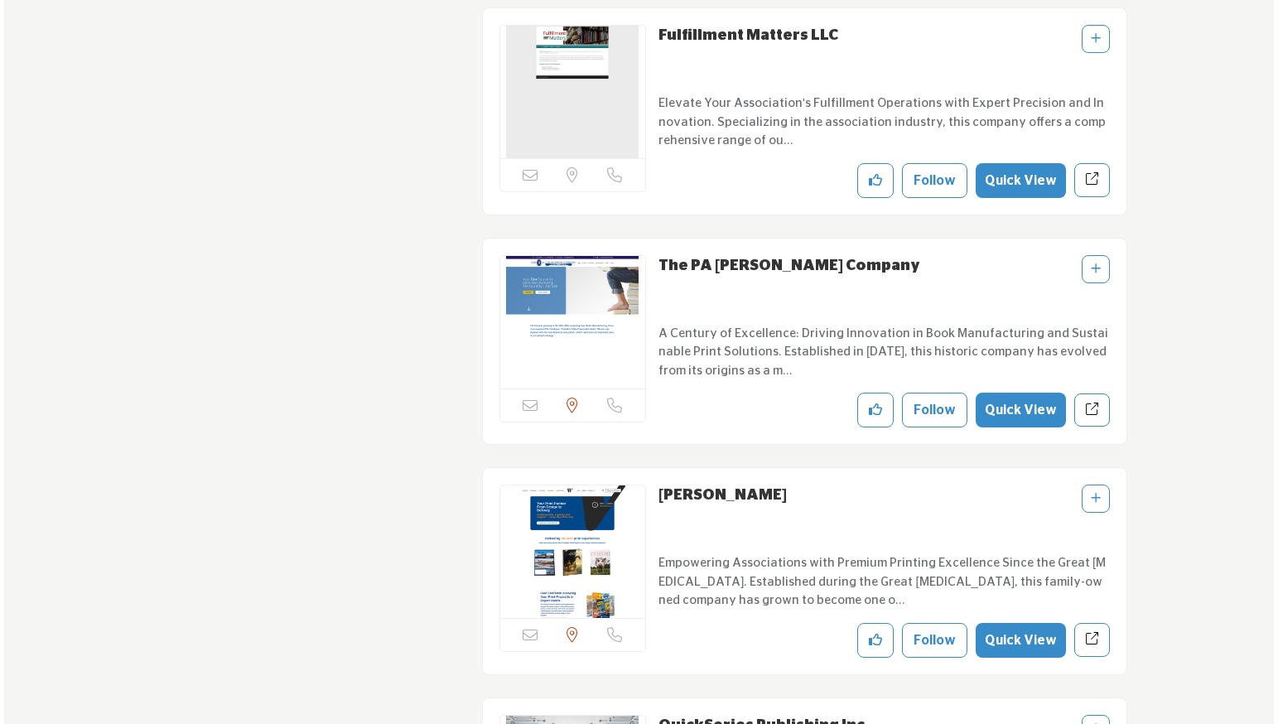
scroll to position [4138, 0]
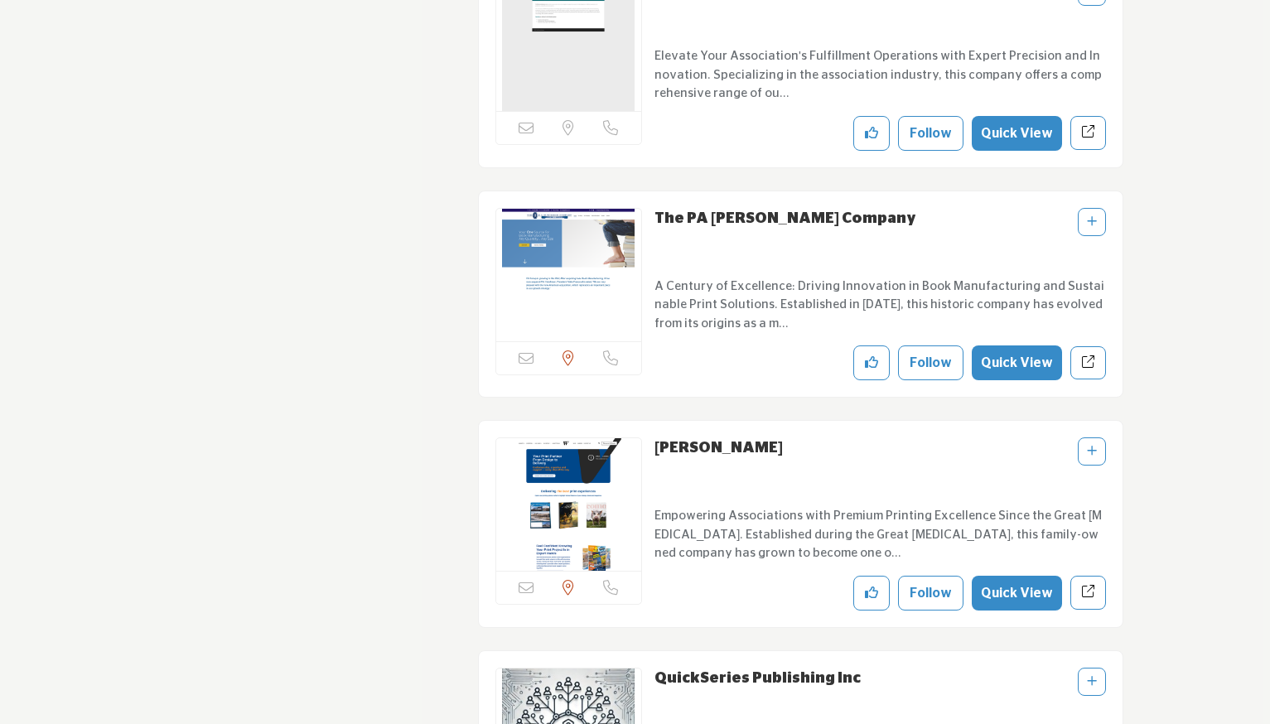
click at [1028, 591] on button "Quick View" at bounding box center [1017, 593] width 90 height 35
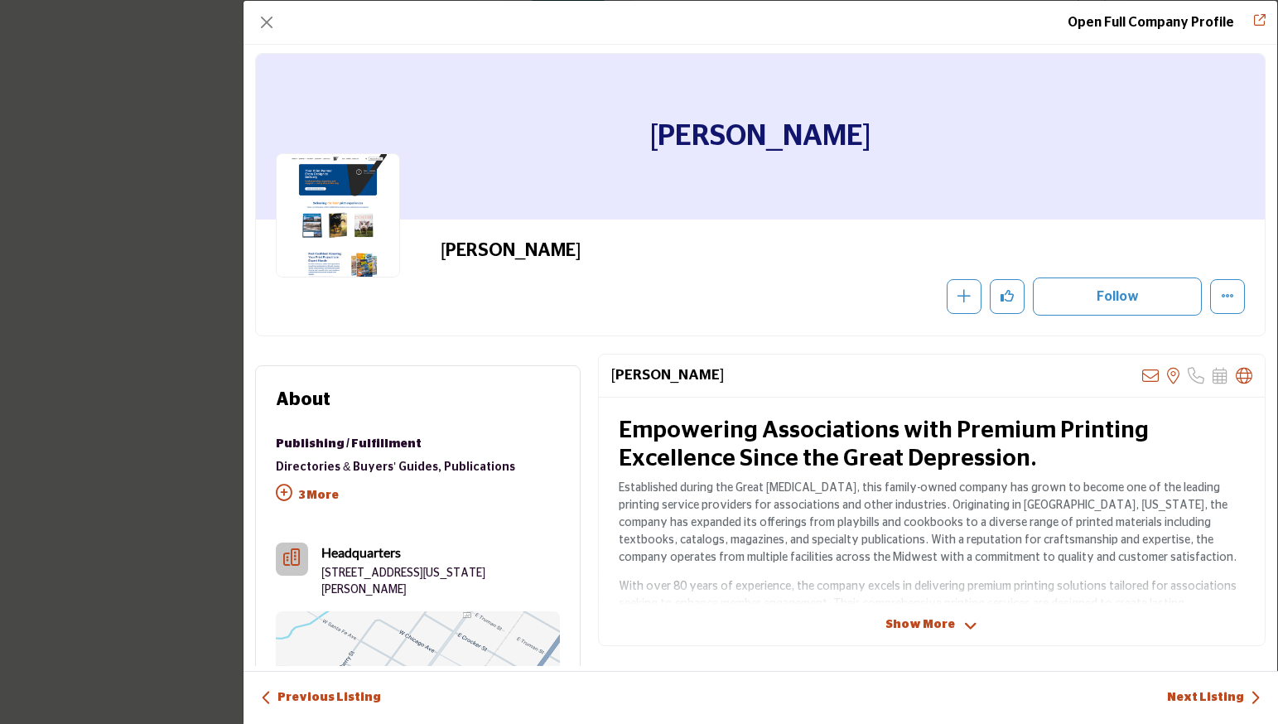
scroll to position [51, 0]
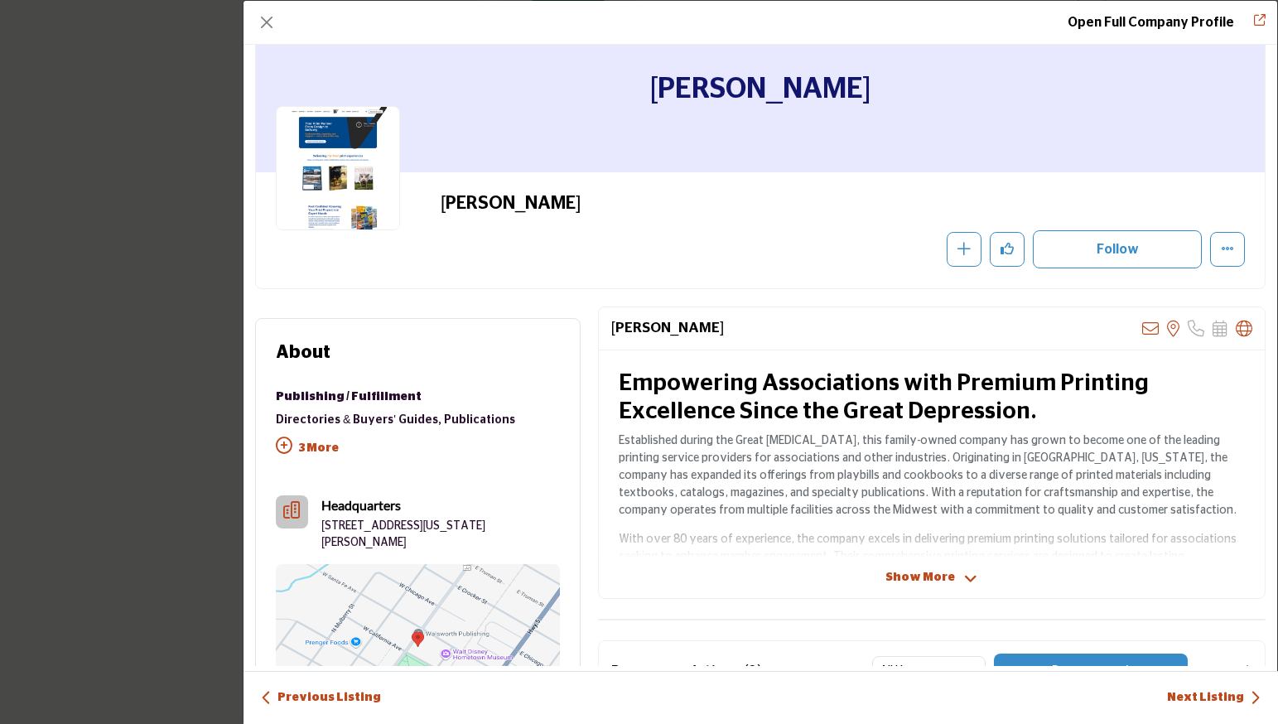
click at [903, 575] on span "Show More" at bounding box center [920, 577] width 70 height 17
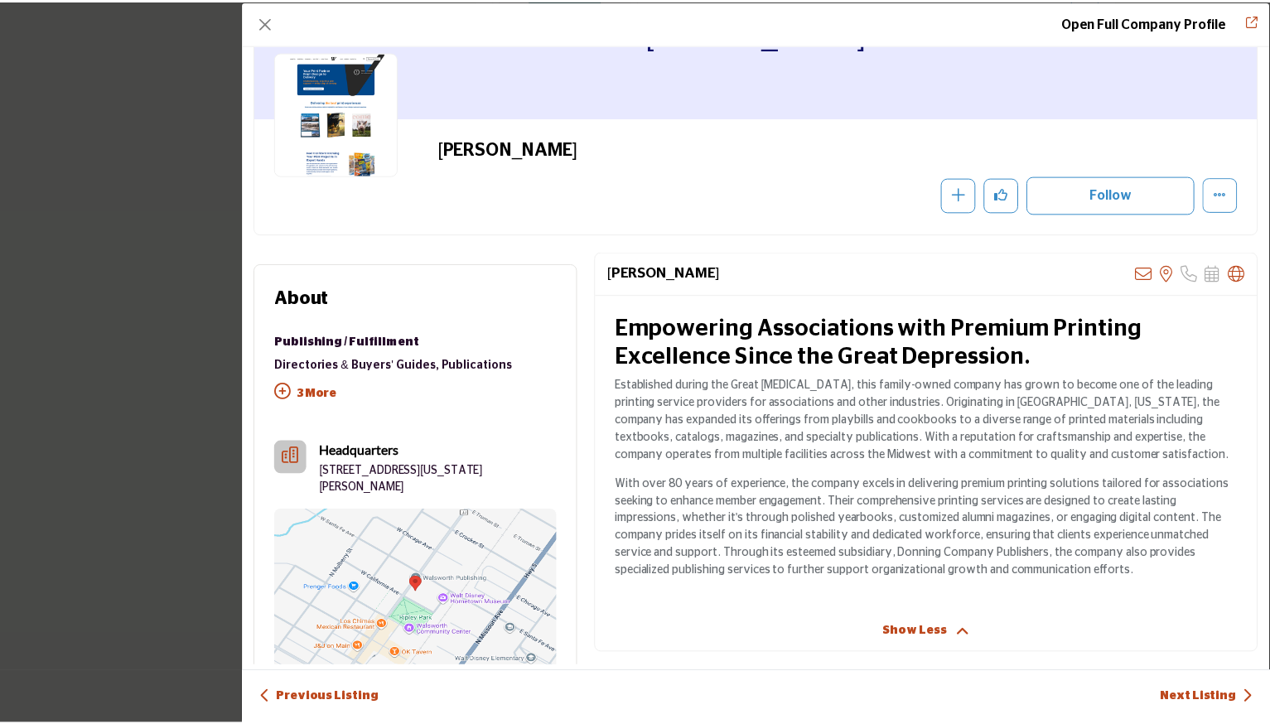
scroll to position [157, 0]
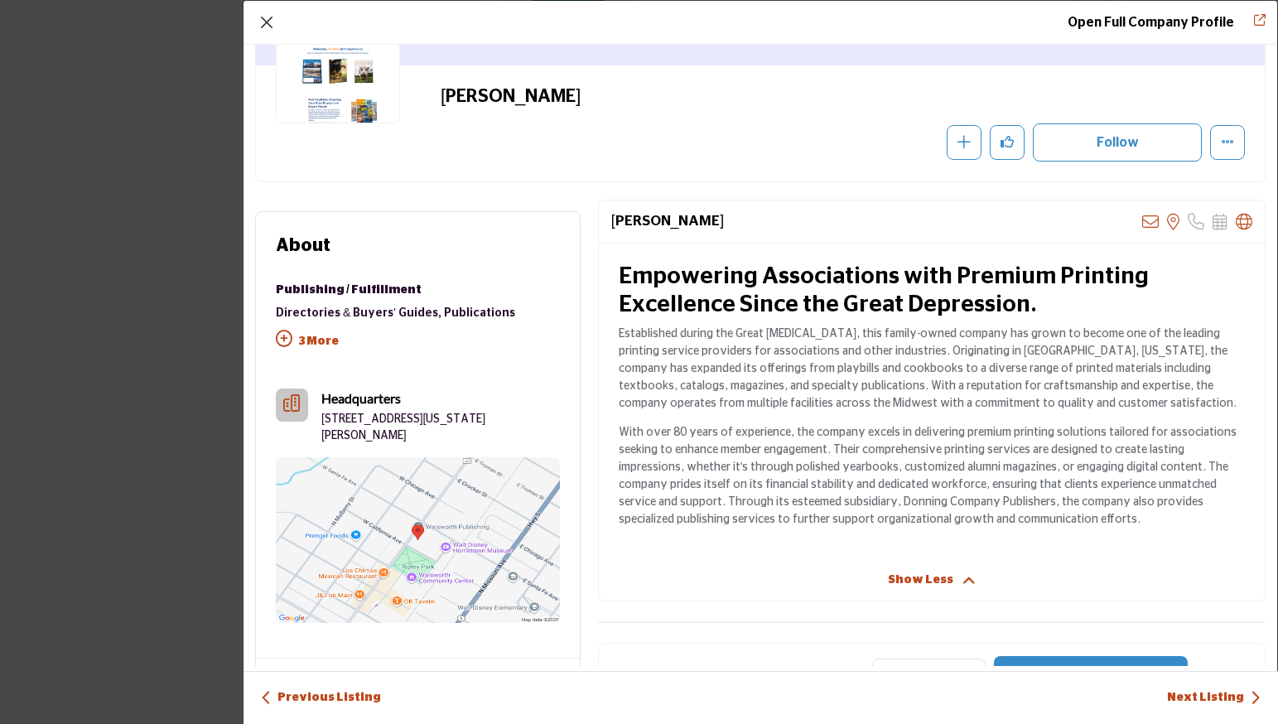
click at [263, 21] on button "Close" at bounding box center [266, 22] width 23 height 23
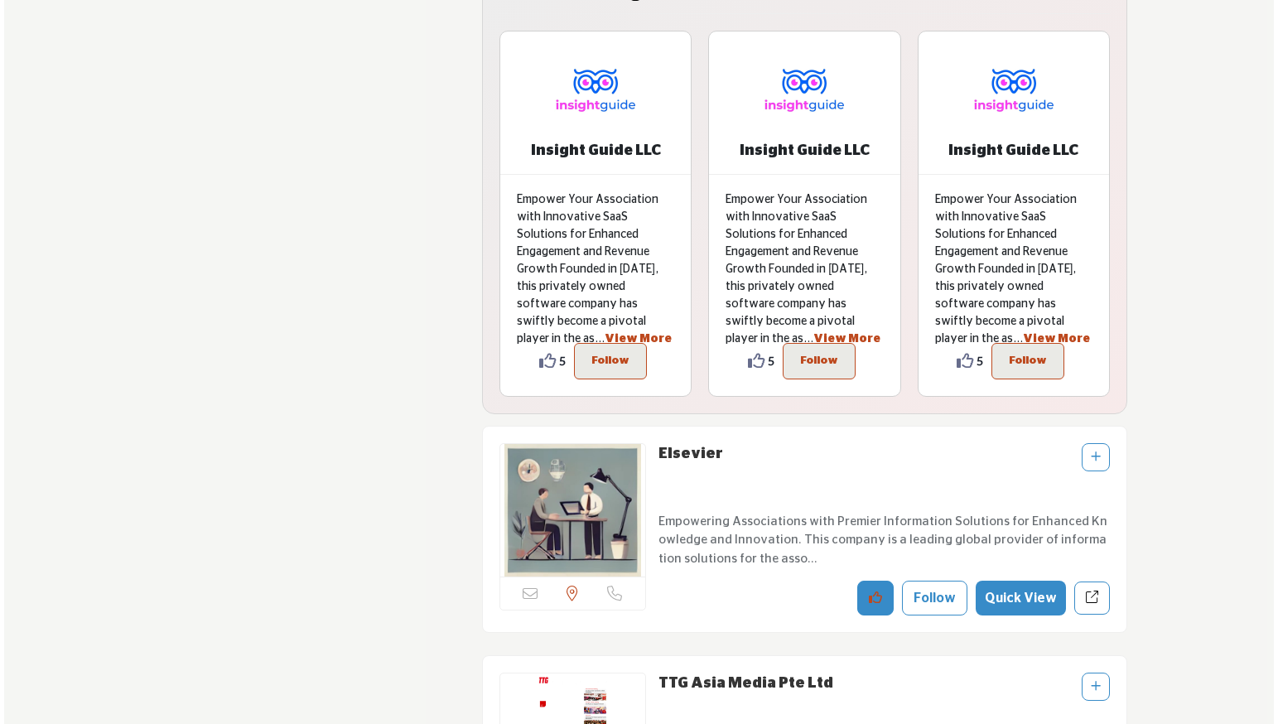
scroll to position [5638, 0]
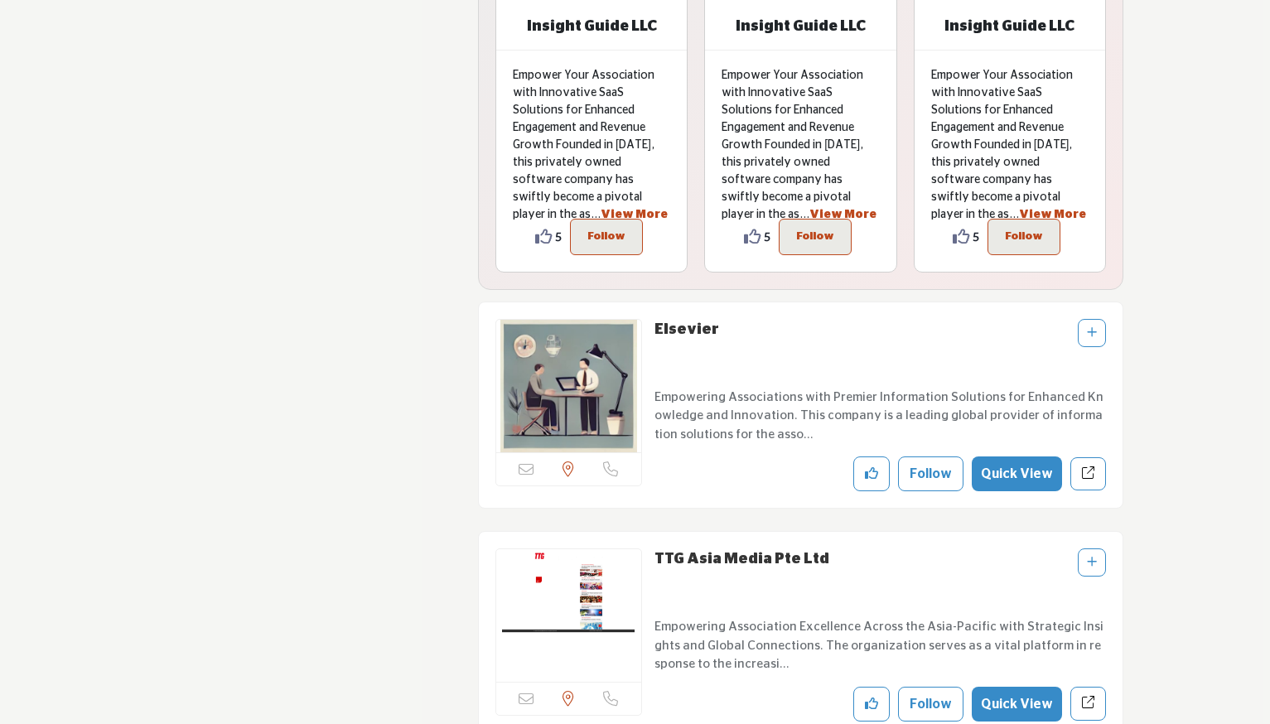
click at [1004, 471] on button "Quick View" at bounding box center [1017, 473] width 90 height 35
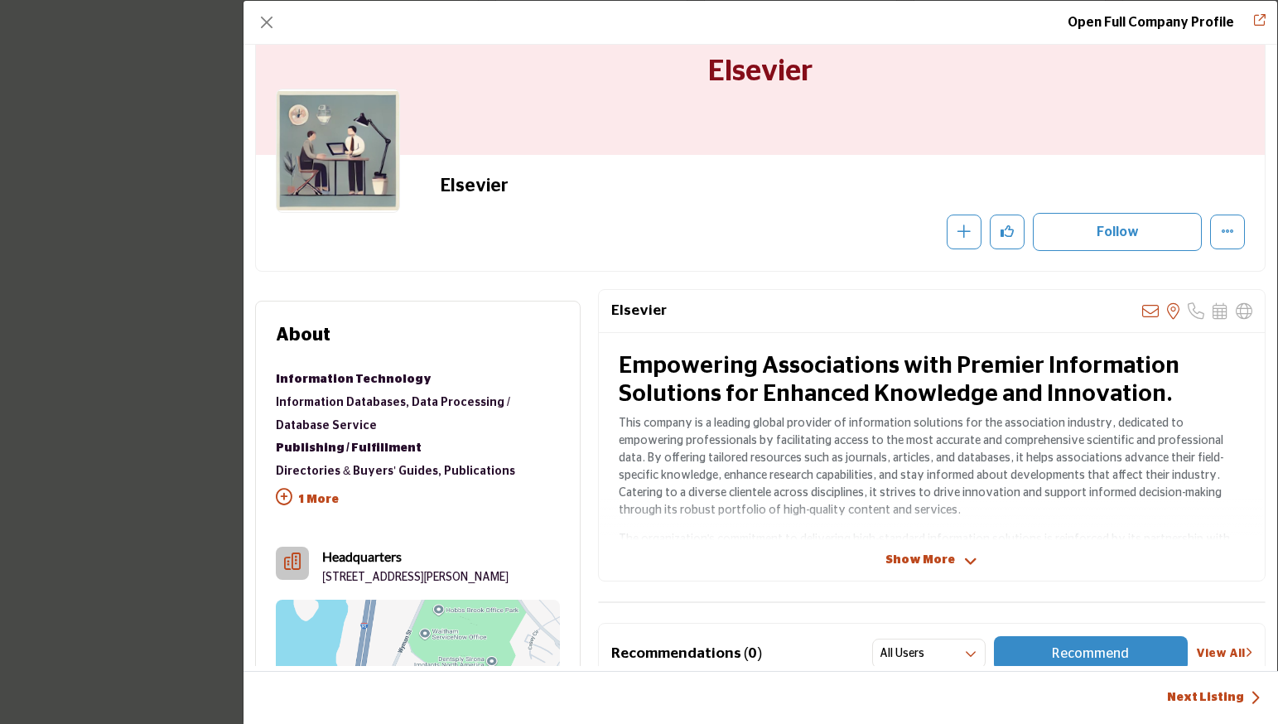
scroll to position [68, 0]
click at [269, 24] on button "Close" at bounding box center [266, 22] width 23 height 23
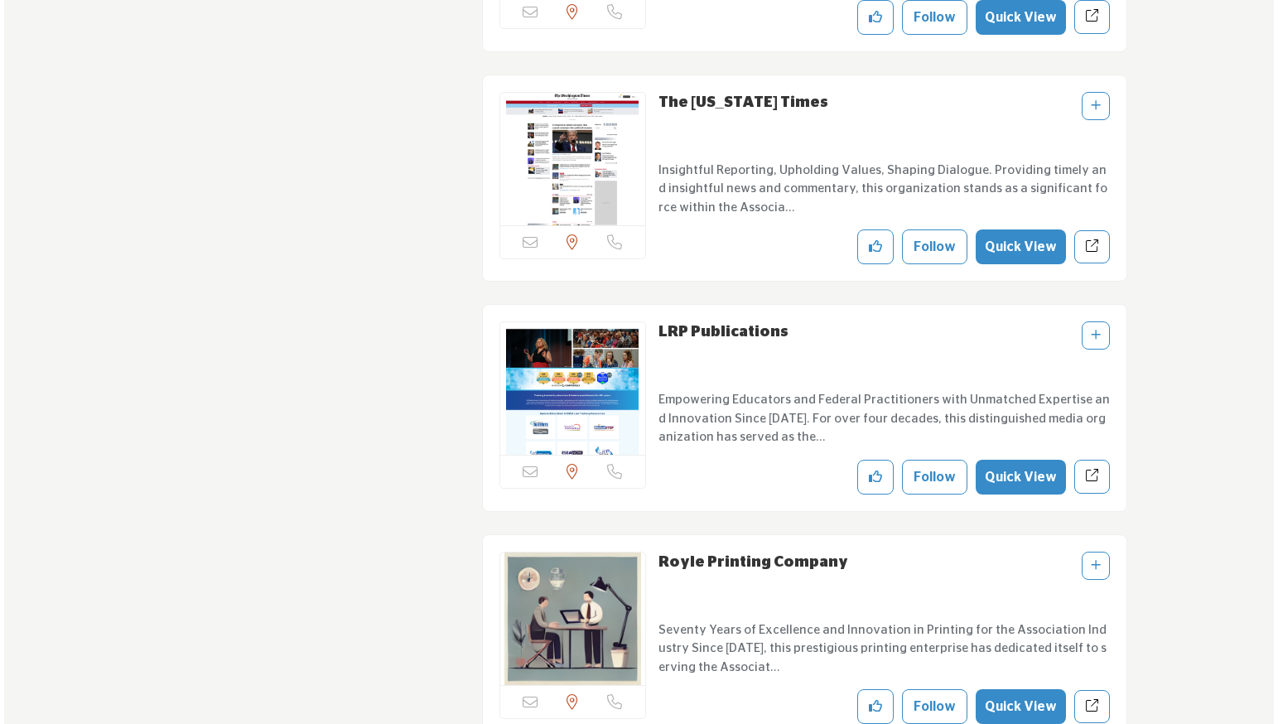
scroll to position [6916, 0]
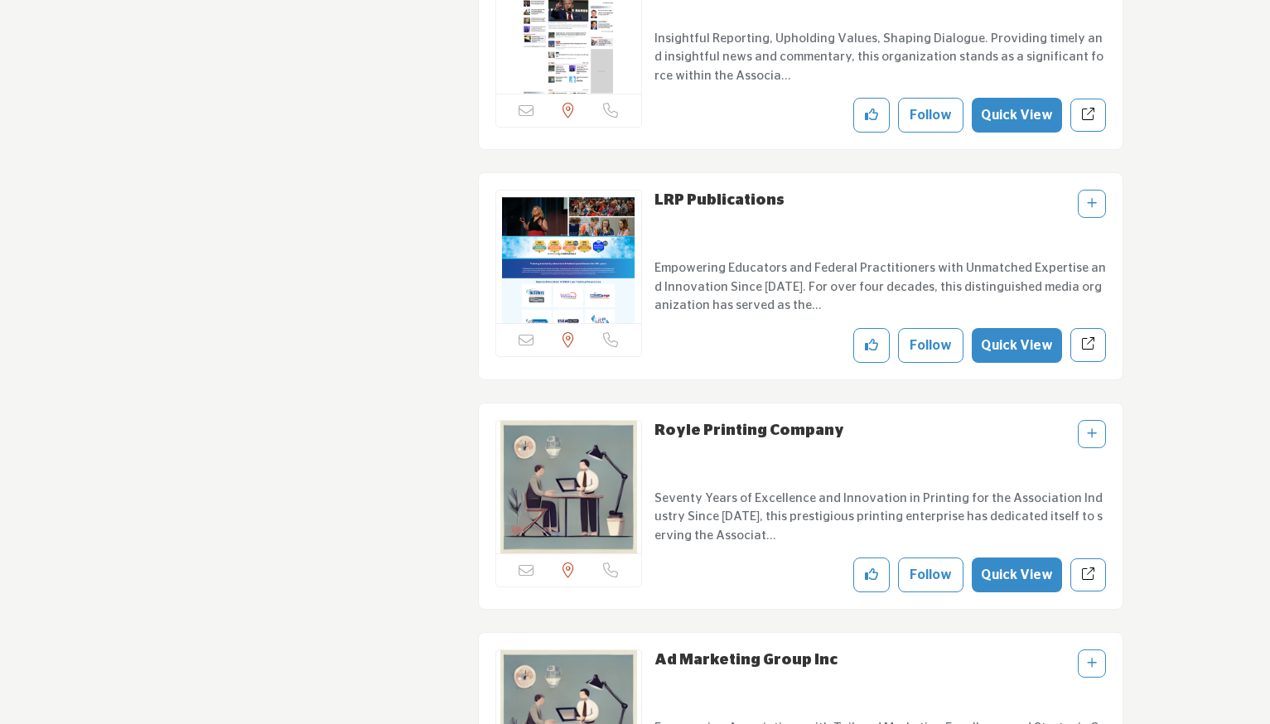
click at [1019, 563] on button "Quick View" at bounding box center [1017, 574] width 90 height 35
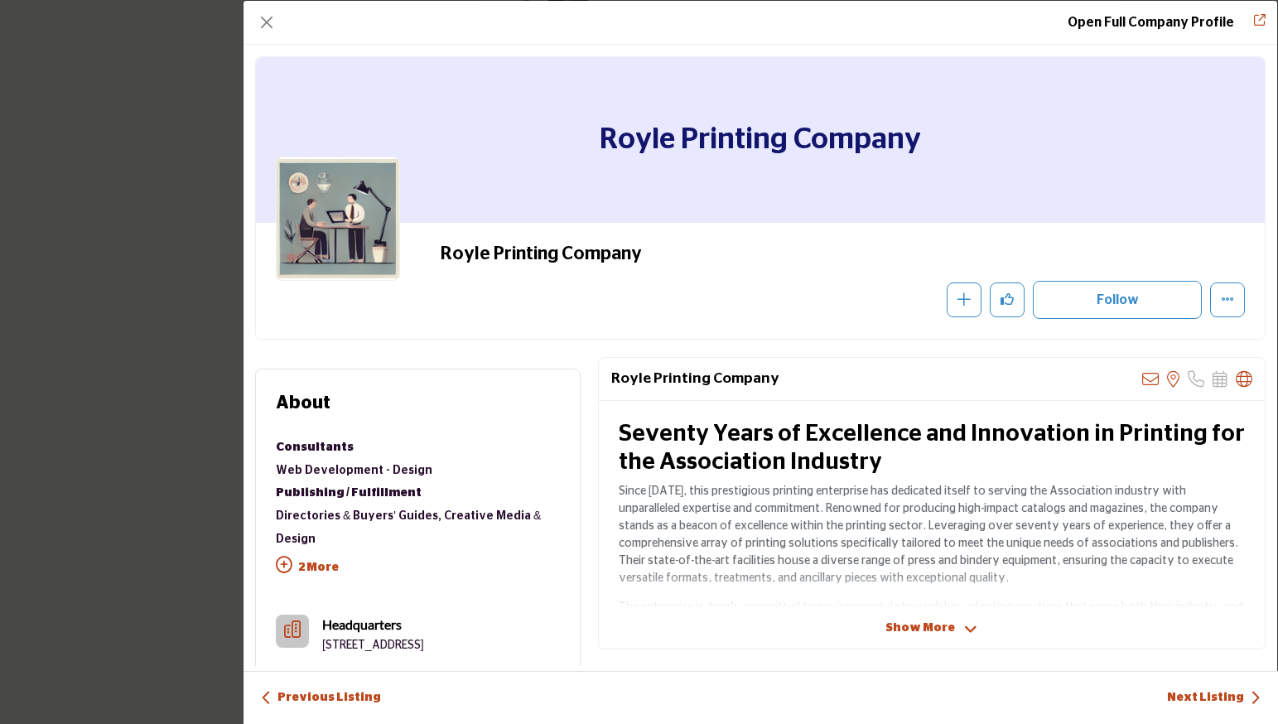
scroll to position [8, 0]
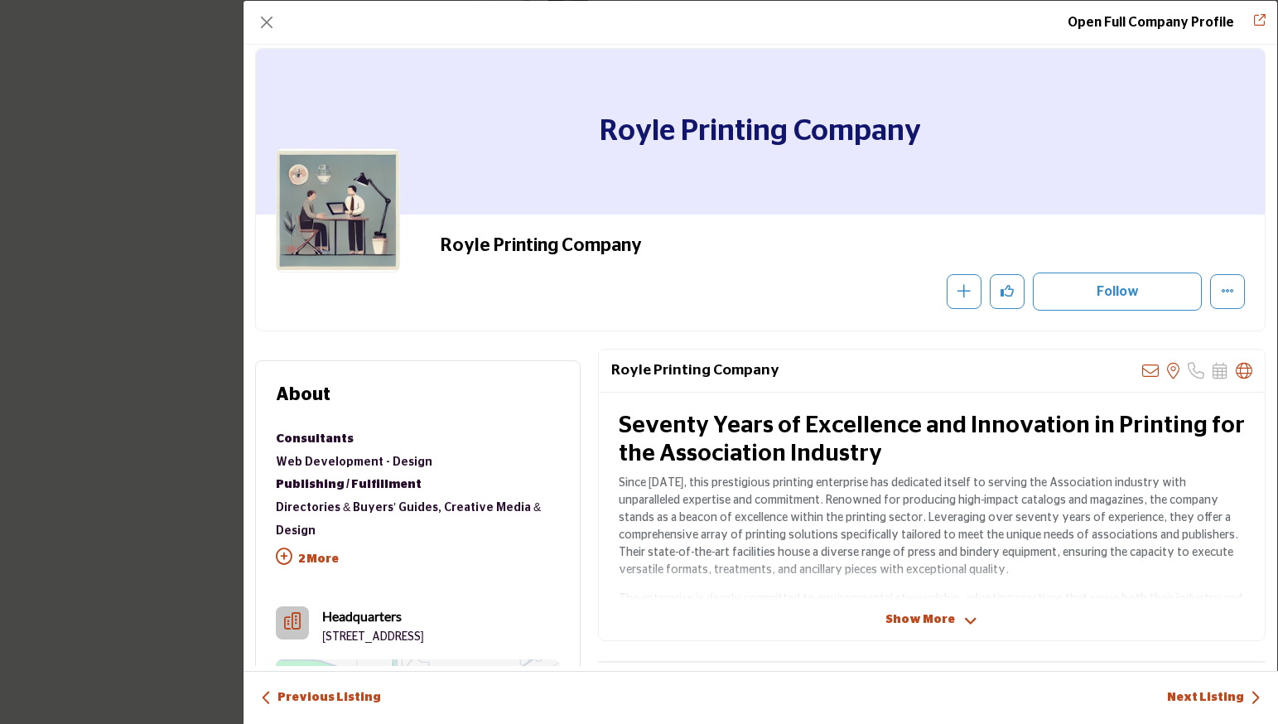
click at [912, 615] on span "Show More" at bounding box center [920, 619] width 70 height 17
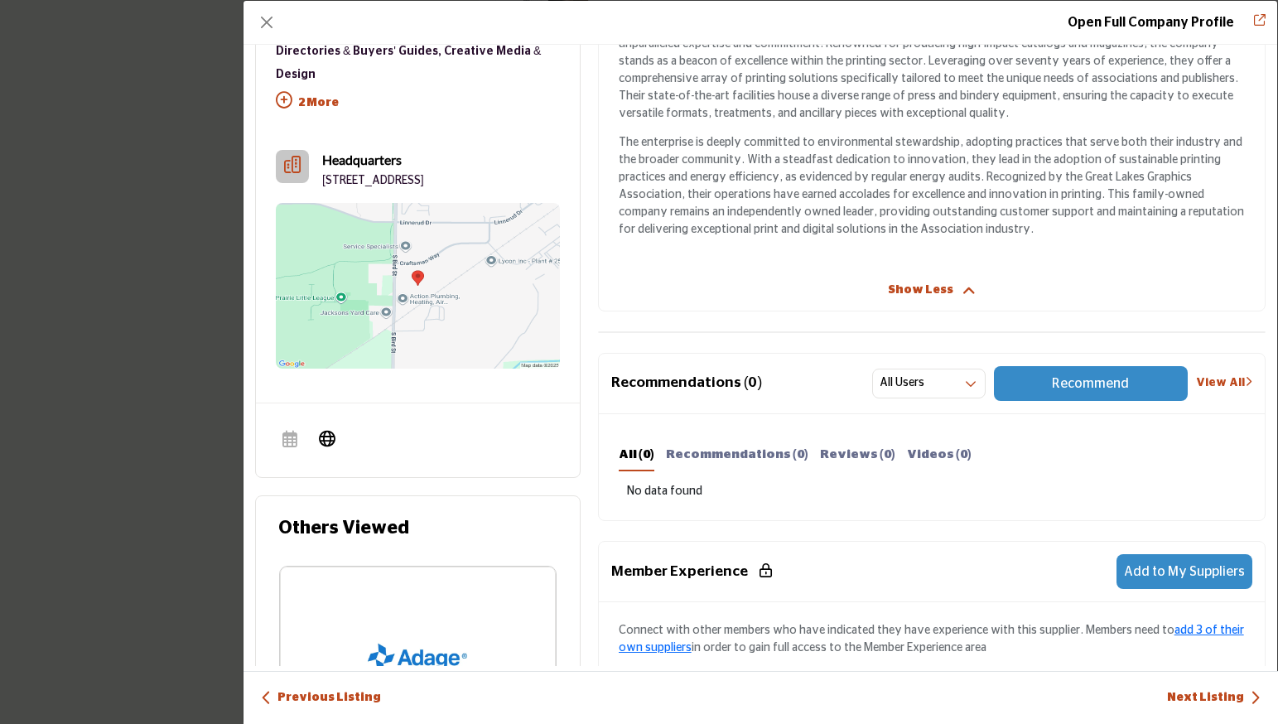
scroll to position [0, 0]
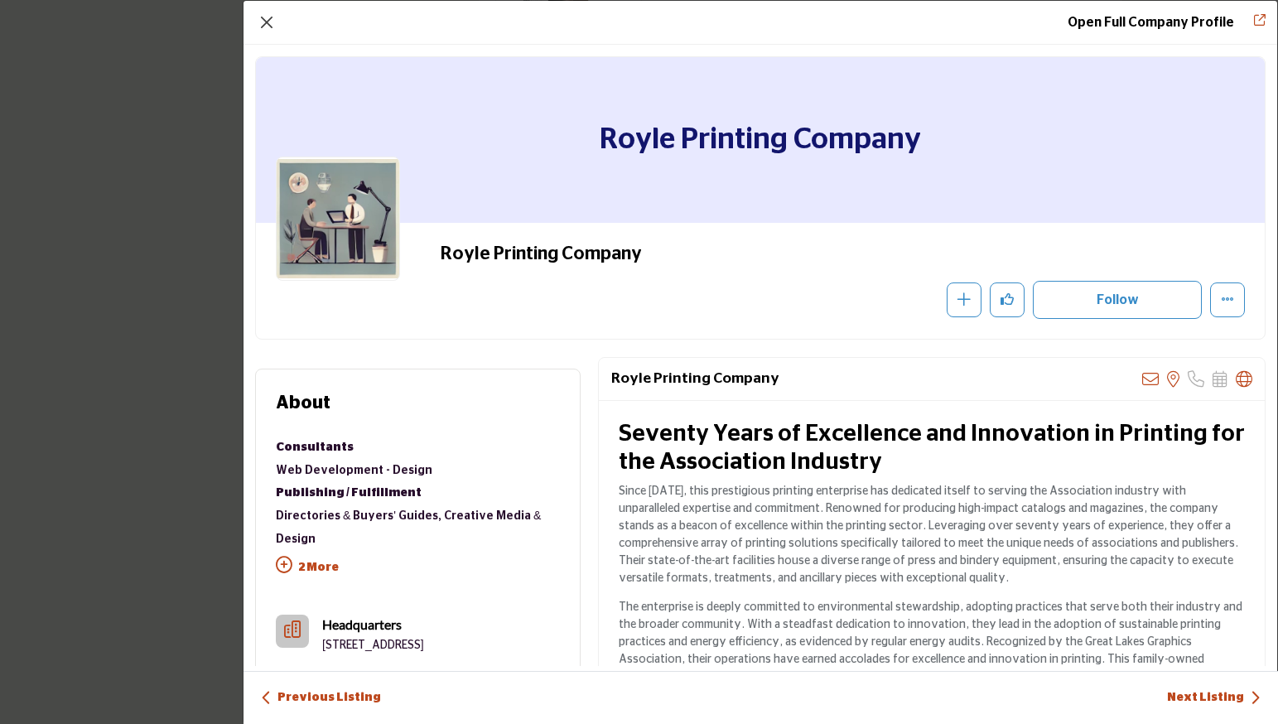
click at [266, 20] on button "Close" at bounding box center [266, 22] width 23 height 23
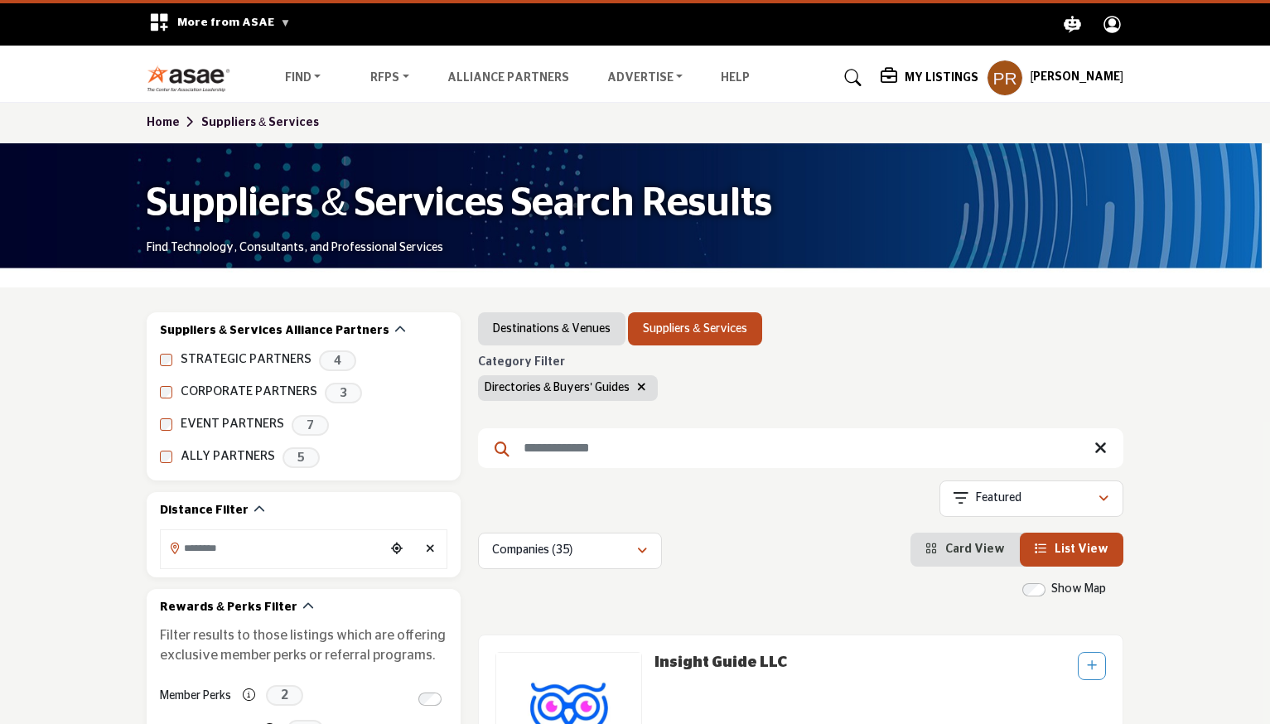
click at [641, 388] on icon "button" at bounding box center [641, 387] width 9 height 12
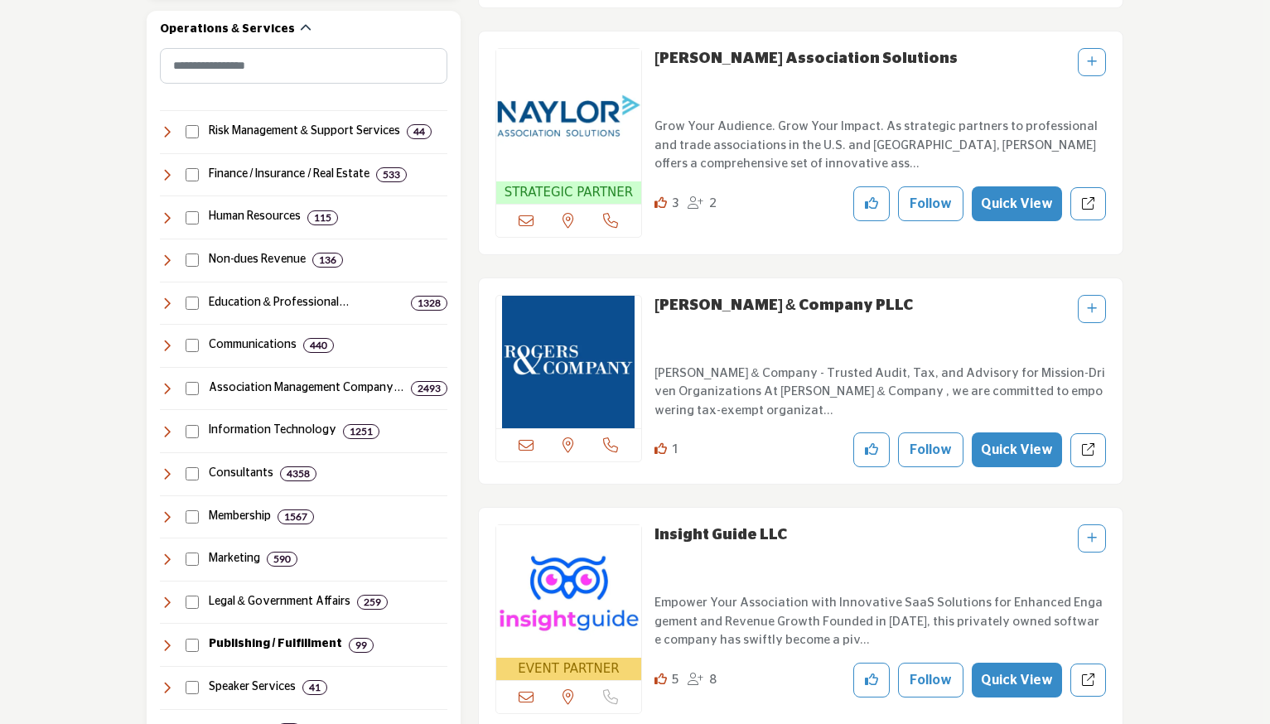
scroll to position [793, 0]
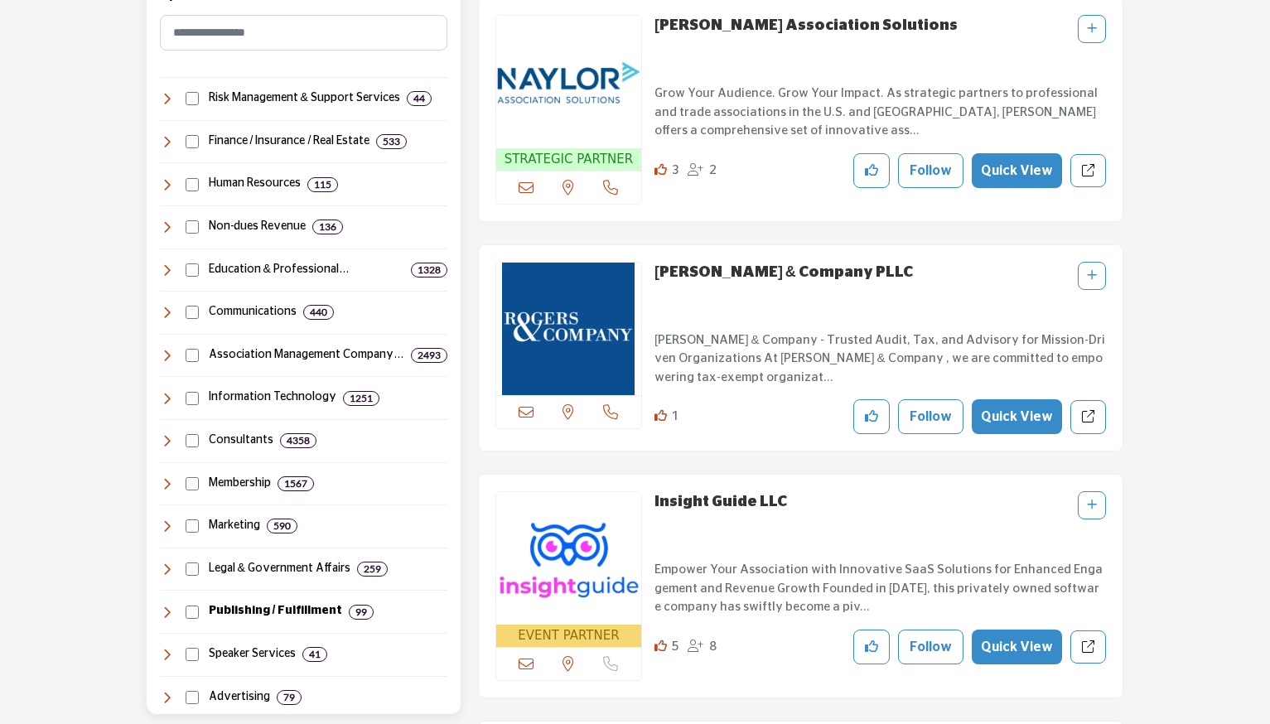
click at [166, 606] on icon at bounding box center [166, 611] width 13 height 13
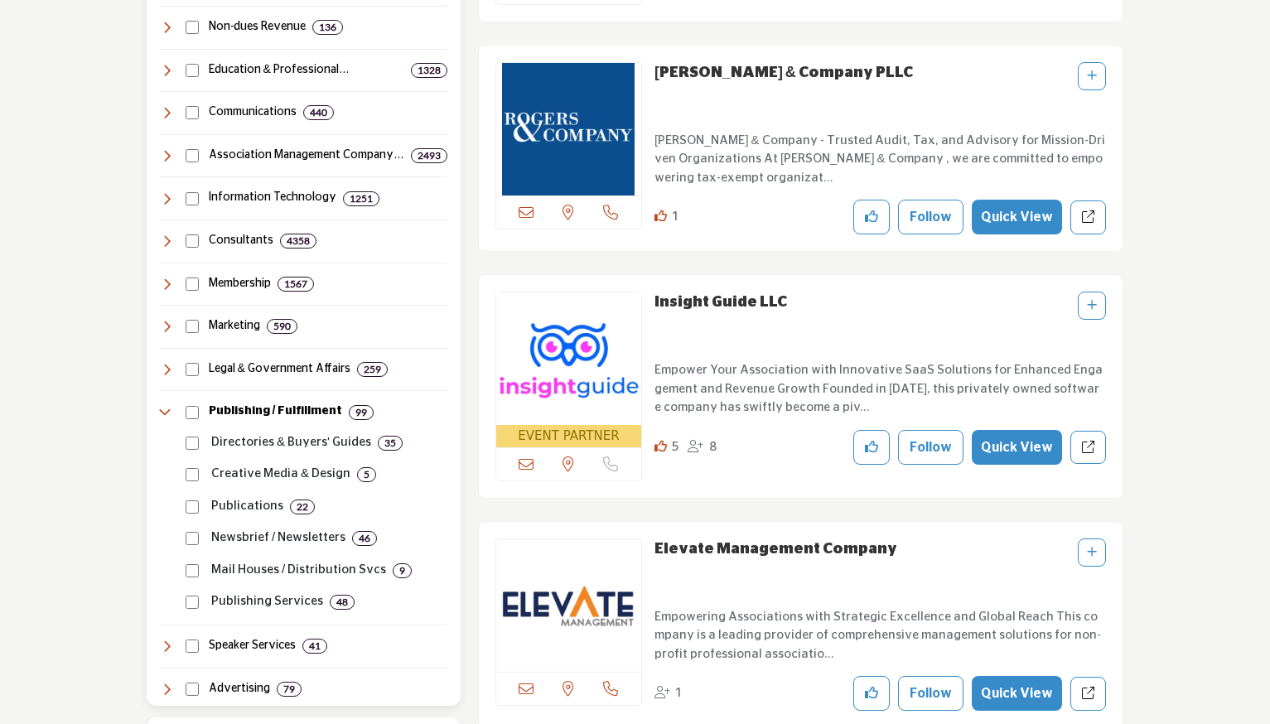
scroll to position [1000, 0]
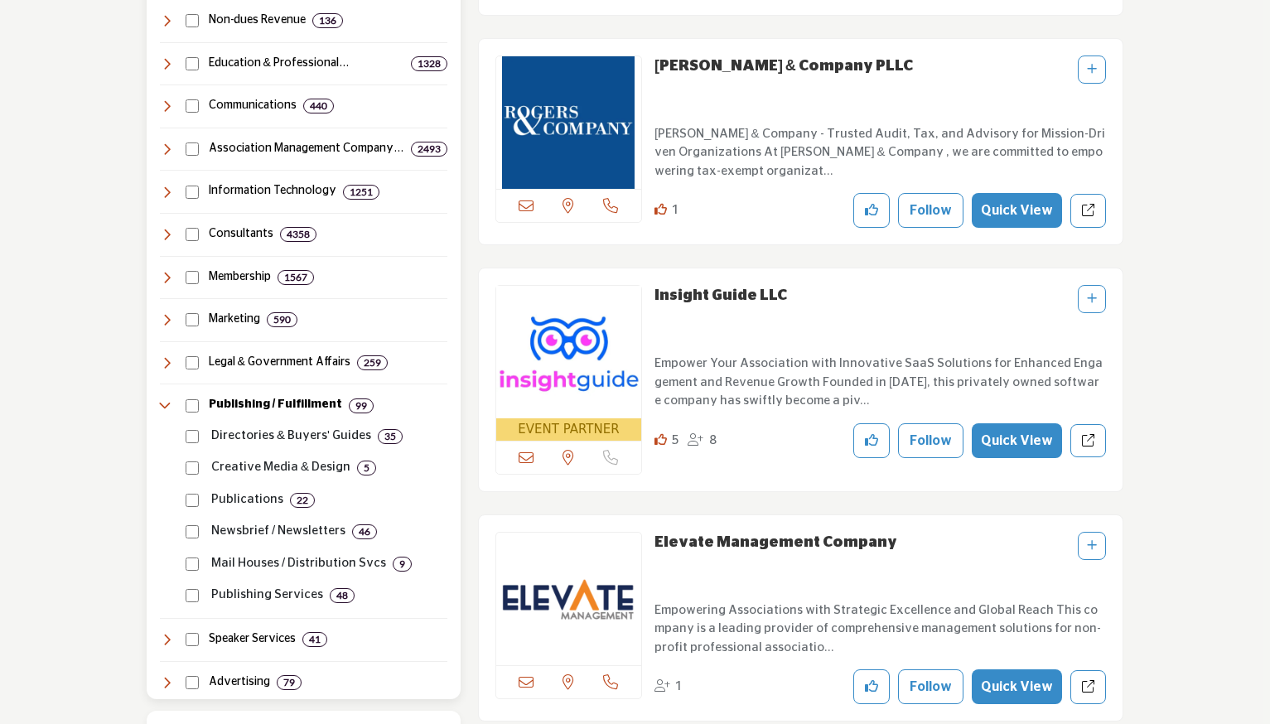
click at [354, 427] on p "Directories & Buyers' Guides" at bounding box center [291, 436] width 160 height 19
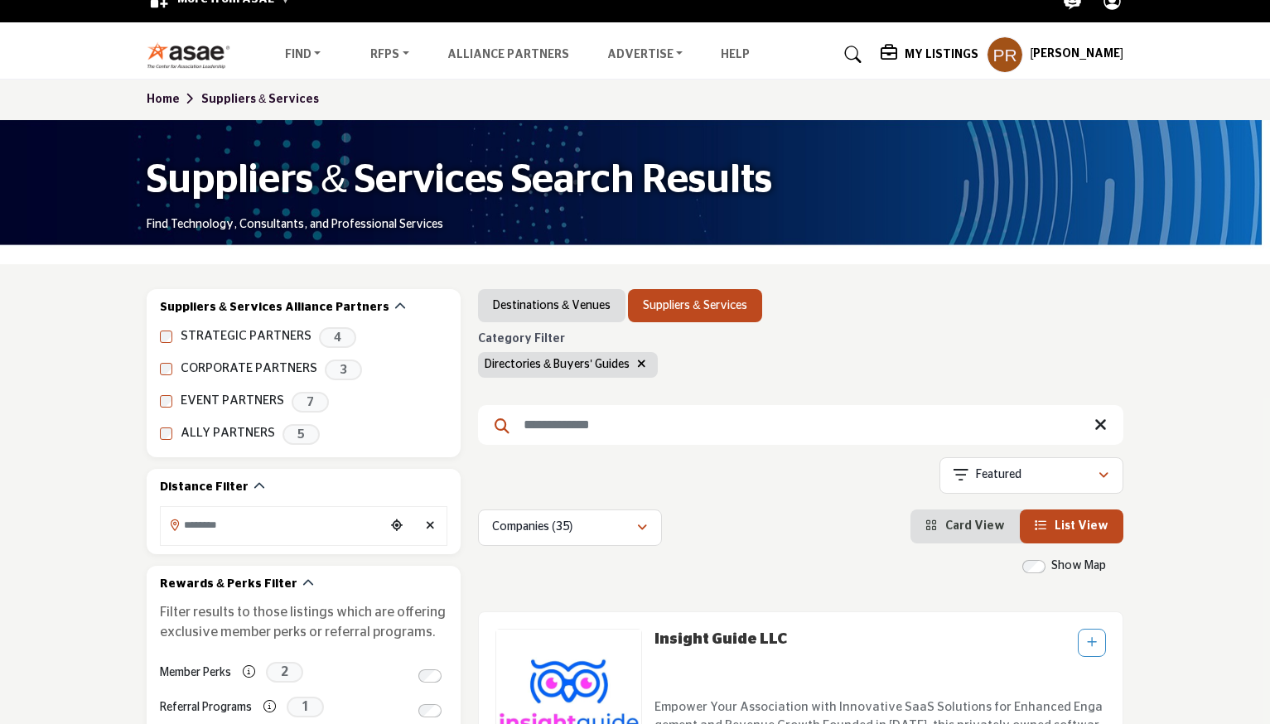
scroll to position [123, 0]
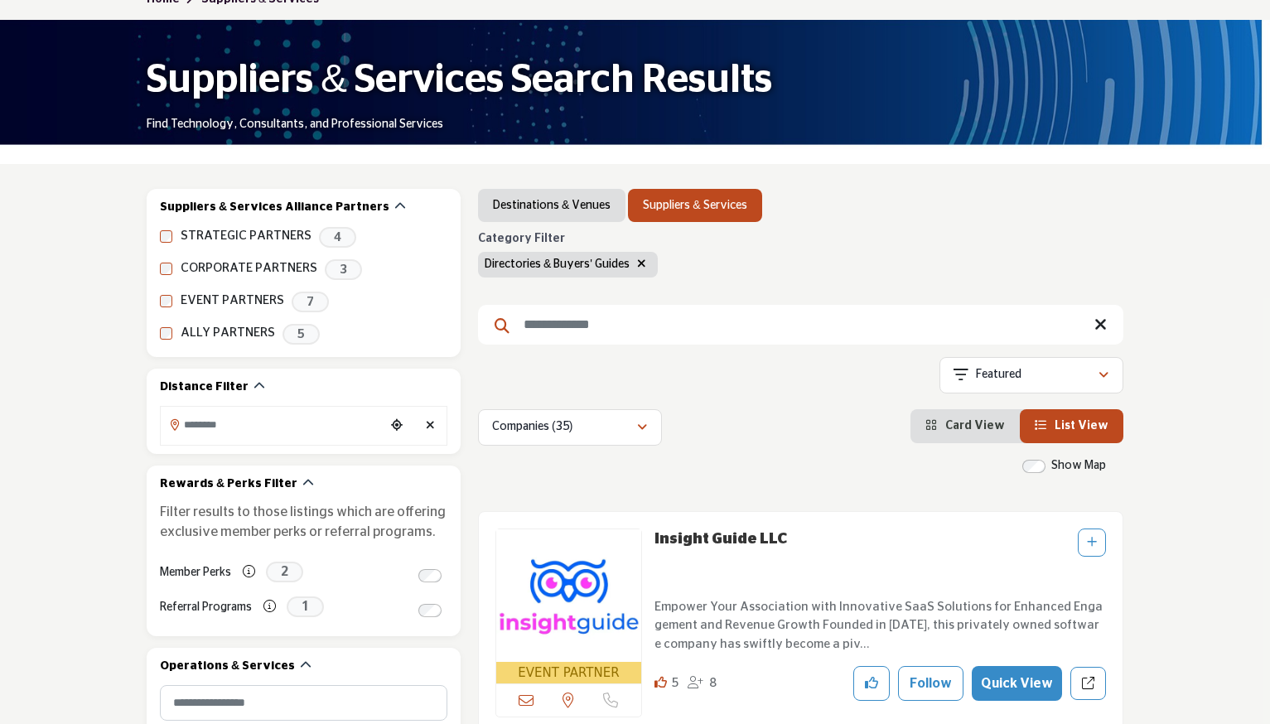
click at [644, 426] on icon "button" at bounding box center [642, 428] width 10 height 12
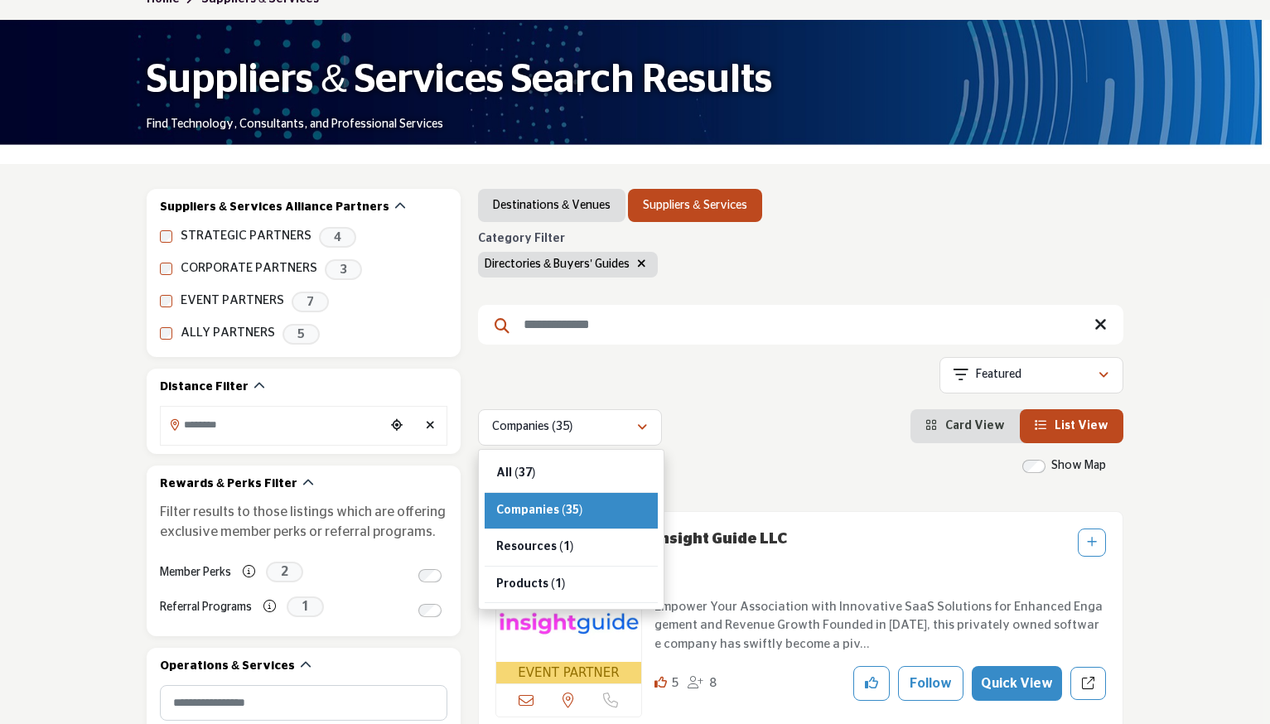
click at [801, 426] on div "Companies (35) All (37) Companies (35) Resources (1) Products (1) (0)" at bounding box center [800, 427] width 645 height 36
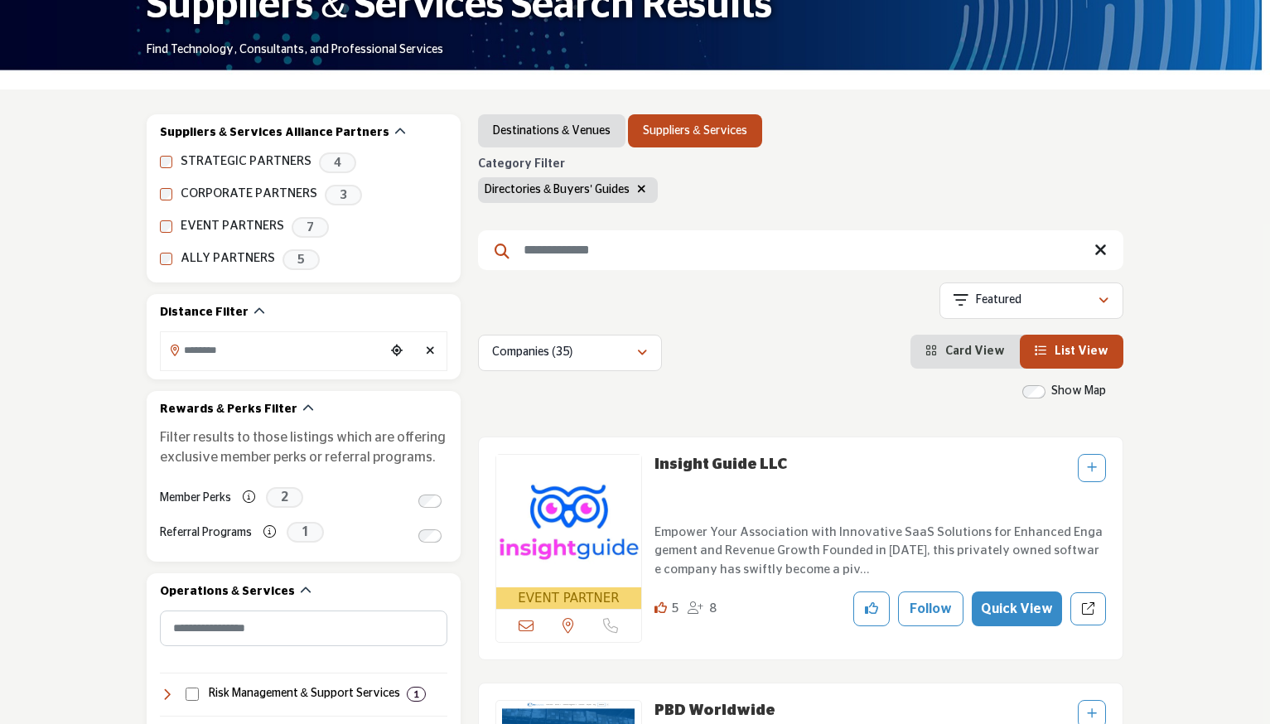
scroll to position [286, 0]
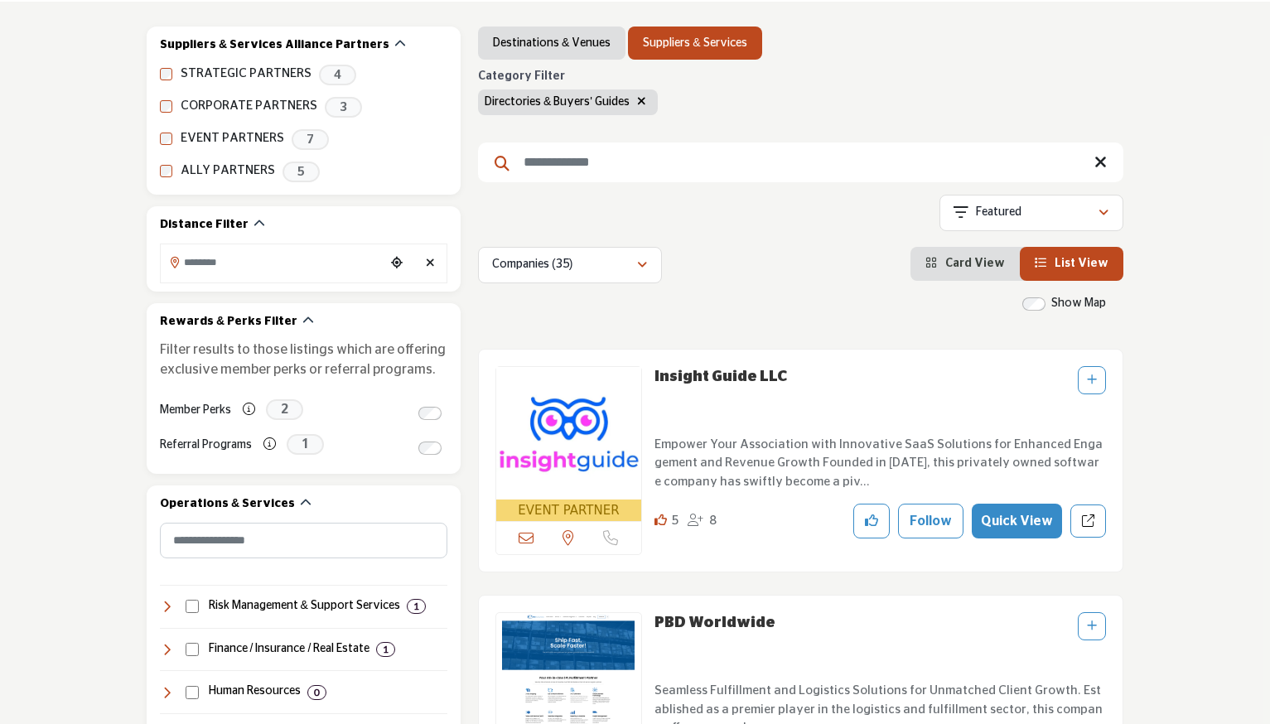
click at [1018, 216] on p "Featured" at bounding box center [999, 213] width 46 height 17
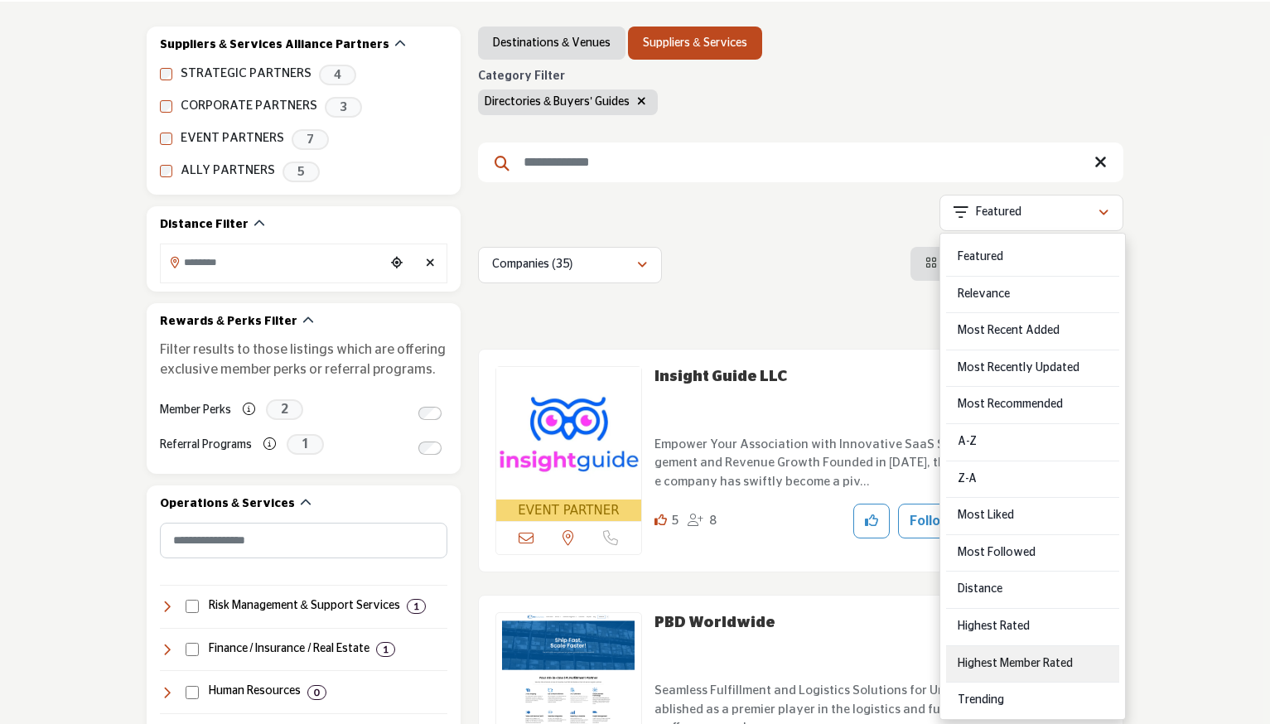
click at [1049, 660] on Rated "Highest Member Rated" at bounding box center [1032, 664] width 173 height 37
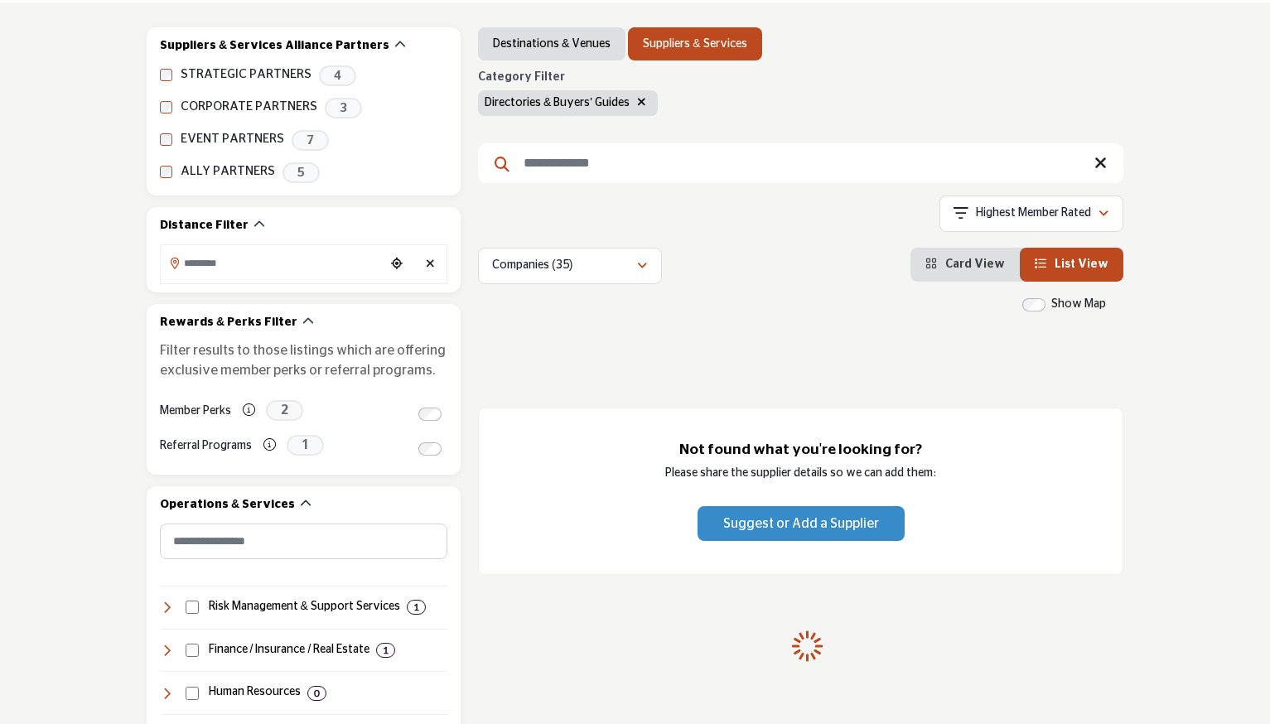
scroll to position [257, 0]
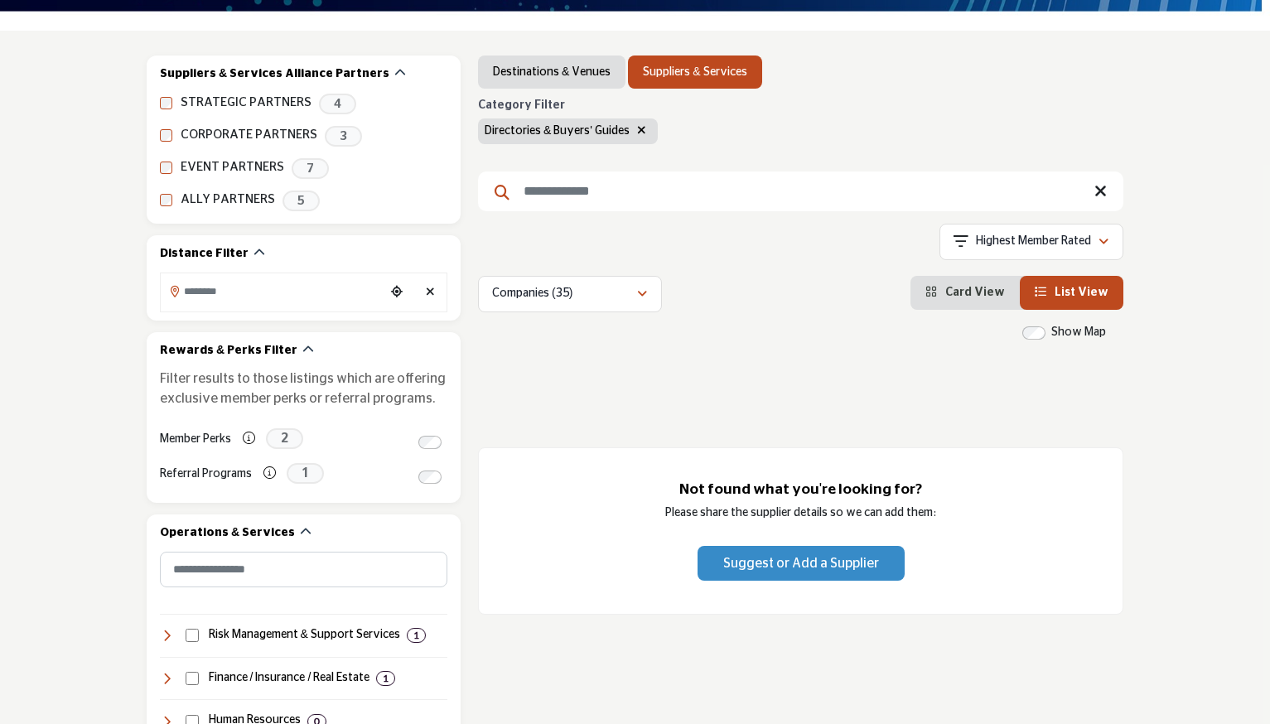
click at [1049, 245] on p "Highest Member Rated" at bounding box center [1033, 242] width 115 height 17
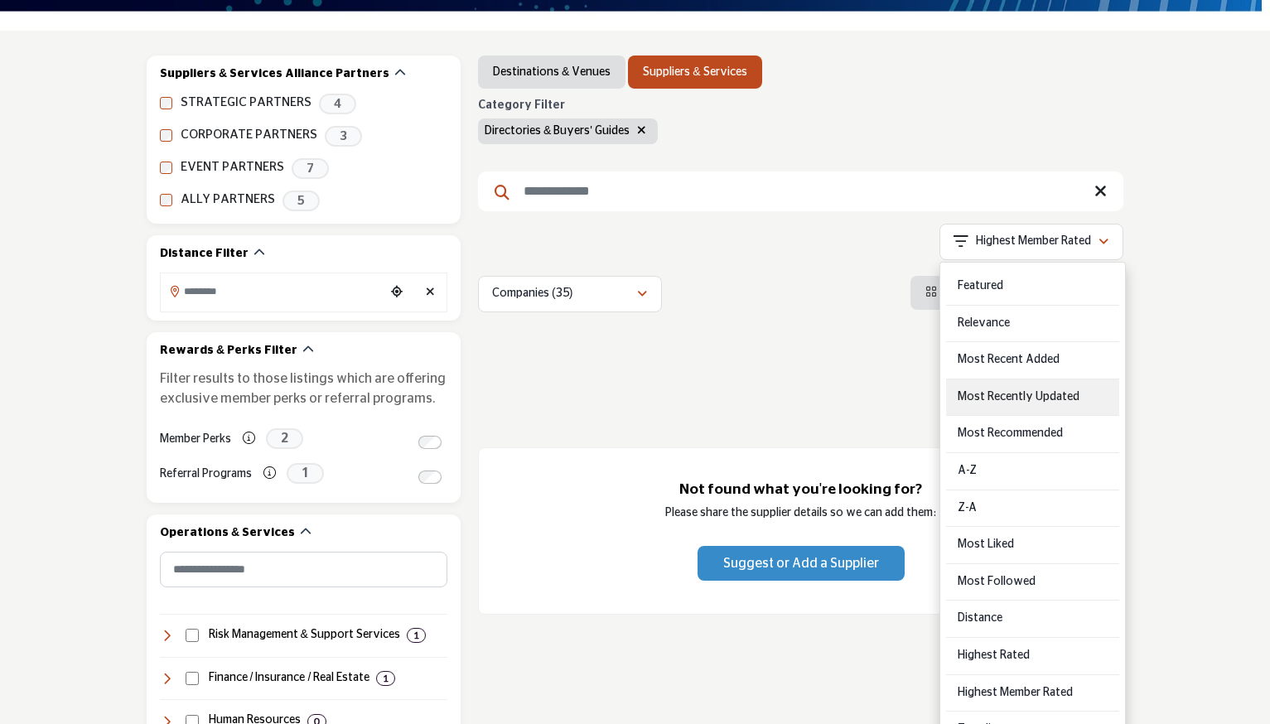
click at [996, 399] on Updated "Most Recently Updated" at bounding box center [1032, 397] width 173 height 37
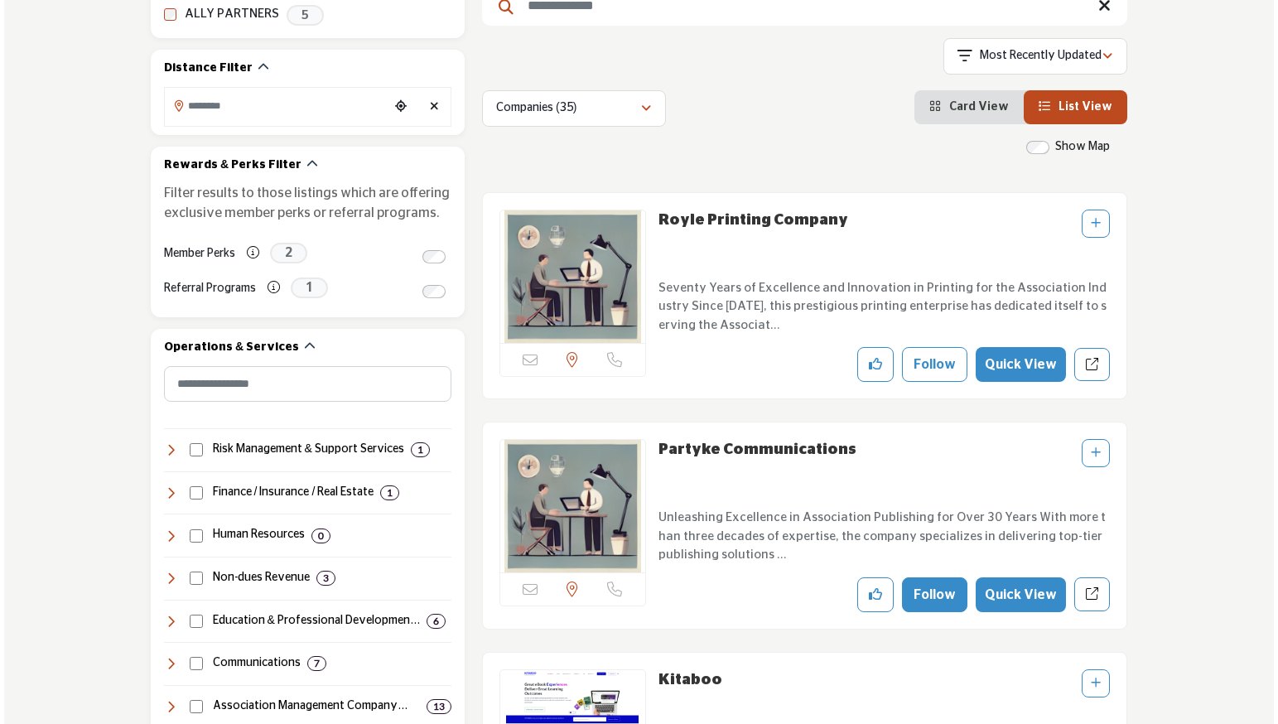
scroll to position [505, 0]
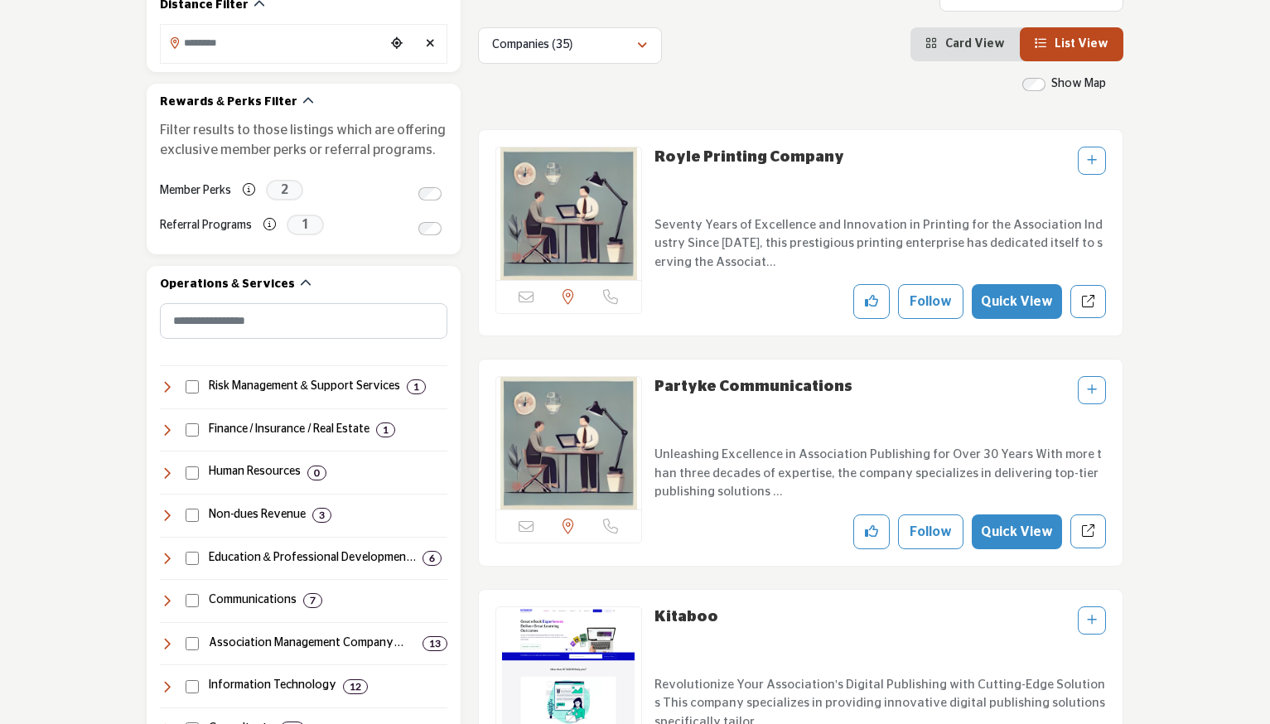
click at [987, 533] on button "Quick View" at bounding box center [1017, 531] width 90 height 35
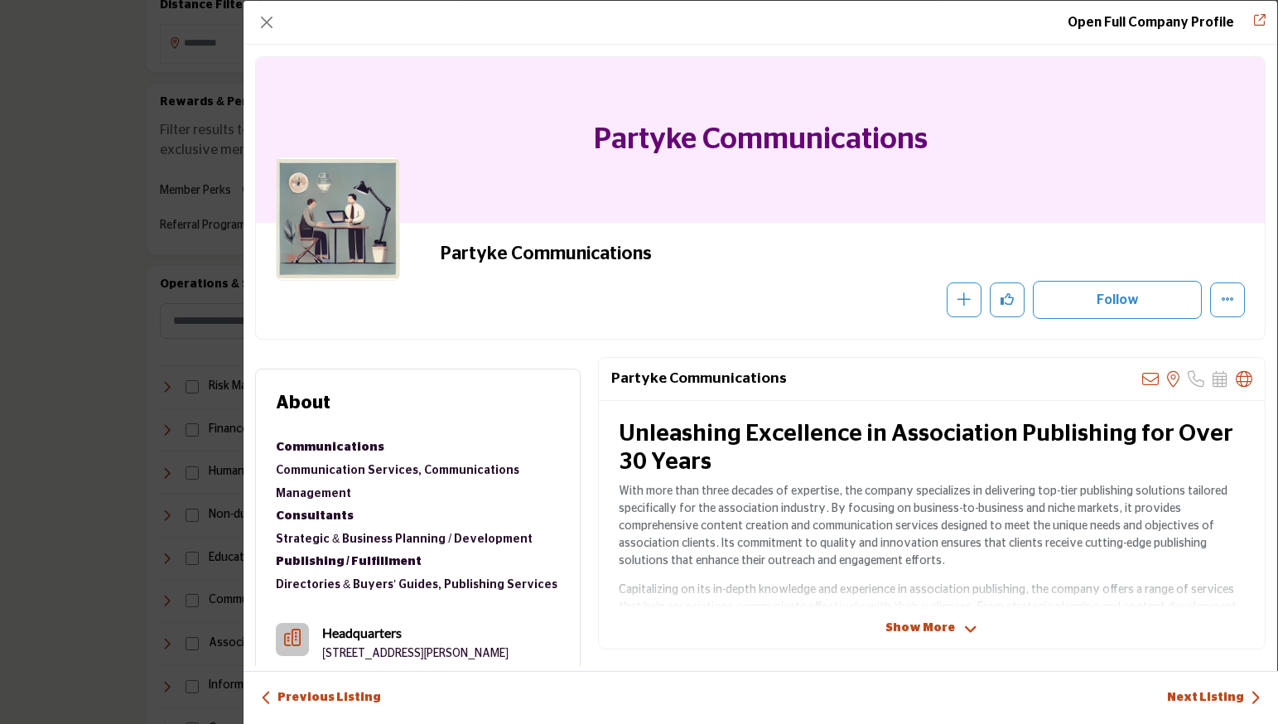
click at [910, 623] on span "Show More" at bounding box center [920, 628] width 70 height 17
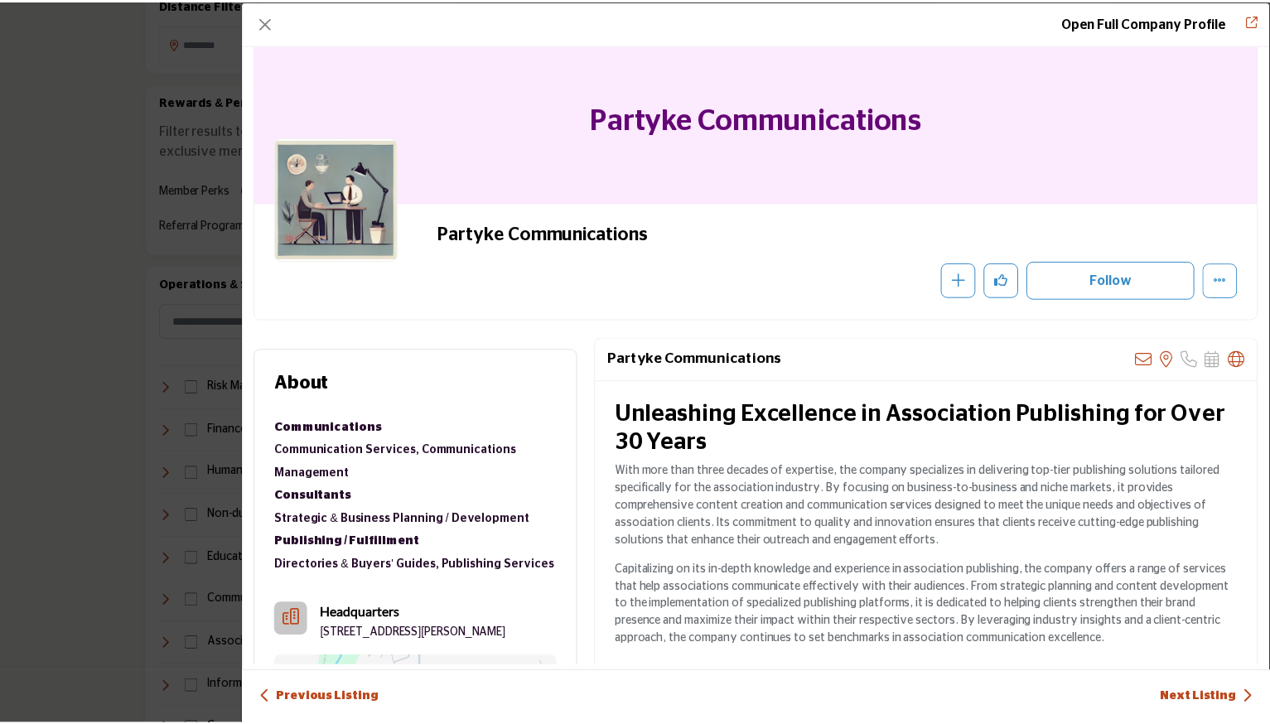
scroll to position [23, 0]
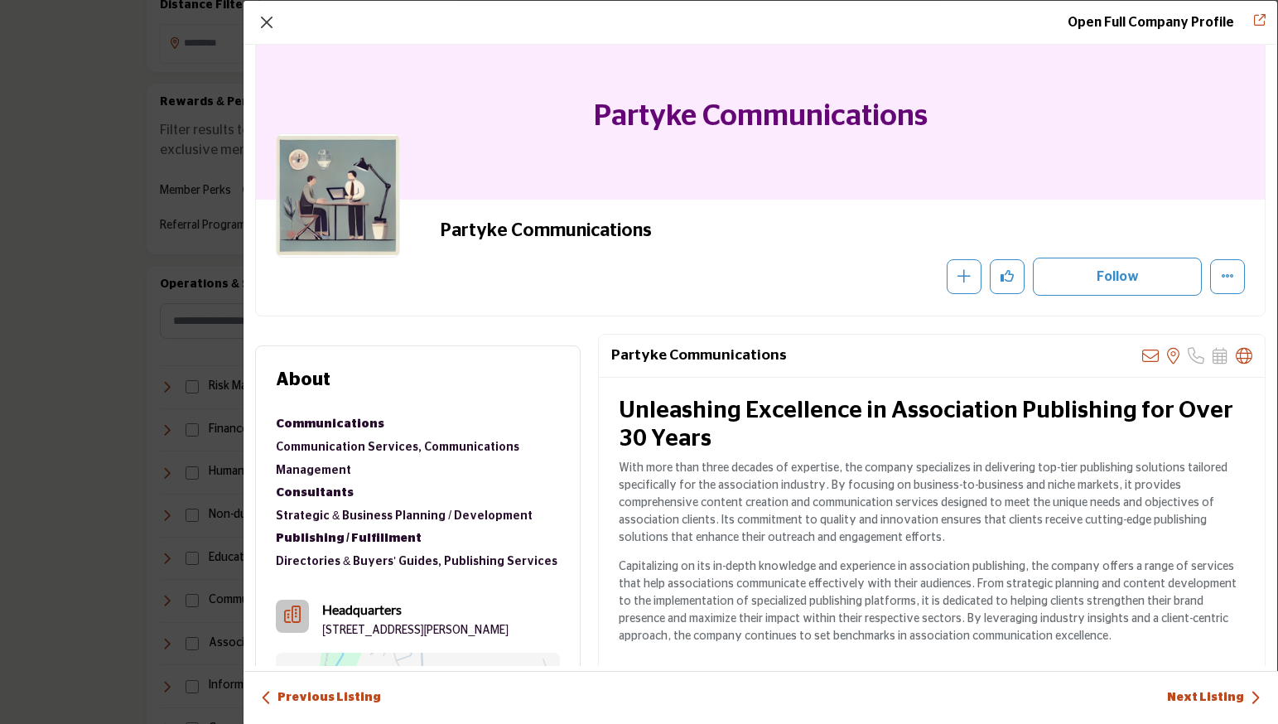
click at [268, 22] on button "Close" at bounding box center [266, 22] width 23 height 23
